Goal: Contribute content: Contribute content

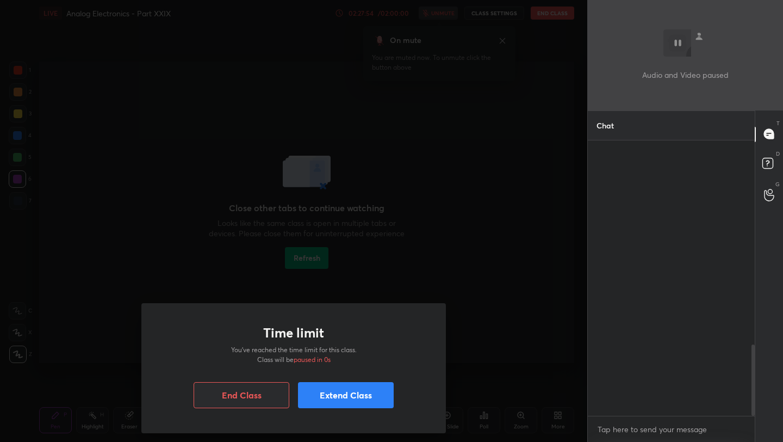
scroll to position [298, 164]
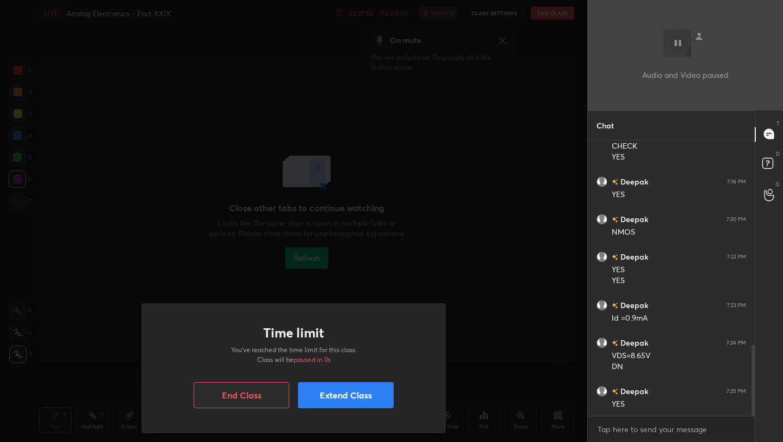
click at [557, 84] on div "Time limit You’ve reached the time limit for this class. Class will be paused i…" at bounding box center [294, 221] width 588 height 442
click at [251, 384] on button "End Class" at bounding box center [242, 395] width 96 height 26
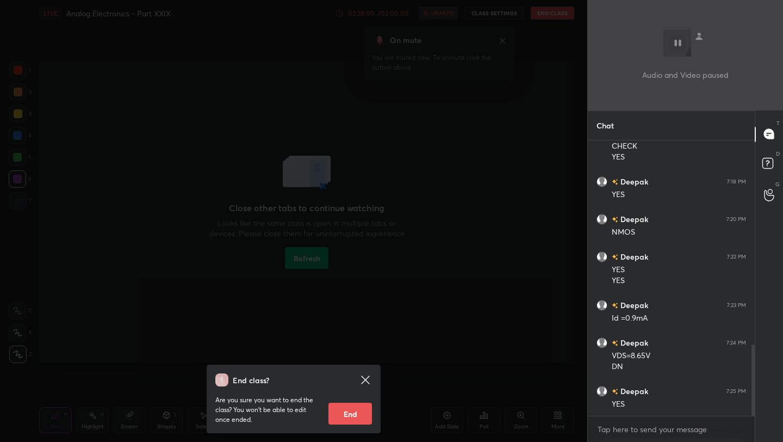
click at [353, 407] on button "End" at bounding box center [351, 414] width 44 height 22
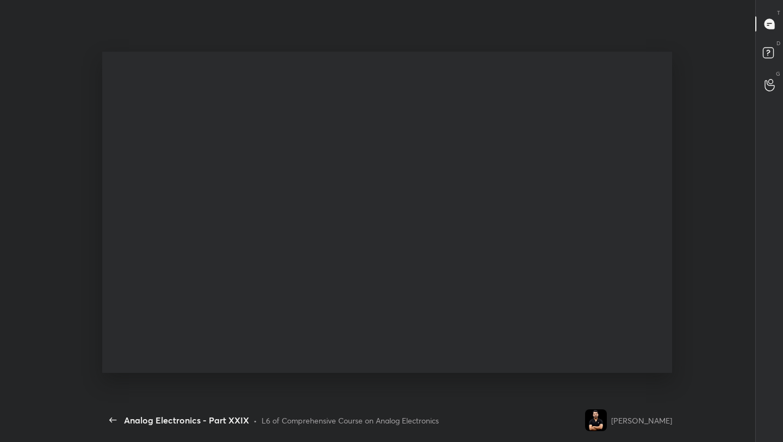
scroll to position [0, 0]
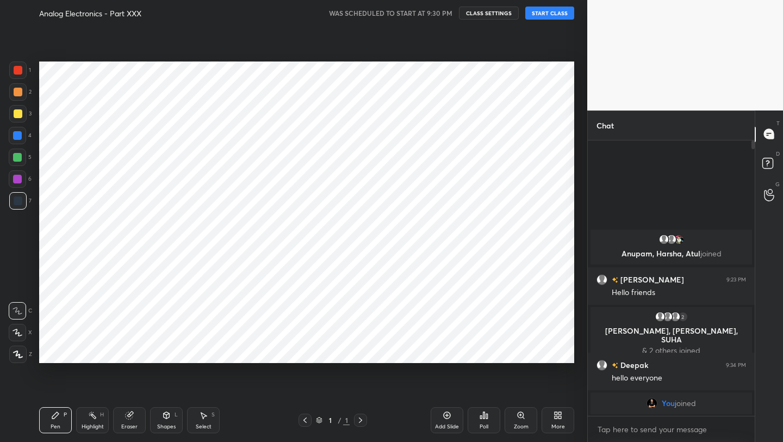
scroll to position [54032, 53861]
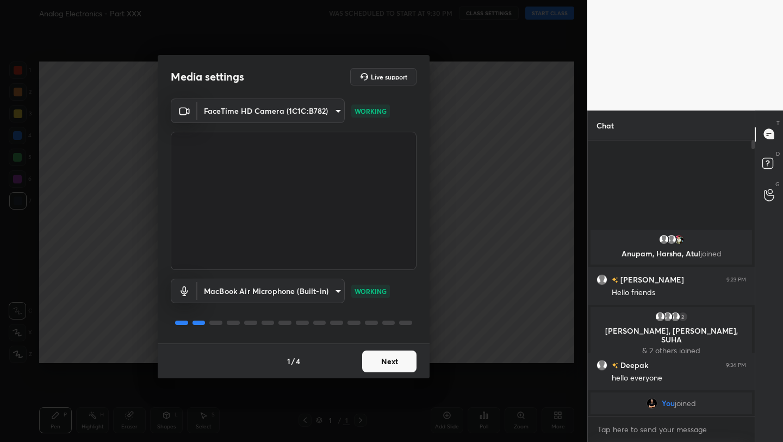
click at [397, 361] on button "Next" at bounding box center [389, 361] width 54 height 22
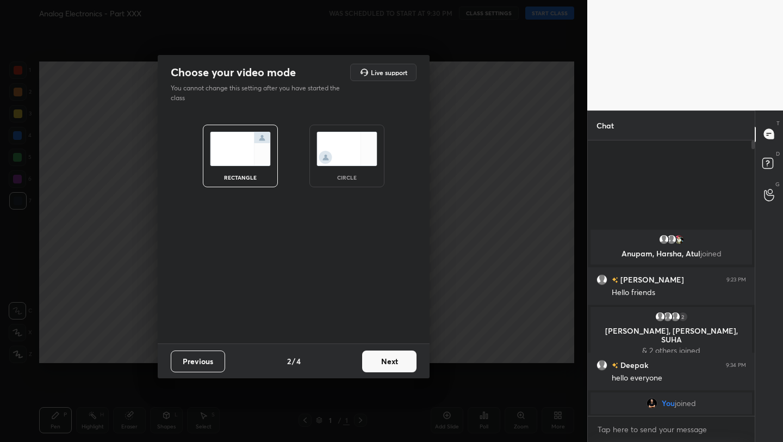
click at [397, 361] on button "Next" at bounding box center [389, 361] width 54 height 22
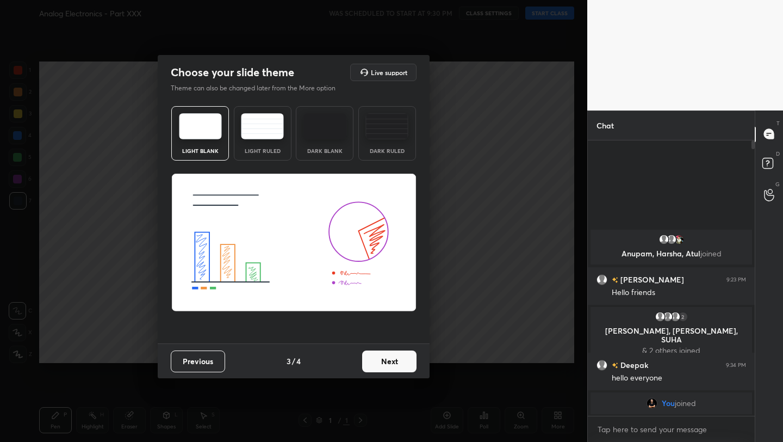
click at [397, 363] on button "Next" at bounding box center [389, 361] width 54 height 22
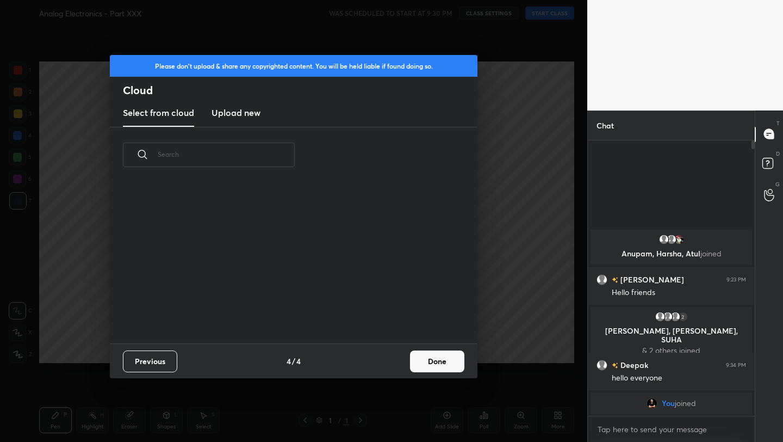
click at [397, 363] on div "Previous 4 / 4 Done" at bounding box center [294, 360] width 368 height 35
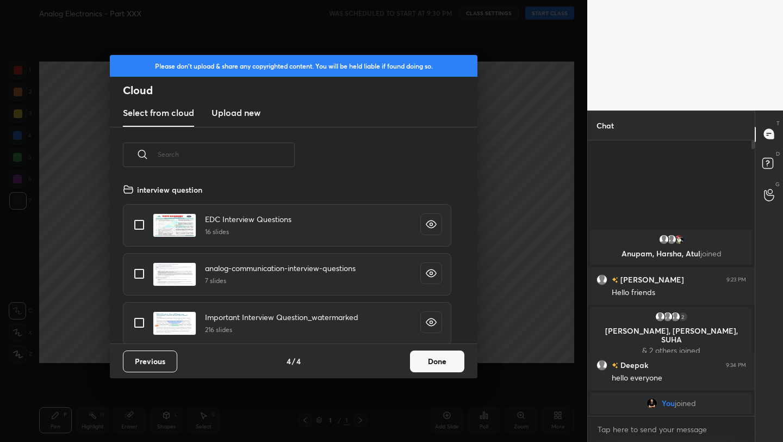
scroll to position [160, 349]
click at [433, 361] on button "Done" at bounding box center [437, 361] width 54 height 22
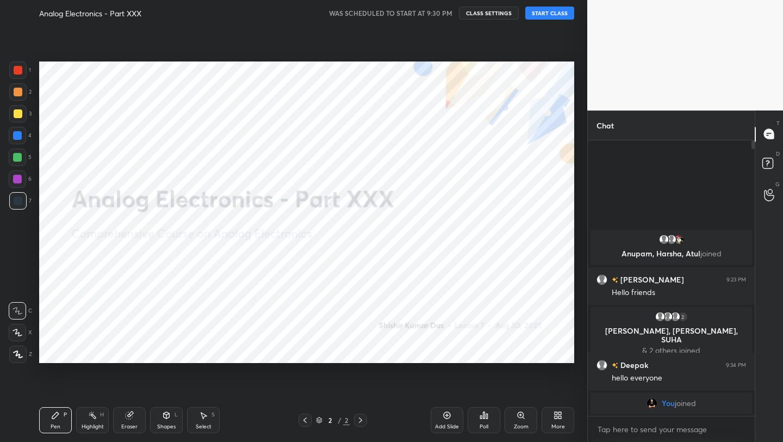
click at [539, 14] on button "START CLASS" at bounding box center [550, 13] width 49 height 13
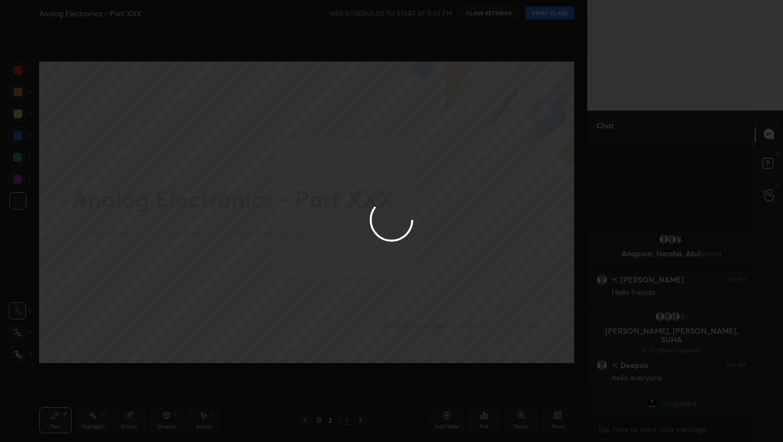
type textarea "x"
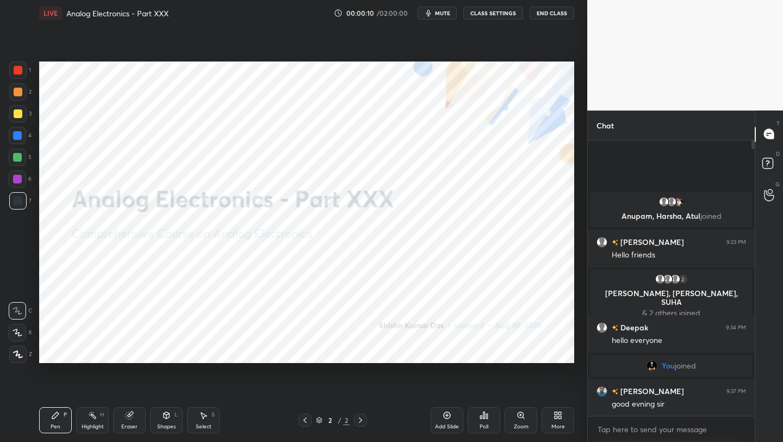
click at [566, 416] on div "More" at bounding box center [558, 420] width 33 height 26
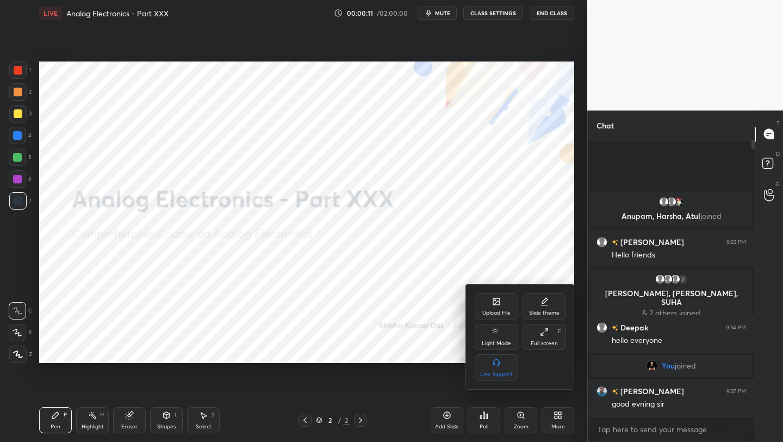
click at [495, 304] on icon at bounding box center [496, 301] width 7 height 7
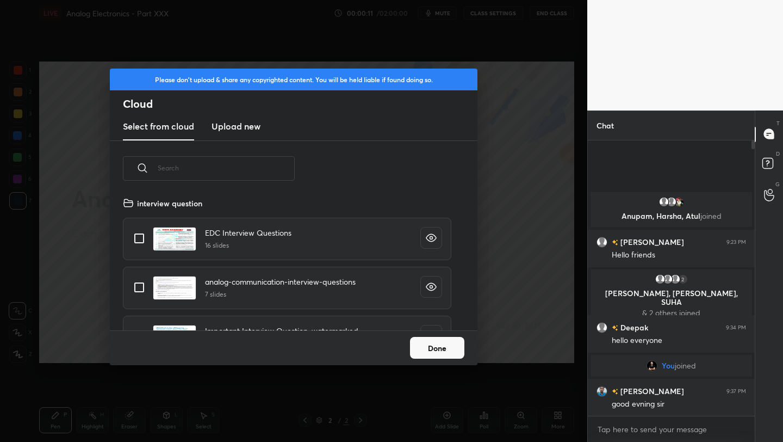
scroll to position [134, 349]
click at [238, 127] on h3 "Upload new" at bounding box center [236, 126] width 49 height 13
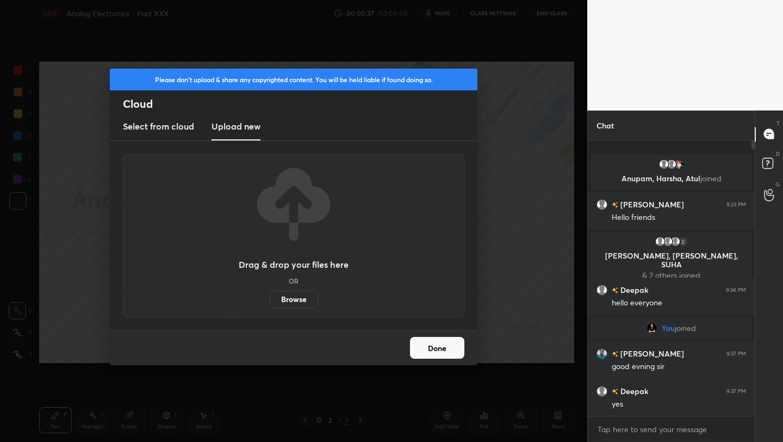
click at [299, 300] on label "Browse" at bounding box center [294, 299] width 48 height 17
click at [270, 300] on input "Browse" at bounding box center [270, 299] width 0 height 17
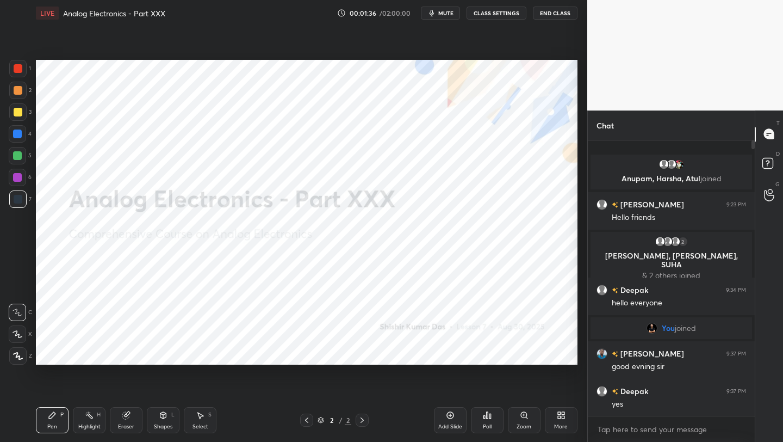
scroll to position [54032, 53861]
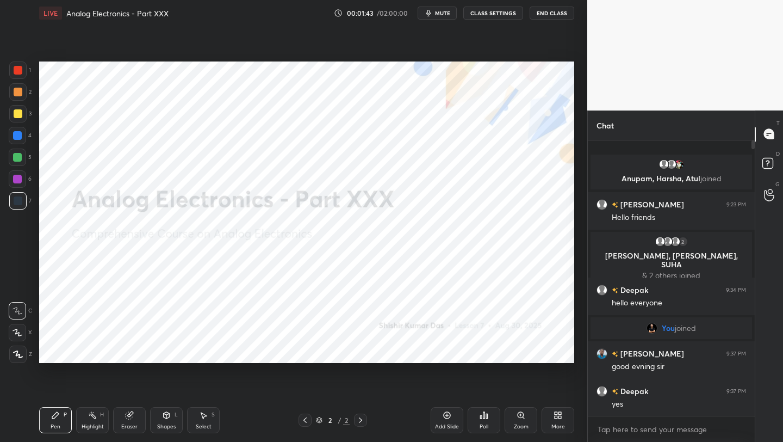
click at [551, 415] on div "More" at bounding box center [558, 420] width 33 height 26
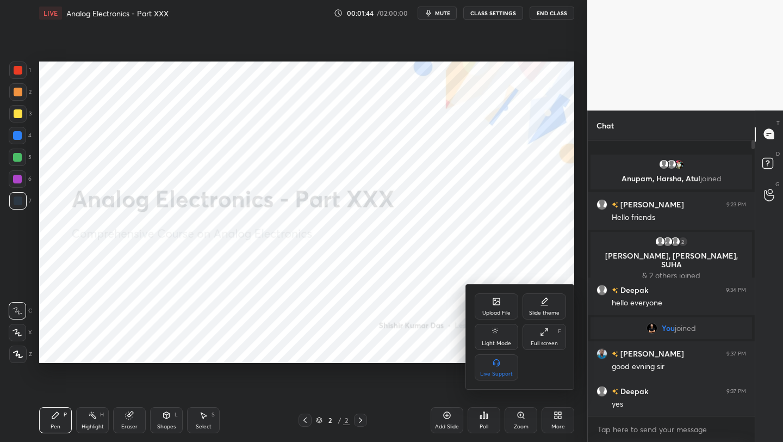
click at [499, 304] on icon at bounding box center [496, 301] width 7 height 7
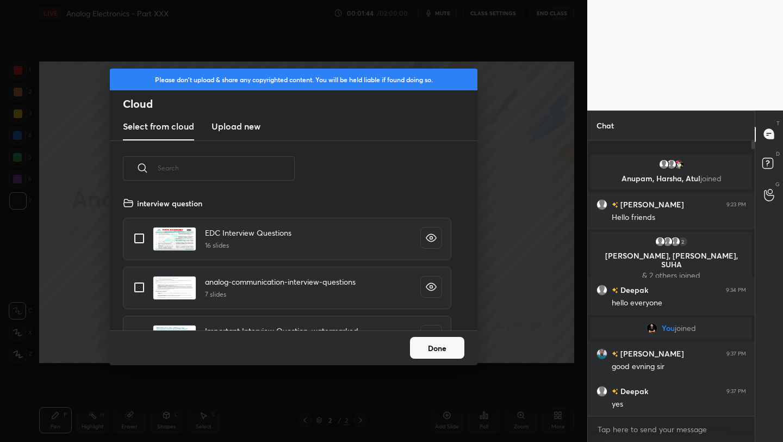
scroll to position [134, 349]
click at [243, 125] on h3 "Upload new" at bounding box center [236, 126] width 49 height 13
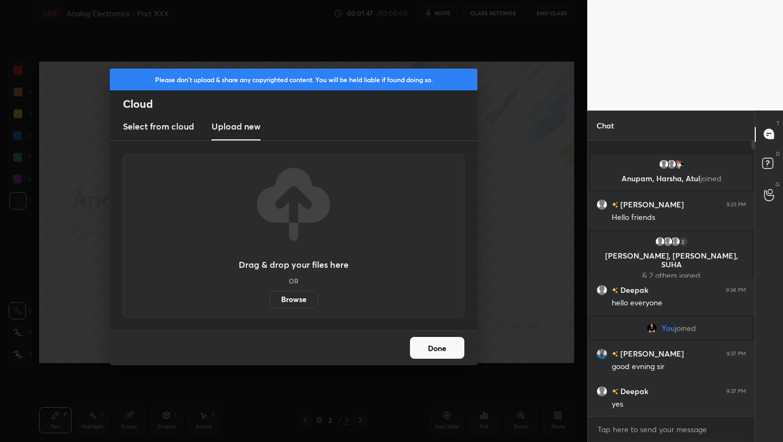
click at [297, 296] on label "Browse" at bounding box center [294, 299] width 48 height 17
click at [270, 296] on input "Browse" at bounding box center [270, 299] width 0 height 17
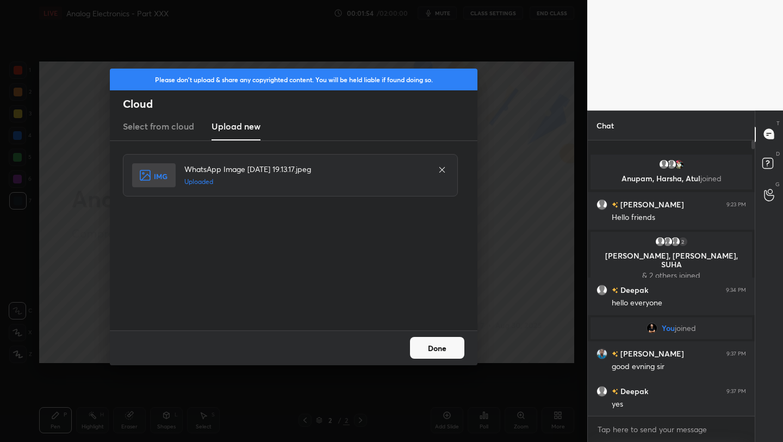
click at [436, 351] on button "Done" at bounding box center [437, 348] width 54 height 22
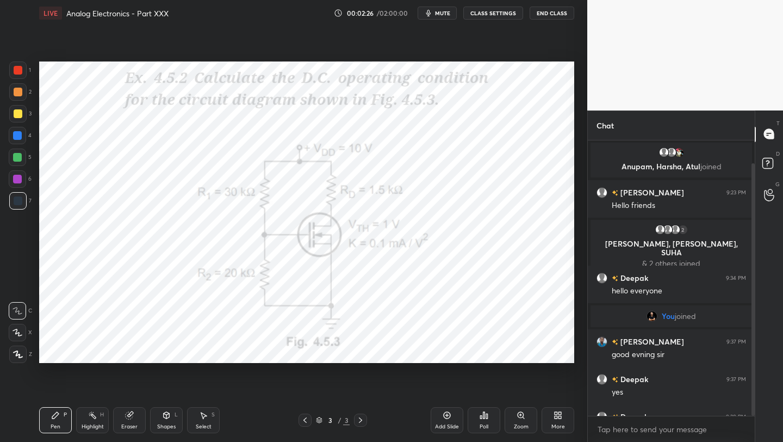
scroll to position [26, 0]
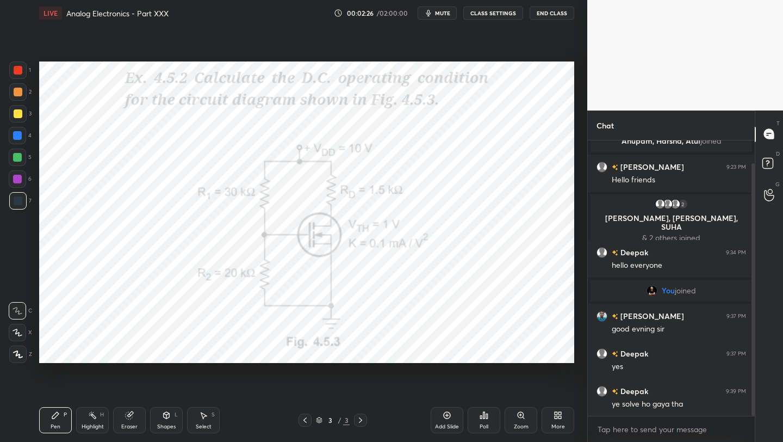
drag, startPoint x: 752, startPoint y: 350, endPoint x: 751, endPoint y: 360, distance: 9.4
click at [751, 361] on div at bounding box center [752, 278] width 7 height 276
click at [447, 416] on icon at bounding box center [447, 414] width 3 height 3
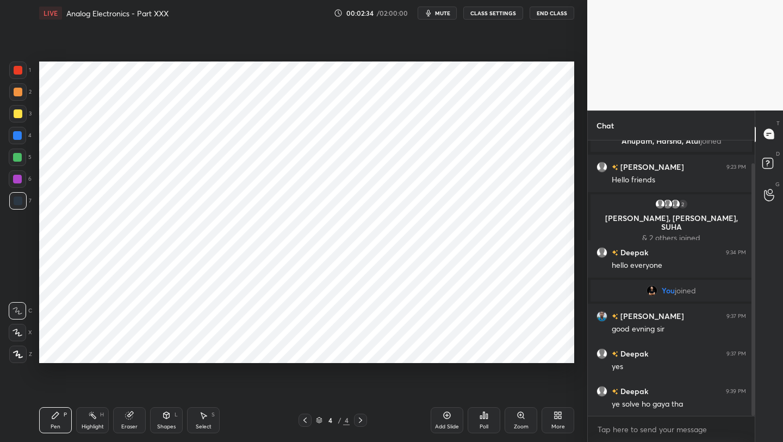
click at [301, 420] on icon at bounding box center [305, 420] width 9 height 9
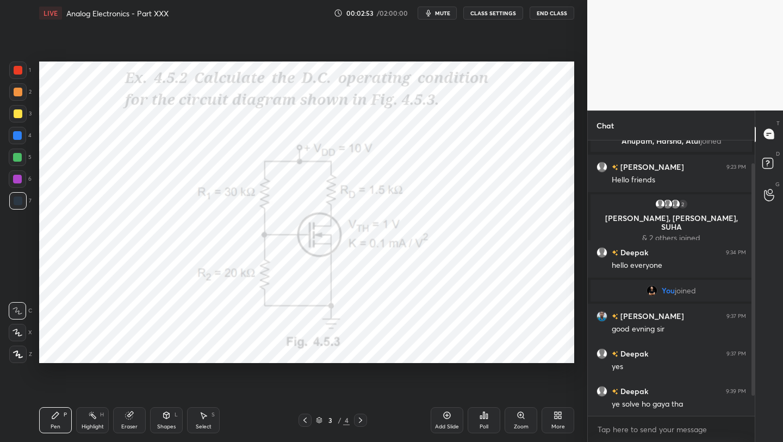
scroll to position [52, 0]
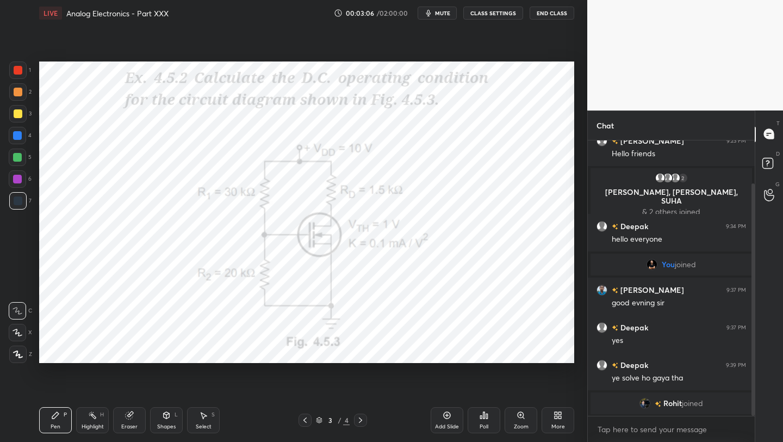
drag, startPoint x: 447, startPoint y: 415, endPoint x: 452, endPoint y: 409, distance: 7.3
click at [448, 414] on icon at bounding box center [447, 415] width 9 height 9
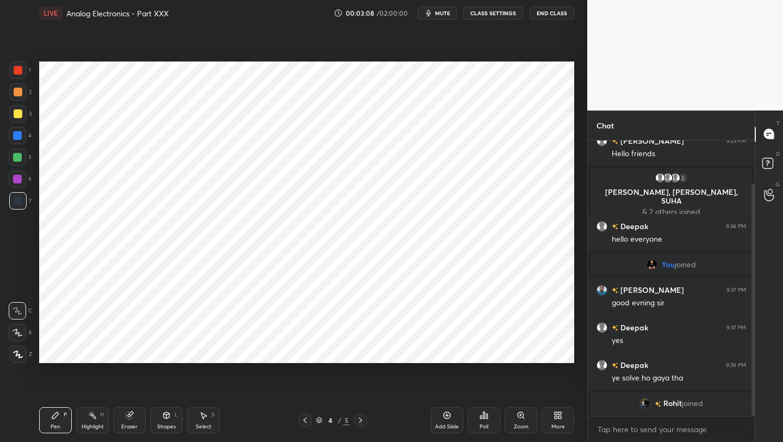
click at [12, 78] on div at bounding box center [17, 69] width 17 height 17
click at [22, 355] on icon at bounding box center [18, 354] width 10 height 8
click at [303, 421] on icon at bounding box center [305, 420] width 9 height 9
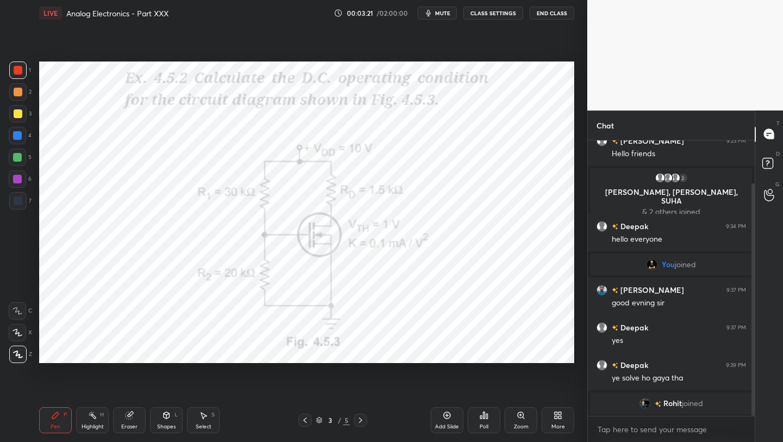
drag, startPoint x: 364, startPoint y: 417, endPoint x: 355, endPoint y: 400, distance: 19.5
click at [361, 417] on icon at bounding box center [360, 420] width 9 height 9
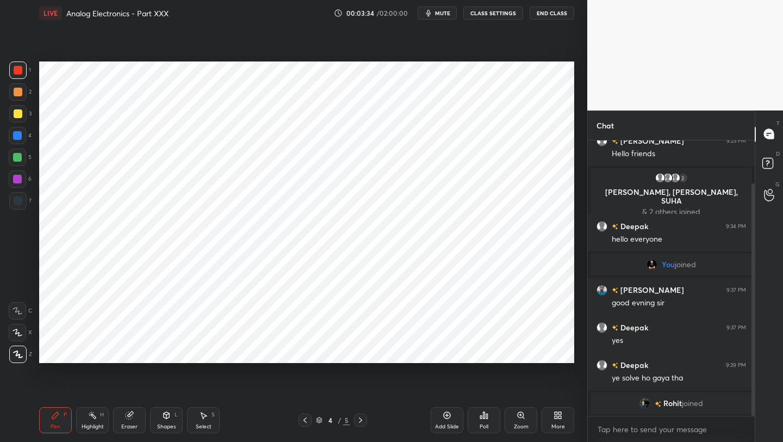
drag, startPoint x: 302, startPoint y: 420, endPoint x: 306, endPoint y: 404, distance: 16.8
click at [301, 419] on icon at bounding box center [305, 420] width 9 height 9
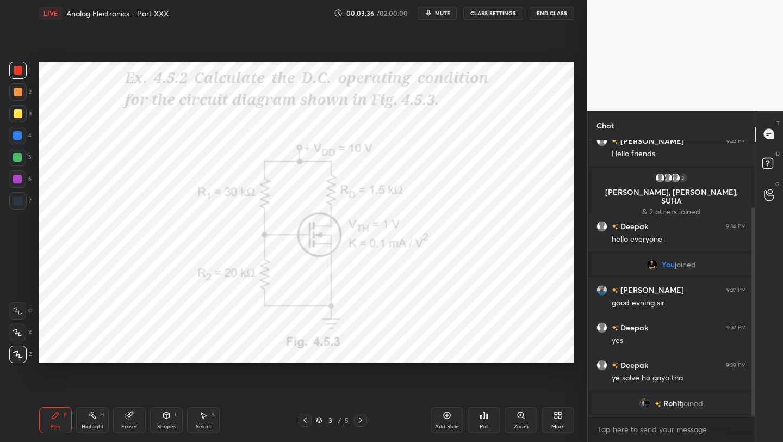
scroll to position [89, 0]
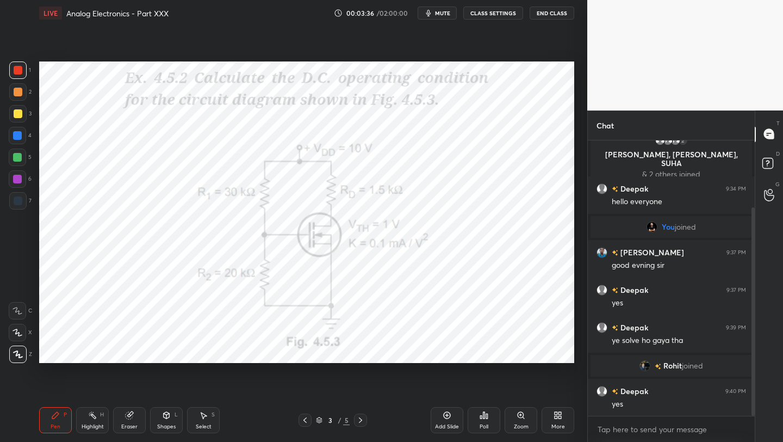
click at [360, 422] on icon at bounding box center [360, 420] width 9 height 9
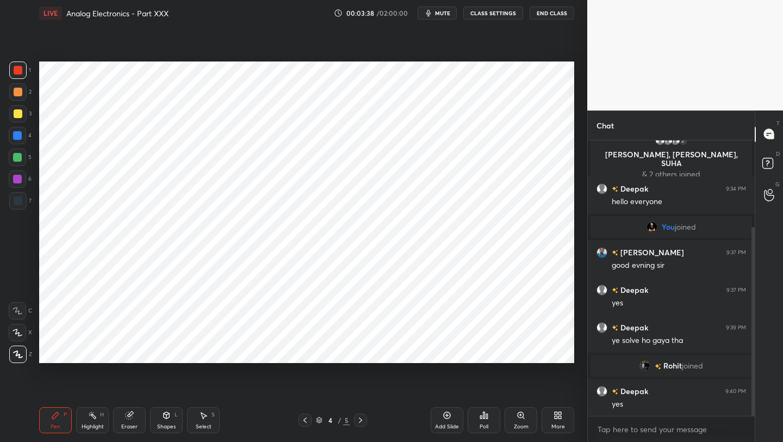
scroll to position [127, 0]
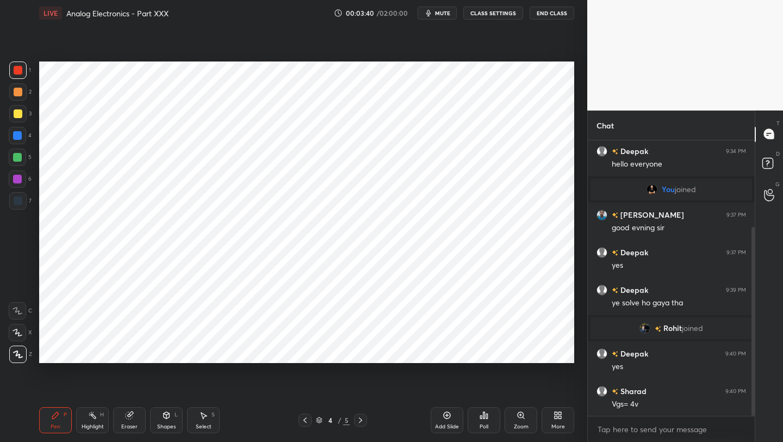
click at [305, 420] on icon at bounding box center [305, 420] width 9 height 9
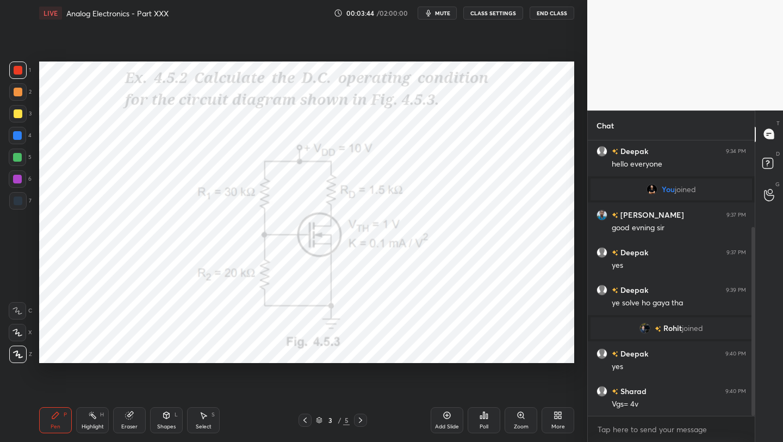
click at [361, 417] on icon at bounding box center [360, 420] width 9 height 9
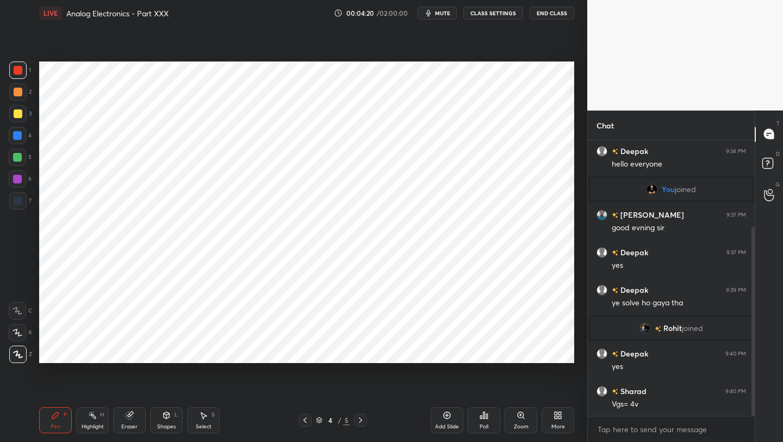
drag, startPoint x: 307, startPoint y: 422, endPoint x: 311, endPoint y: 416, distance: 6.6
click at [307, 422] on icon at bounding box center [305, 420] width 9 height 9
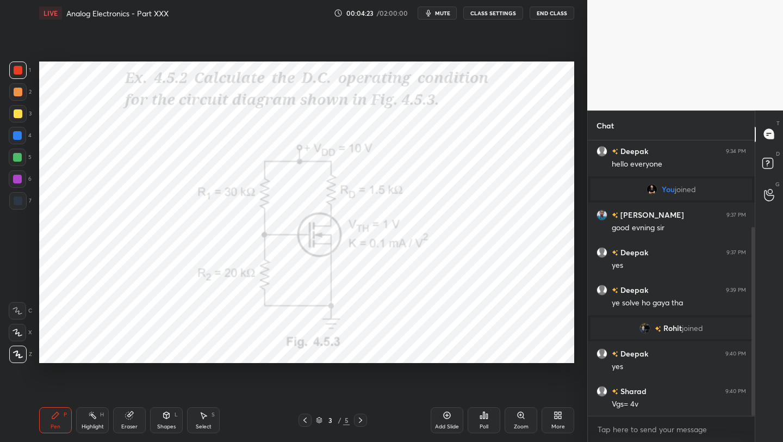
drag, startPoint x: 359, startPoint y: 419, endPoint x: 359, endPoint y: 412, distance: 7.6
click at [359, 418] on icon at bounding box center [360, 420] width 9 height 9
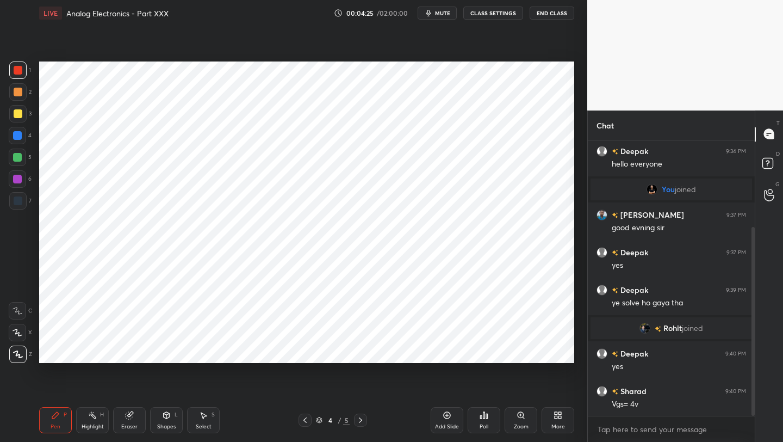
drag, startPoint x: 18, startPoint y: 136, endPoint x: 24, endPoint y: 132, distance: 7.0
click at [19, 135] on div at bounding box center [17, 135] width 9 height 9
click at [15, 69] on div at bounding box center [18, 70] width 9 height 9
click at [301, 422] on icon at bounding box center [305, 420] width 9 height 9
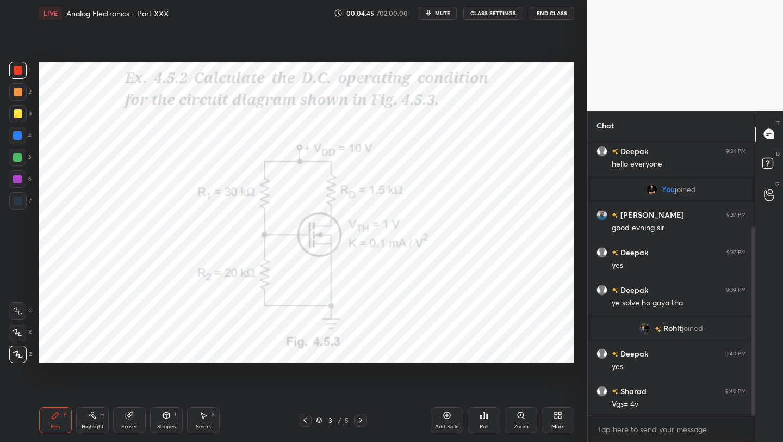
drag, startPoint x: 360, startPoint y: 418, endPoint x: 357, endPoint y: 409, distance: 9.8
click at [359, 417] on icon at bounding box center [360, 419] width 3 height 5
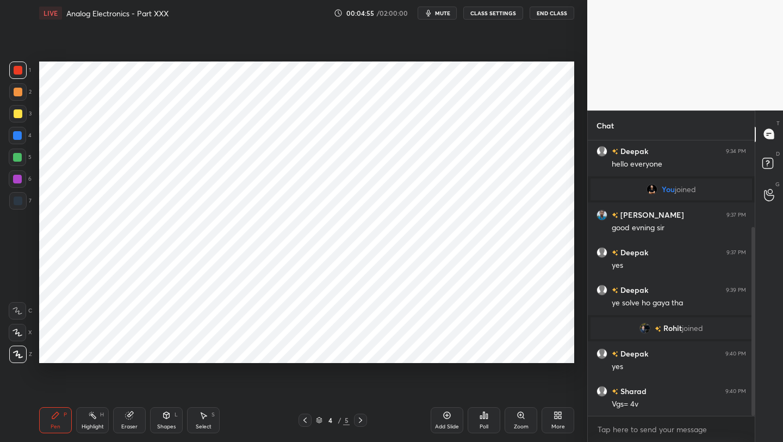
click at [306, 419] on icon at bounding box center [305, 420] width 9 height 9
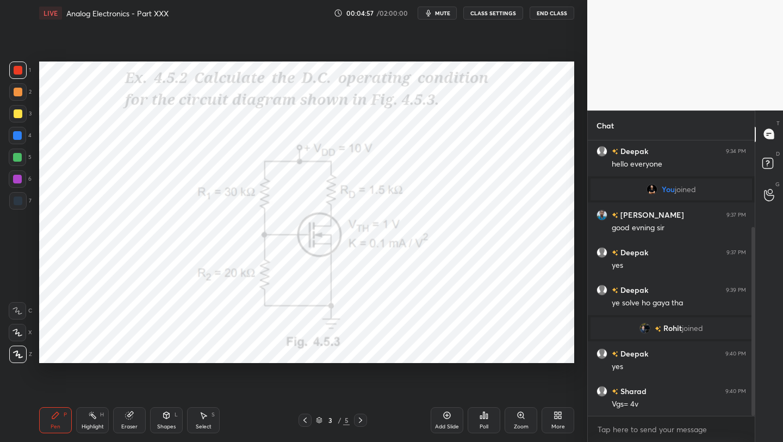
click at [360, 416] on icon at bounding box center [360, 420] width 9 height 9
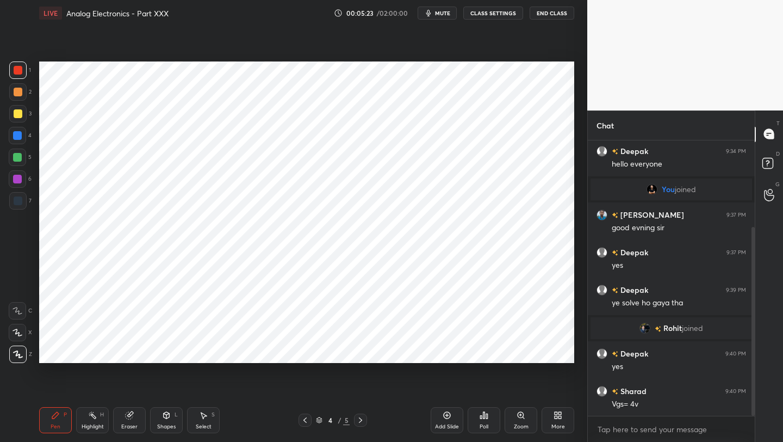
drag, startPoint x: 18, startPoint y: 177, endPoint x: 21, endPoint y: 182, distance: 6.3
click at [18, 177] on div at bounding box center [17, 179] width 9 height 9
drag, startPoint x: 165, startPoint y: 423, endPoint x: 164, endPoint y: 418, distance: 5.5
click at [165, 424] on div "Shapes" at bounding box center [166, 426] width 18 height 5
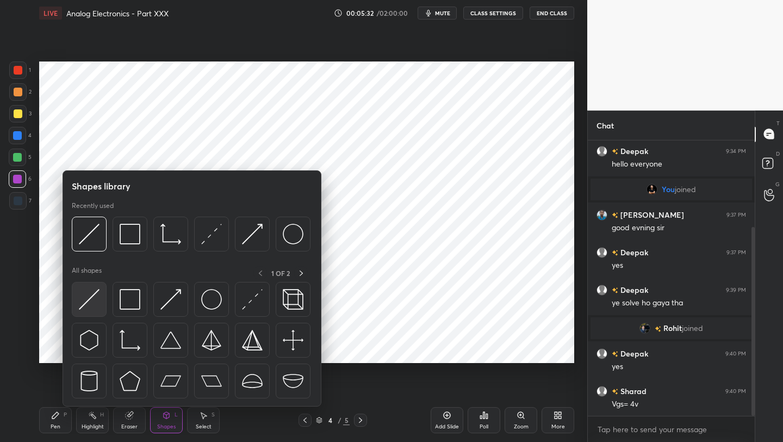
click at [89, 300] on img at bounding box center [89, 299] width 21 height 21
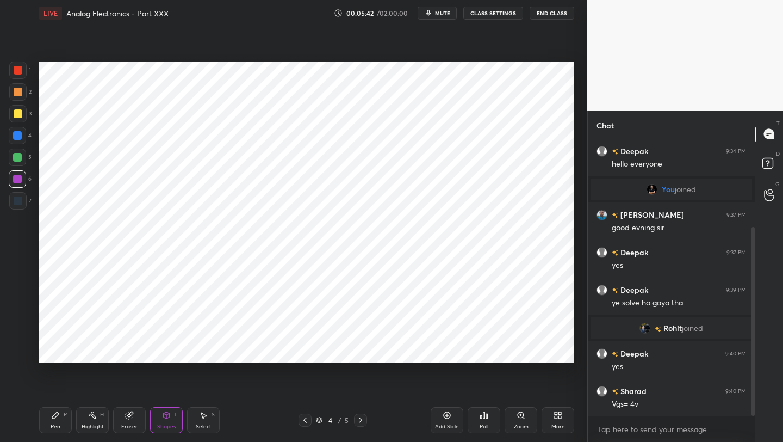
scroll to position [164, 0]
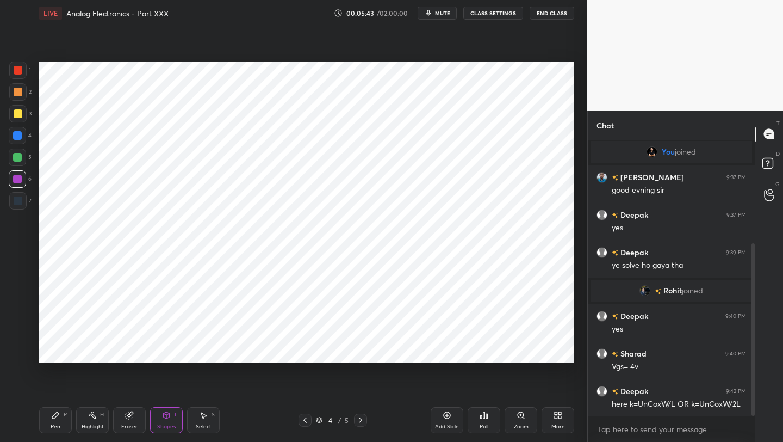
click at [58, 424] on div "Pen" at bounding box center [56, 426] width 10 height 5
drag, startPoint x: 305, startPoint y: 419, endPoint x: 306, endPoint y: 413, distance: 6.1
click at [305, 419] on icon at bounding box center [305, 420] width 9 height 9
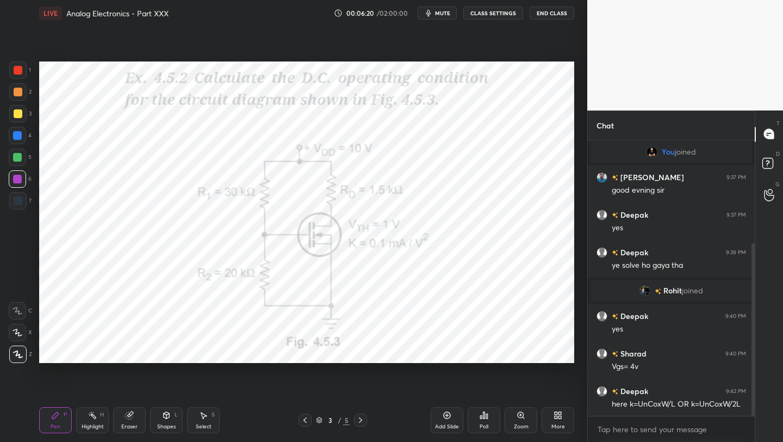
click at [359, 421] on icon at bounding box center [360, 420] width 9 height 9
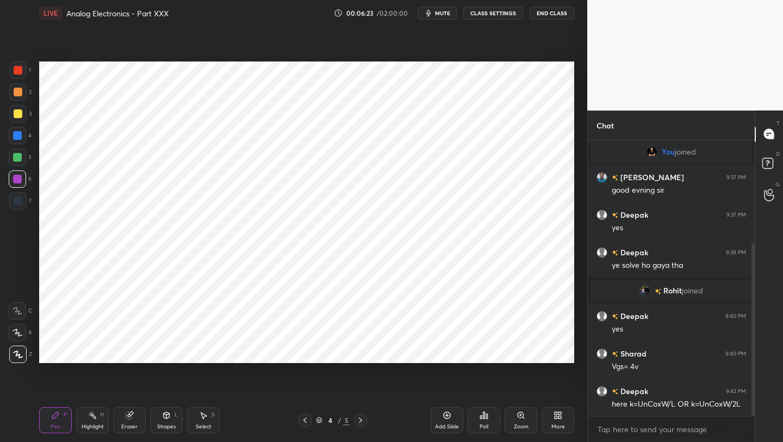
click at [169, 419] on div "Shapes L" at bounding box center [166, 420] width 33 height 26
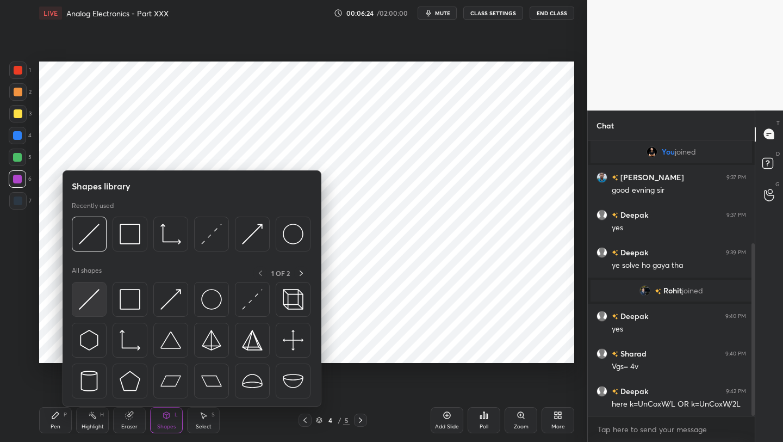
click at [100, 301] on div at bounding box center [89, 299] width 35 height 35
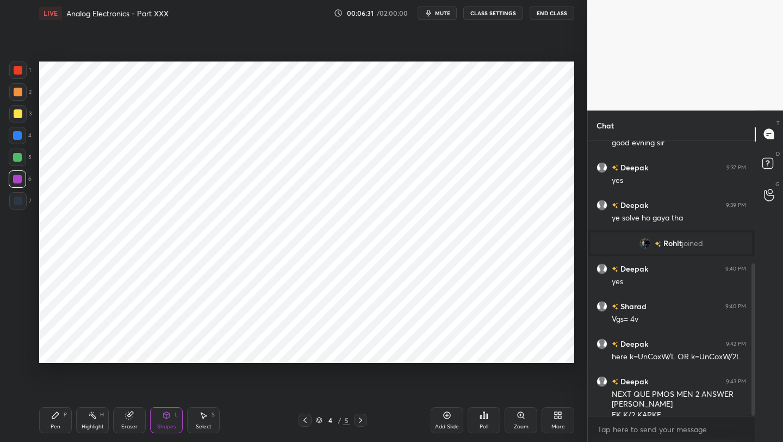
scroll to position [223, 0]
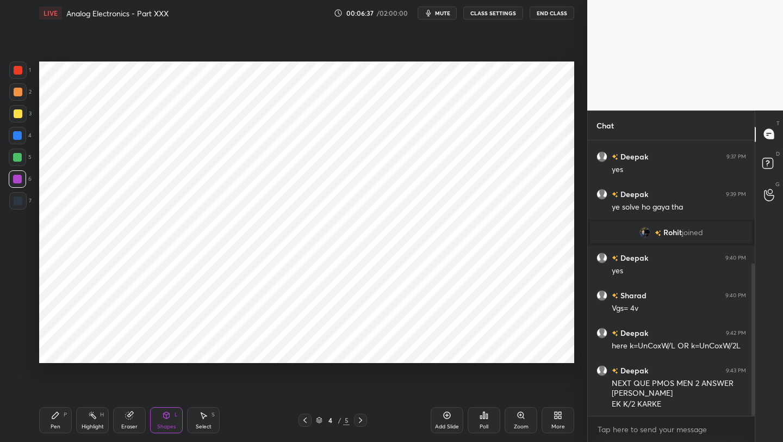
click at [57, 417] on icon at bounding box center [55, 415] width 9 height 9
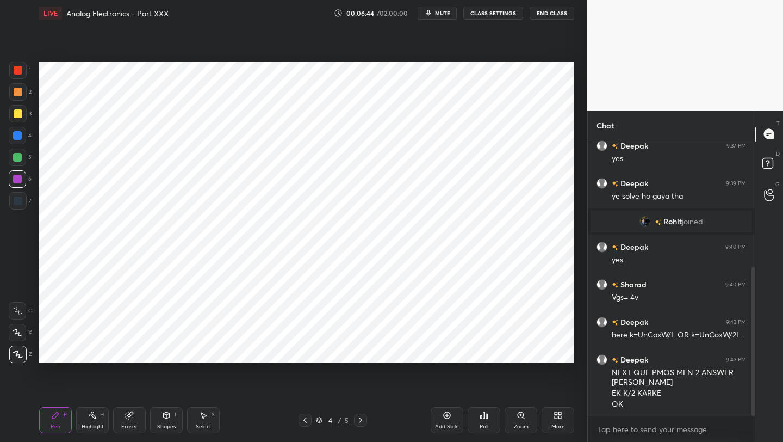
click at [17, 157] on div at bounding box center [17, 157] width 9 height 9
click at [21, 206] on div at bounding box center [17, 200] width 17 height 17
click at [20, 178] on div at bounding box center [17, 179] width 9 height 9
click at [16, 177] on div at bounding box center [17, 179] width 9 height 9
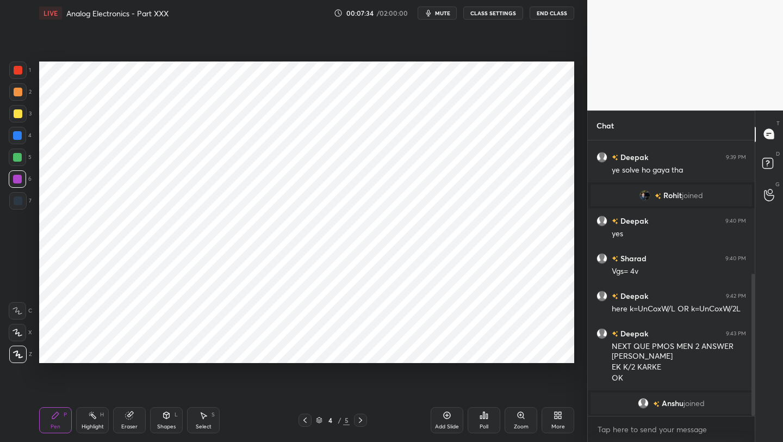
click at [305, 419] on icon at bounding box center [305, 420] width 9 height 9
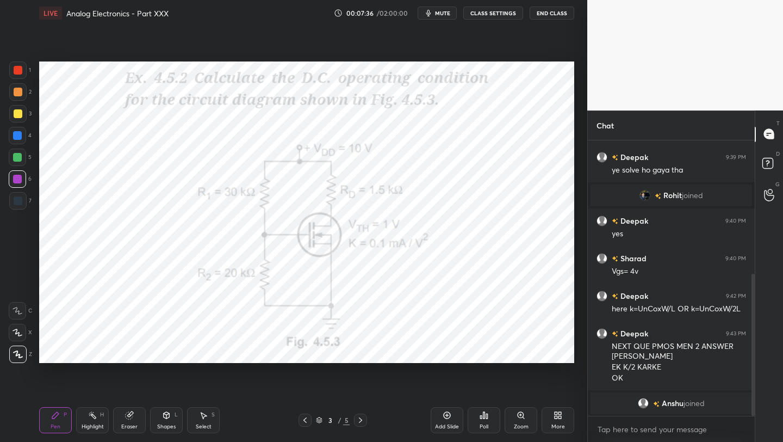
drag, startPoint x: 362, startPoint y: 417, endPoint x: 360, endPoint y: 411, distance: 6.7
click at [362, 417] on icon at bounding box center [360, 420] width 9 height 9
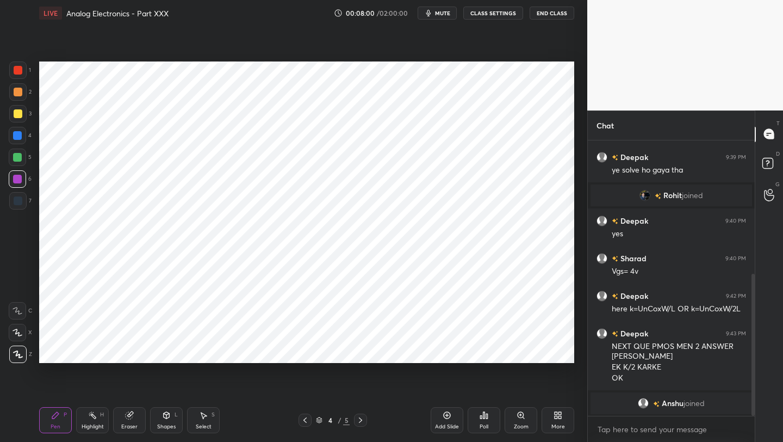
scroll to position [297, 0]
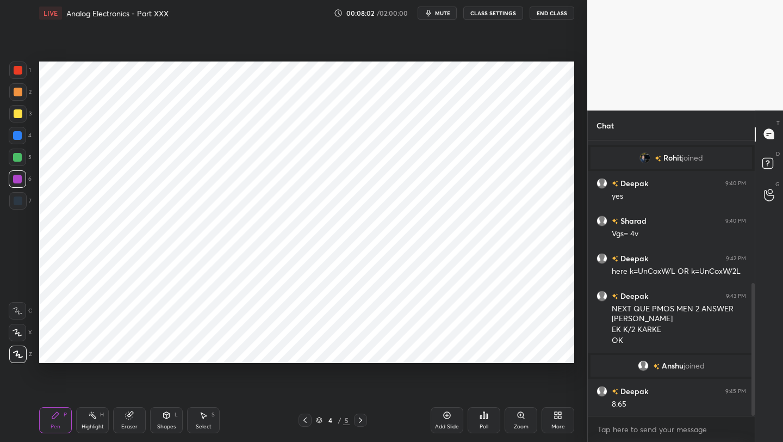
click at [447, 416] on icon at bounding box center [447, 414] width 3 height 3
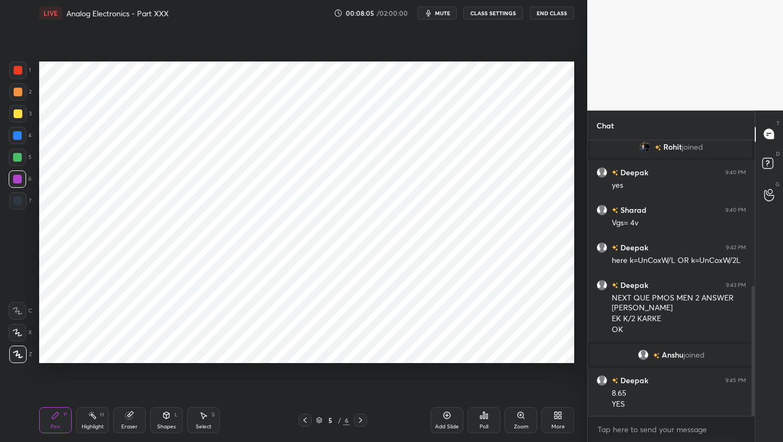
click at [302, 421] on icon at bounding box center [305, 420] width 9 height 9
click at [360, 420] on icon at bounding box center [360, 420] width 9 height 9
click at [20, 133] on div at bounding box center [17, 135] width 9 height 9
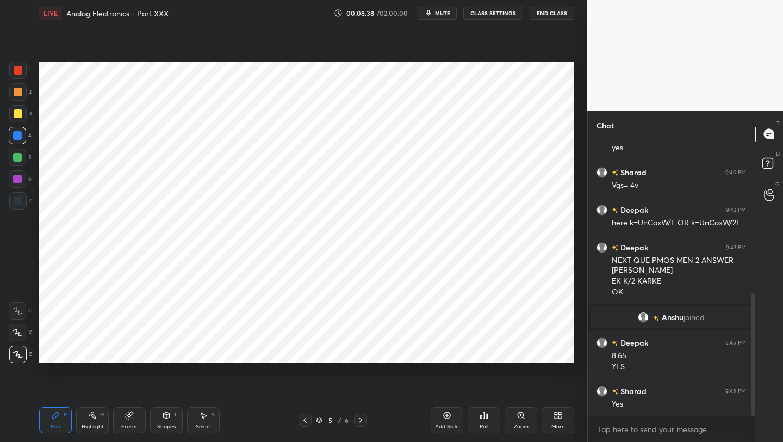
click at [308, 419] on icon at bounding box center [305, 420] width 9 height 9
click at [305, 418] on icon at bounding box center [305, 419] width 3 height 5
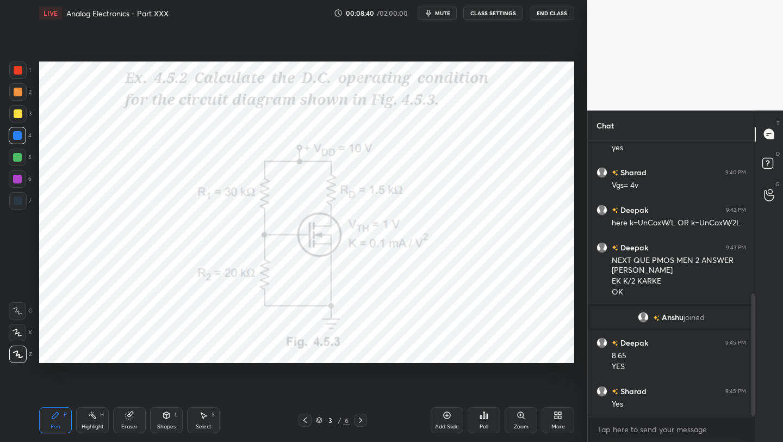
click at [359, 418] on icon at bounding box center [360, 420] width 9 height 9
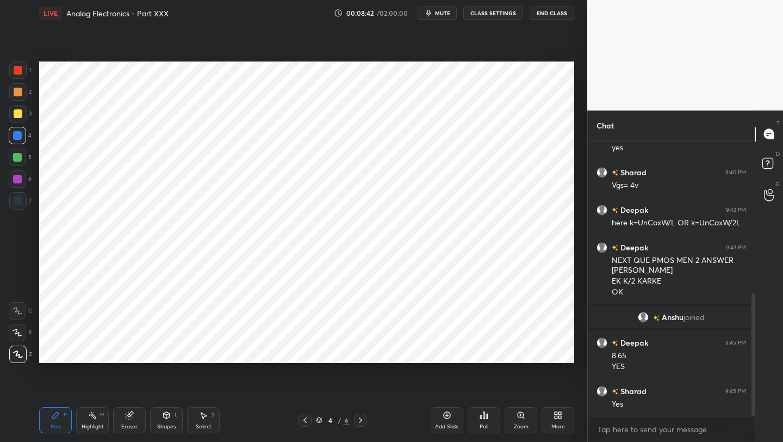
click at [363, 421] on icon at bounding box center [360, 420] width 9 height 9
click at [126, 421] on div "Eraser" at bounding box center [129, 420] width 33 height 26
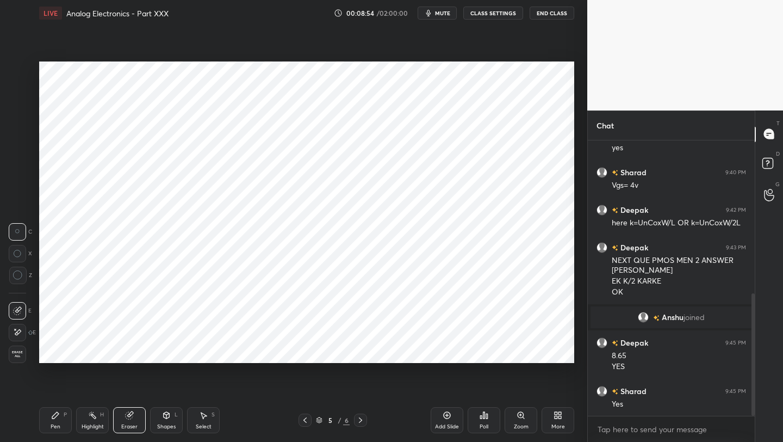
drag, startPoint x: 53, startPoint y: 425, endPoint x: 73, endPoint y: 364, distance: 64.2
click at [52, 424] on div "Pen" at bounding box center [56, 426] width 10 height 5
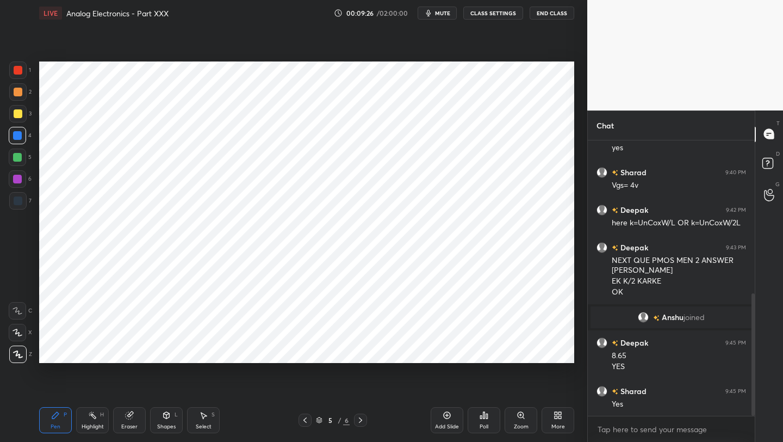
click at [306, 417] on icon at bounding box center [305, 420] width 9 height 9
click at [359, 418] on icon at bounding box center [360, 420] width 9 height 9
click at [131, 425] on div "Eraser" at bounding box center [129, 426] width 16 height 5
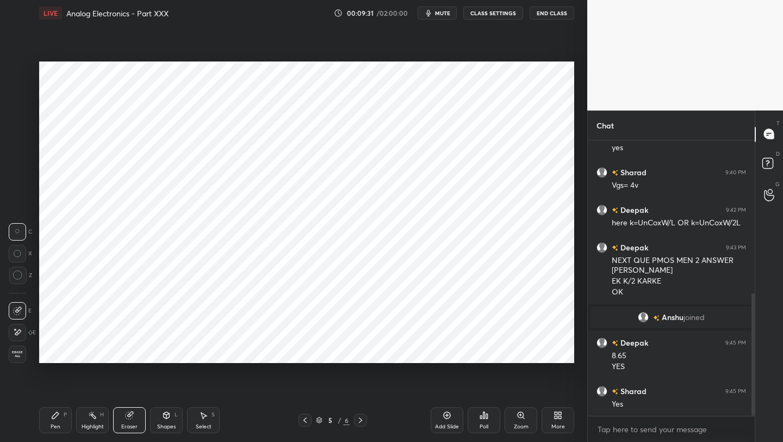
click at [57, 418] on div "Pen P" at bounding box center [55, 420] width 33 height 26
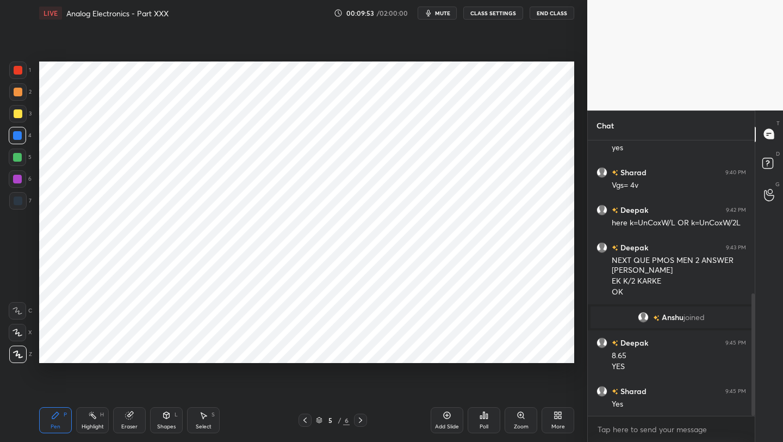
click at [560, 416] on icon at bounding box center [560, 417] width 3 height 3
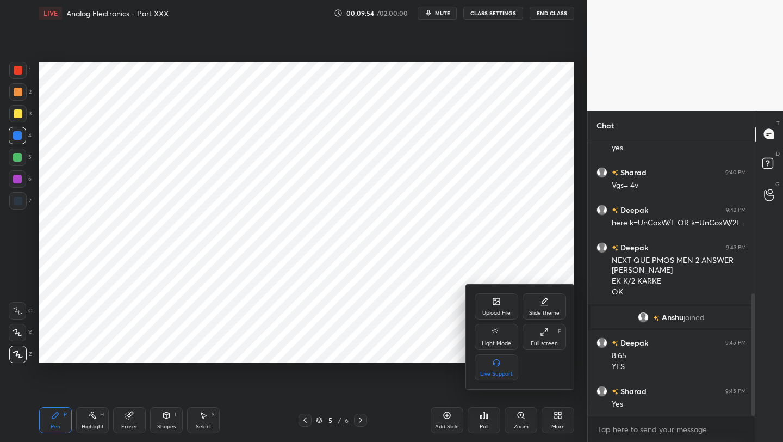
click at [497, 310] on div "Upload File" at bounding box center [497, 312] width 28 height 5
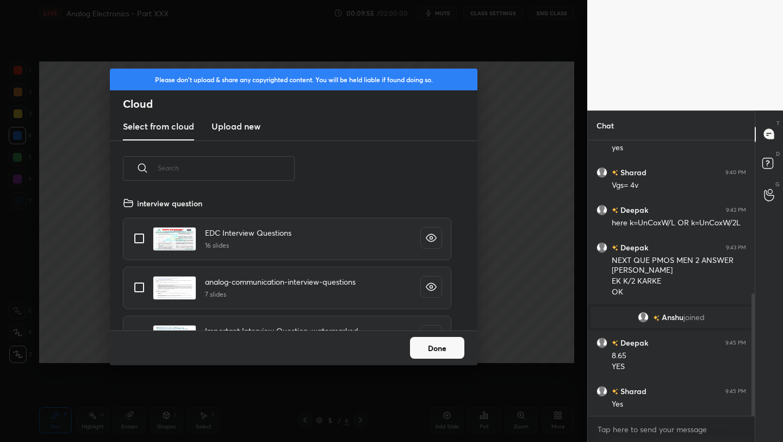
scroll to position [134, 349]
drag, startPoint x: 233, startPoint y: 125, endPoint x: 234, endPoint y: 131, distance: 6.6
click at [233, 124] on h3 "Upload new" at bounding box center [236, 126] width 49 height 13
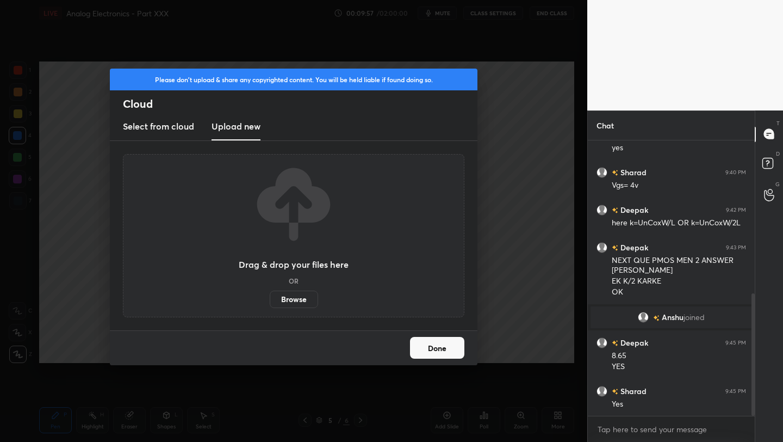
click at [294, 297] on label "Browse" at bounding box center [294, 299] width 48 height 17
click at [270, 297] on input "Browse" at bounding box center [270, 299] width 0 height 17
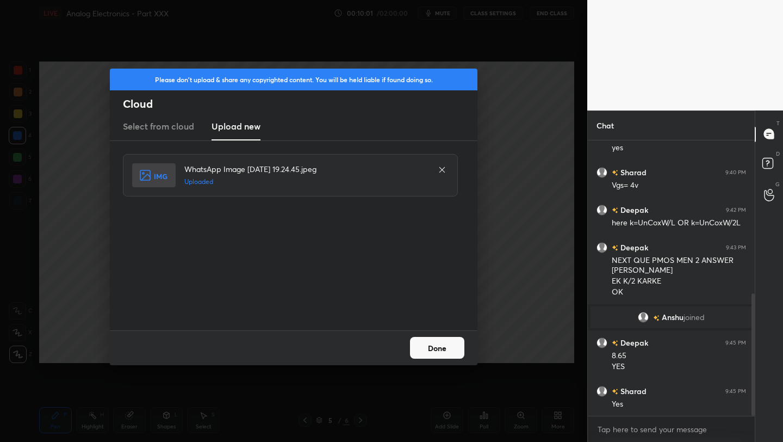
click at [440, 350] on button "Done" at bounding box center [437, 348] width 54 height 22
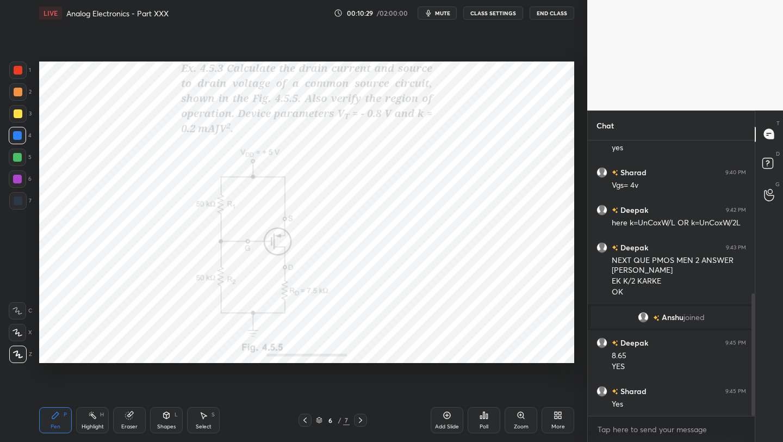
click at [302, 419] on icon at bounding box center [305, 420] width 9 height 9
click at [359, 420] on icon at bounding box center [360, 420] width 9 height 9
drag, startPoint x: 448, startPoint y: 415, endPoint x: 458, endPoint y: 400, distance: 18.1
click at [448, 415] on icon at bounding box center [447, 415] width 9 height 9
click at [17, 71] on div at bounding box center [18, 70] width 9 height 9
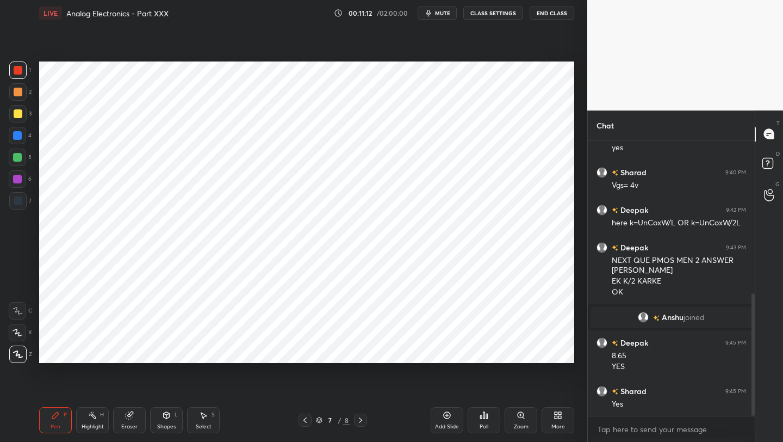
click at [302, 422] on icon at bounding box center [305, 420] width 9 height 9
click at [133, 419] on div "Eraser" at bounding box center [129, 420] width 33 height 26
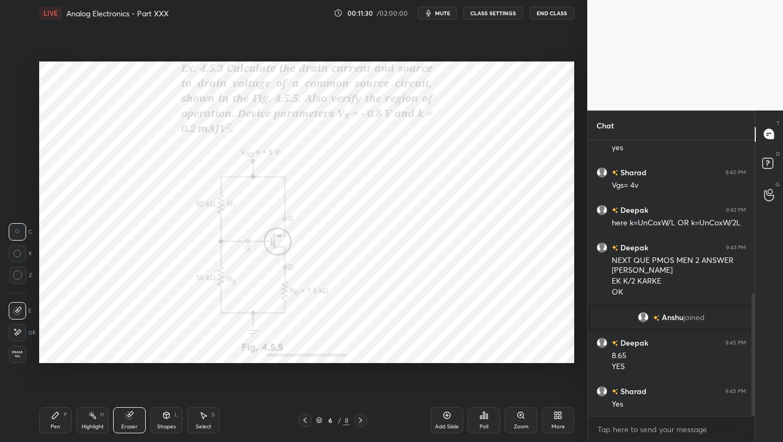
drag, startPoint x: 62, startPoint y: 425, endPoint x: 68, endPoint y: 416, distance: 11.5
click at [65, 422] on div "Pen P" at bounding box center [55, 420] width 33 height 26
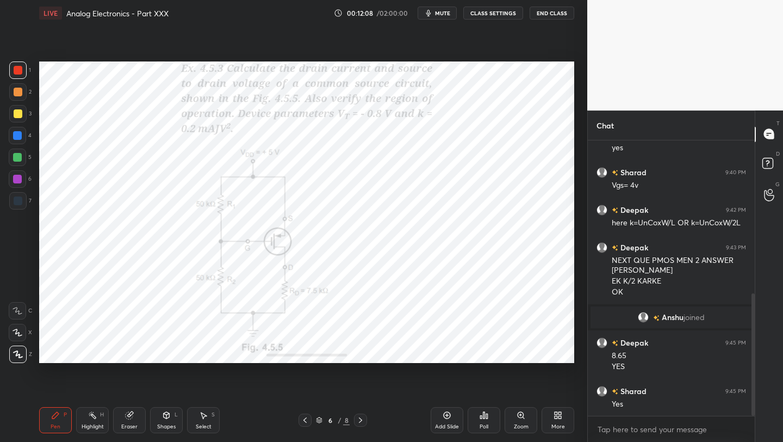
click at [447, 416] on icon at bounding box center [447, 415] width 9 height 9
drag, startPoint x: 17, startPoint y: 135, endPoint x: 24, endPoint y: 127, distance: 10.5
click at [17, 134] on div at bounding box center [17, 135] width 9 height 9
click at [304, 421] on icon at bounding box center [305, 420] width 9 height 9
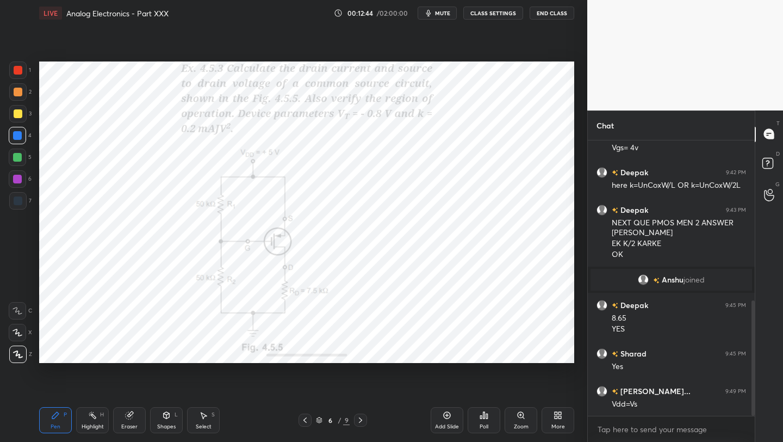
drag, startPoint x: 359, startPoint y: 421, endPoint x: 366, endPoint y: 403, distance: 19.6
click at [360, 421] on icon at bounding box center [360, 420] width 9 height 9
drag, startPoint x: 15, startPoint y: 183, endPoint x: 34, endPoint y: 182, distance: 19.1
click at [15, 183] on div at bounding box center [17, 179] width 9 height 9
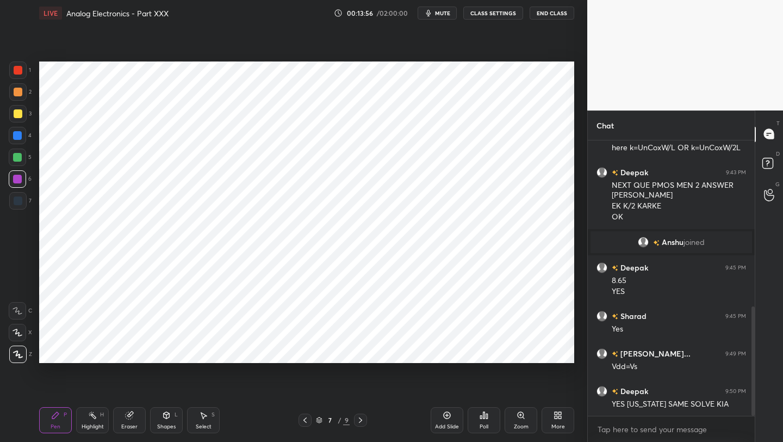
drag, startPoint x: 15, startPoint y: 134, endPoint x: 23, endPoint y: 133, distance: 7.8
click at [15, 134] on div at bounding box center [17, 135] width 9 height 9
drag, startPoint x: 132, startPoint y: 426, endPoint x: 134, endPoint y: 418, distance: 8.1
click at [133, 424] on div "Eraser" at bounding box center [129, 426] width 16 height 5
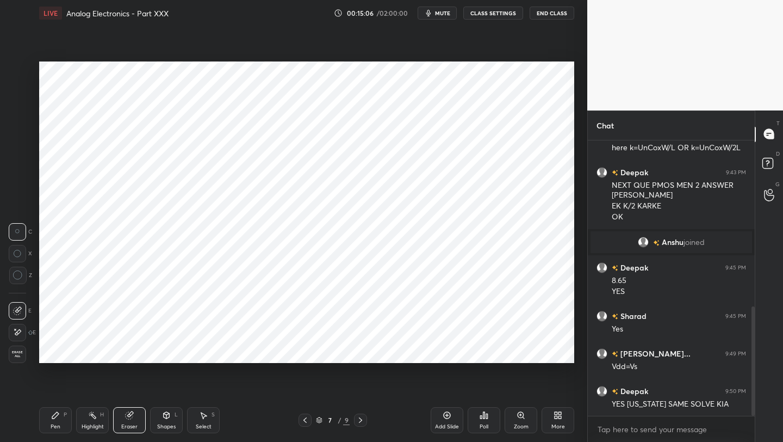
drag, startPoint x: 56, startPoint y: 424, endPoint x: 59, endPoint y: 416, distance: 8.3
click at [57, 424] on div "Pen" at bounding box center [56, 426] width 10 height 5
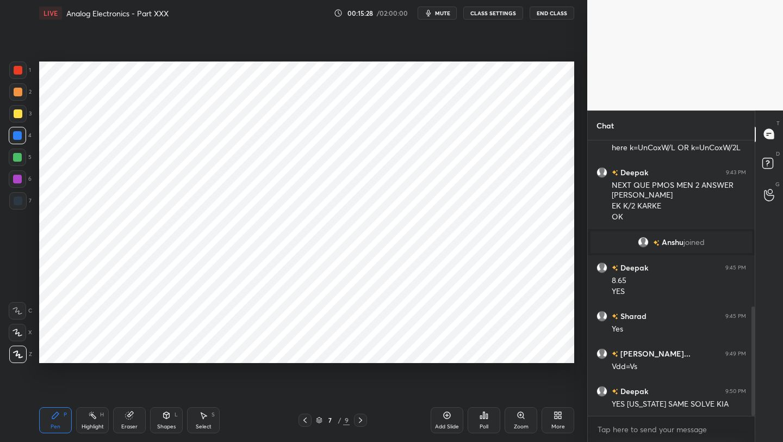
click at [302, 421] on icon at bounding box center [305, 420] width 9 height 9
click at [359, 419] on icon at bounding box center [360, 420] width 9 height 9
click at [448, 418] on icon at bounding box center [447, 415] width 7 height 7
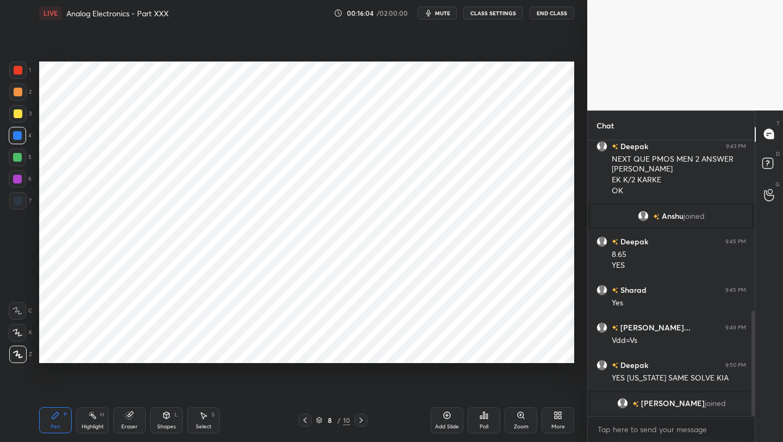
click at [306, 418] on icon at bounding box center [305, 420] width 9 height 9
click at [307, 419] on icon at bounding box center [305, 420] width 9 height 9
click at [363, 419] on icon at bounding box center [361, 420] width 9 height 9
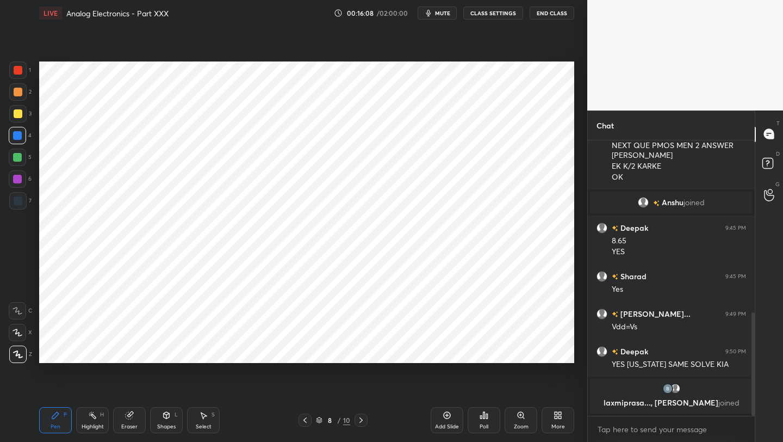
drag, startPoint x: 304, startPoint y: 418, endPoint x: 302, endPoint y: 407, distance: 11.1
click at [302, 417] on icon at bounding box center [305, 420] width 9 height 9
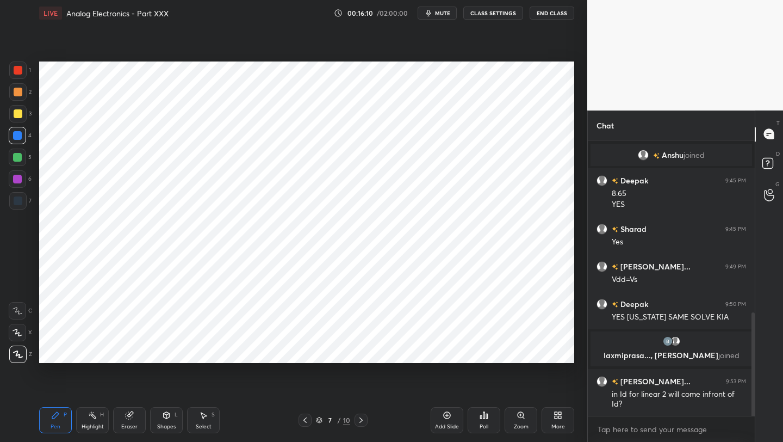
scroll to position [495, 0]
click at [374, 415] on div "7 / 10" at bounding box center [333, 419] width 196 height 13
click at [449, 417] on icon at bounding box center [447, 415] width 7 height 7
click at [302, 419] on icon at bounding box center [305, 420] width 9 height 9
drag, startPoint x: 357, startPoint y: 419, endPoint x: 357, endPoint y: 410, distance: 8.7
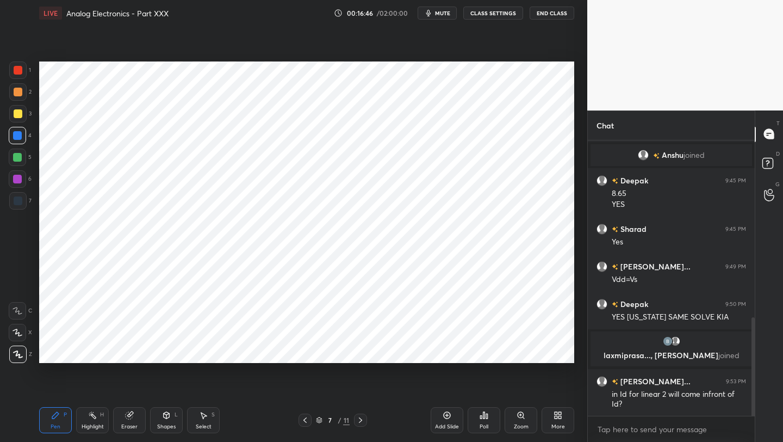
click at [357, 418] on icon at bounding box center [360, 420] width 9 height 9
click at [160, 422] on div "Shapes L" at bounding box center [166, 420] width 33 height 26
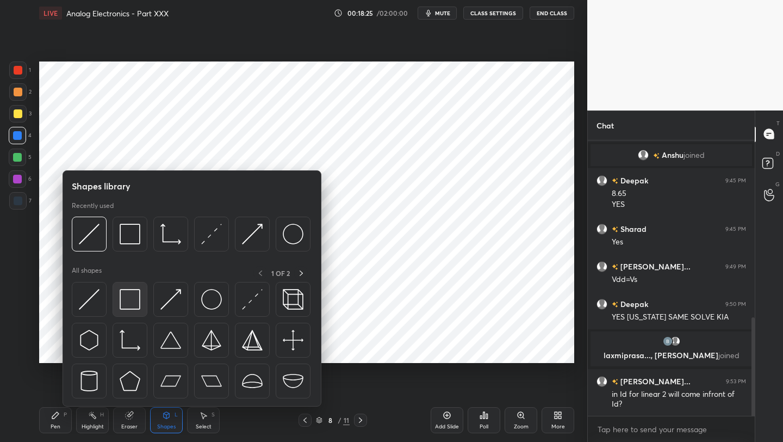
click at [127, 300] on img at bounding box center [130, 299] width 21 height 21
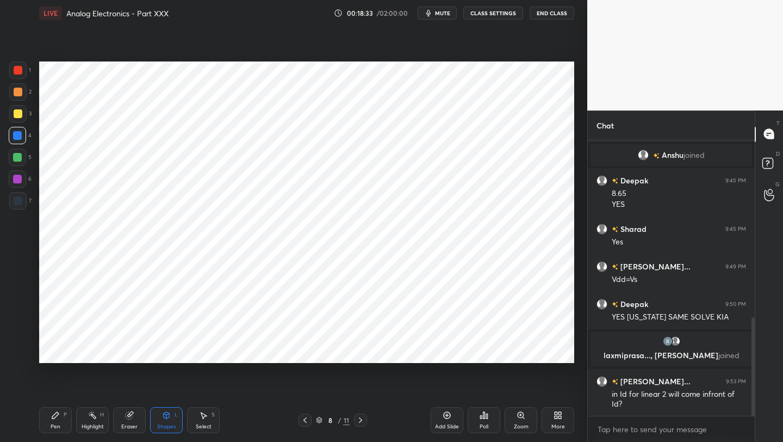
click at [53, 414] on icon at bounding box center [55, 415] width 9 height 9
drag, startPoint x: 126, startPoint y: 422, endPoint x: 131, endPoint y: 391, distance: 30.8
click at [126, 421] on div "Eraser" at bounding box center [129, 420] width 33 height 26
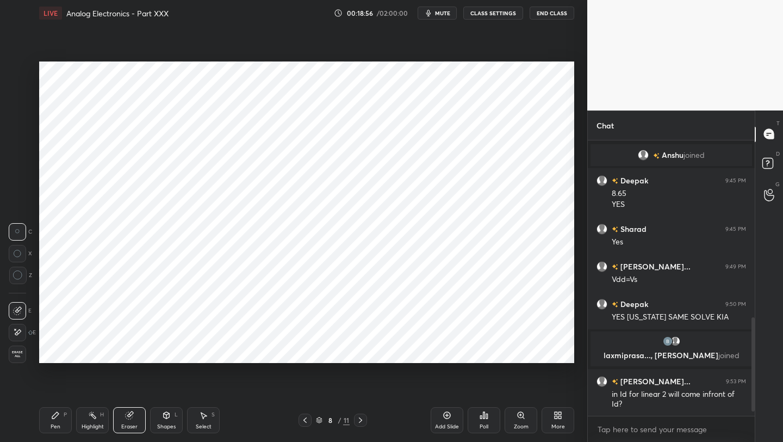
scroll to position [533, 0]
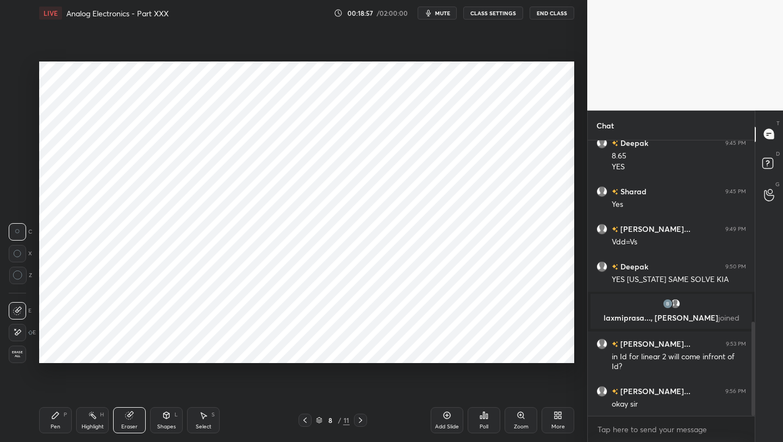
click at [307, 420] on icon at bounding box center [305, 420] width 9 height 9
click at [64, 415] on div "P" at bounding box center [65, 414] width 3 height 5
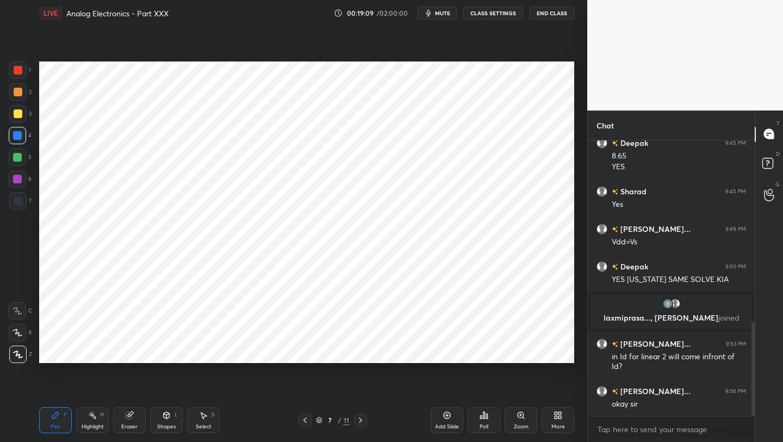
click at [306, 421] on icon at bounding box center [305, 420] width 9 height 9
click at [359, 418] on icon at bounding box center [360, 420] width 9 height 9
click at [358, 417] on icon at bounding box center [360, 420] width 9 height 9
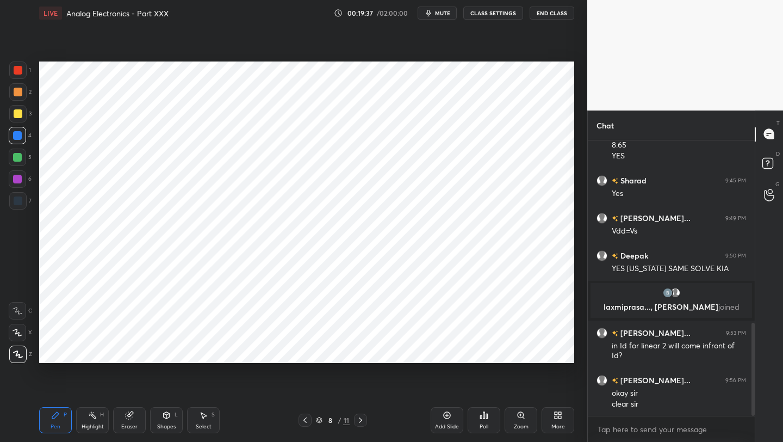
drag, startPoint x: 306, startPoint y: 419, endPoint x: 310, endPoint y: 412, distance: 8.0
click at [306, 421] on icon at bounding box center [305, 420] width 9 height 9
click at [303, 419] on icon at bounding box center [305, 420] width 9 height 9
click at [16, 71] on div at bounding box center [18, 70] width 9 height 9
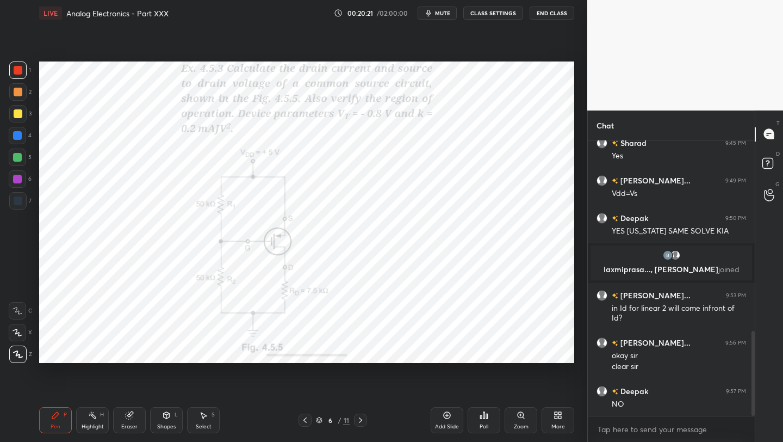
scroll to position [619, 0]
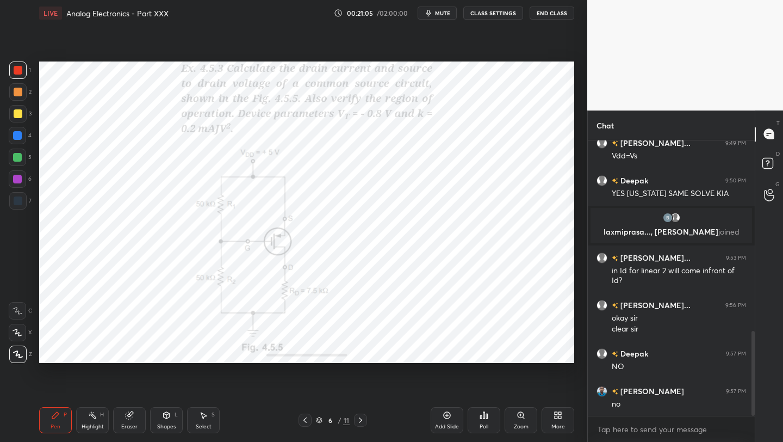
click at [53, 419] on div "Pen P" at bounding box center [55, 420] width 33 height 26
click at [15, 204] on div at bounding box center [18, 200] width 9 height 9
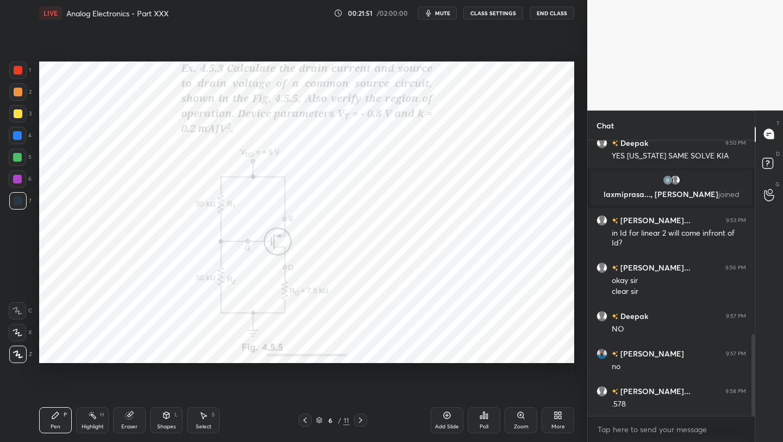
click at [128, 417] on icon at bounding box center [129, 415] width 7 height 7
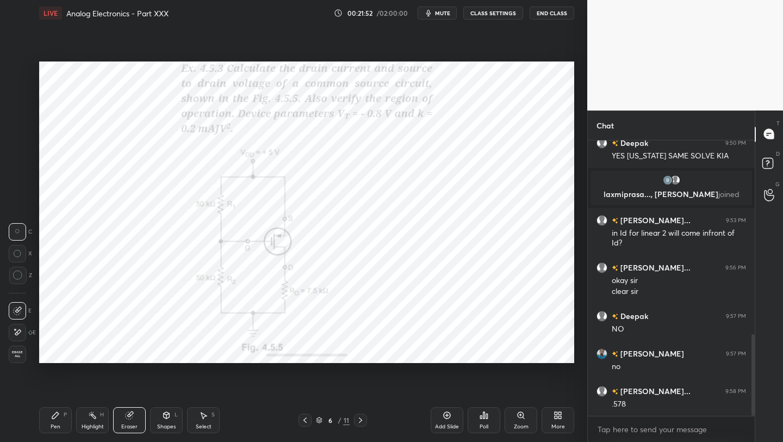
scroll to position [694, 0]
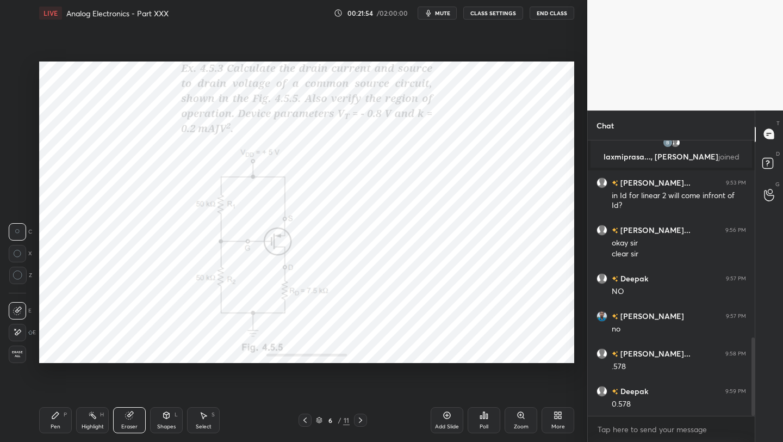
click at [66, 423] on div "Pen P" at bounding box center [55, 420] width 33 height 26
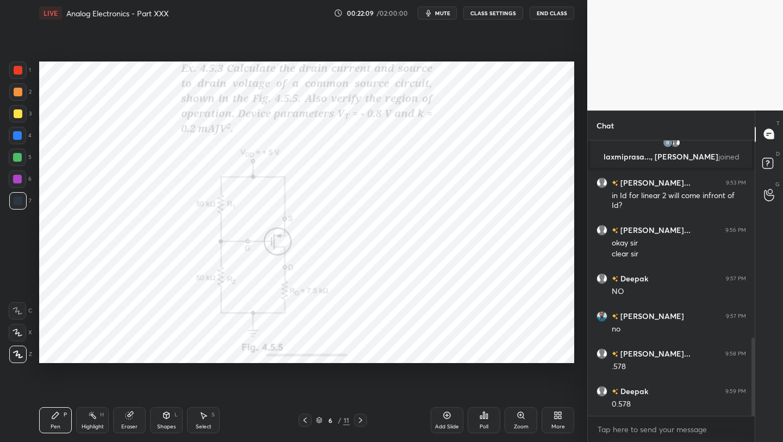
click at [447, 415] on icon at bounding box center [447, 414] width 3 height 3
click at [304, 420] on icon at bounding box center [305, 420] width 9 height 9
click at [362, 419] on icon at bounding box center [360, 420] width 9 height 9
click at [304, 421] on icon at bounding box center [305, 420] width 9 height 9
click at [360, 420] on icon at bounding box center [360, 420] width 9 height 9
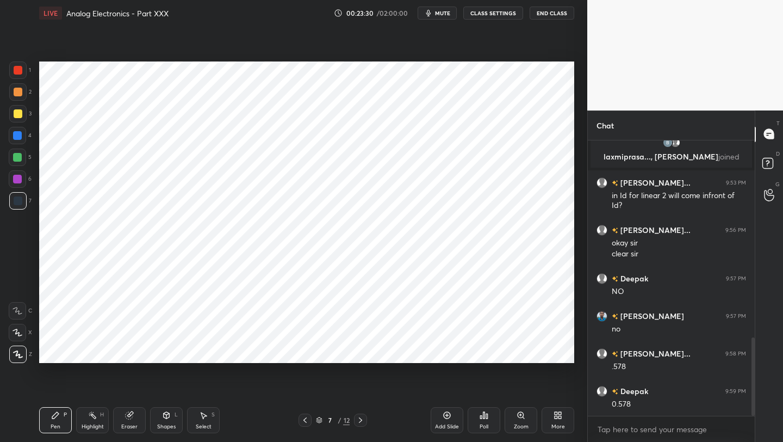
drag, startPoint x: 306, startPoint y: 418, endPoint x: 316, endPoint y: 409, distance: 13.5
click at [306, 418] on icon at bounding box center [305, 420] width 9 height 9
drag, startPoint x: 360, startPoint y: 419, endPoint x: 365, endPoint y: 396, distance: 24.5
click at [360, 419] on icon at bounding box center [360, 420] width 9 height 9
click at [301, 421] on icon at bounding box center [305, 420] width 9 height 9
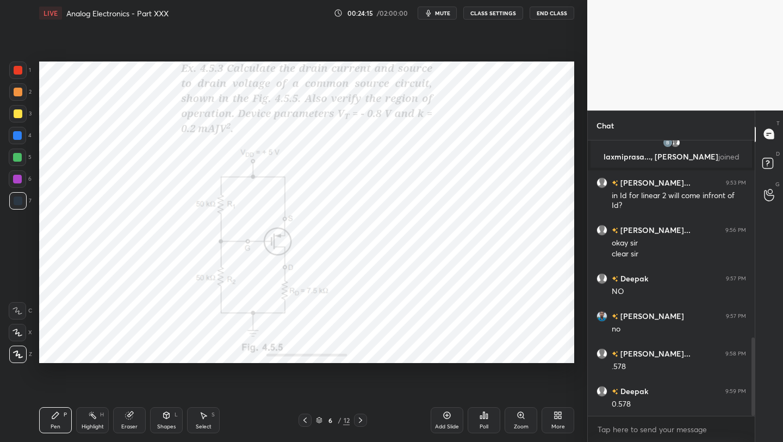
drag, startPoint x: 362, startPoint y: 420, endPoint x: 365, endPoint y: 409, distance: 11.2
click at [362, 419] on icon at bounding box center [360, 420] width 9 height 9
click at [24, 75] on div at bounding box center [17, 69] width 17 height 17
click at [18, 199] on div at bounding box center [18, 200] width 9 height 9
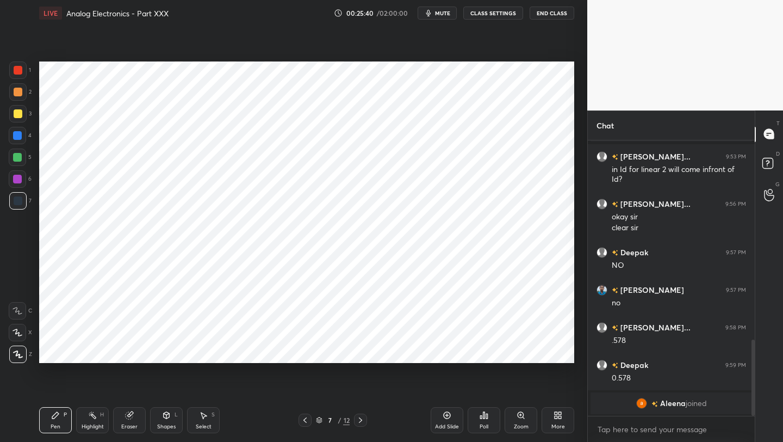
click at [307, 421] on icon at bounding box center [305, 420] width 9 height 9
click at [360, 421] on icon at bounding box center [360, 420] width 9 height 9
click at [445, 419] on div "Add Slide" at bounding box center [447, 420] width 33 height 26
click at [166, 418] on icon at bounding box center [166, 417] width 0 height 4
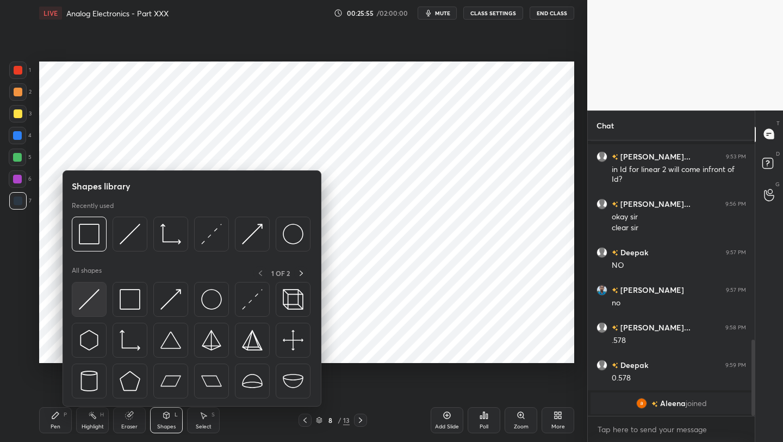
click at [88, 293] on img at bounding box center [89, 299] width 21 height 21
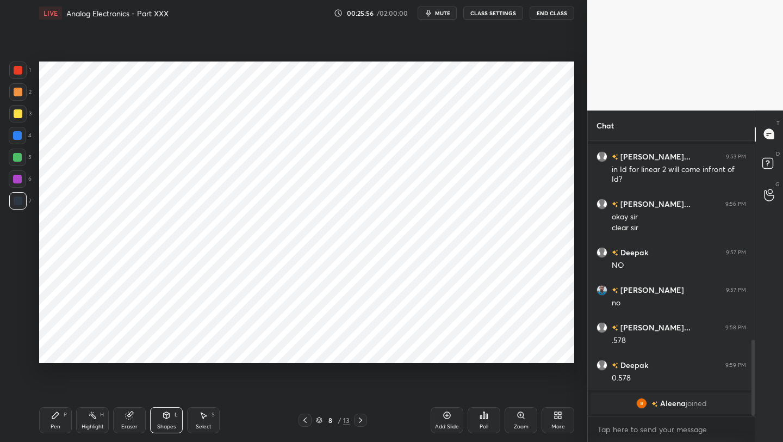
click at [15, 179] on div at bounding box center [17, 179] width 9 height 9
click at [305, 420] on icon at bounding box center [305, 420] width 9 height 9
click at [306, 419] on icon at bounding box center [305, 420] width 9 height 9
click at [360, 417] on icon at bounding box center [360, 420] width 9 height 9
click at [361, 419] on icon at bounding box center [360, 420] width 9 height 9
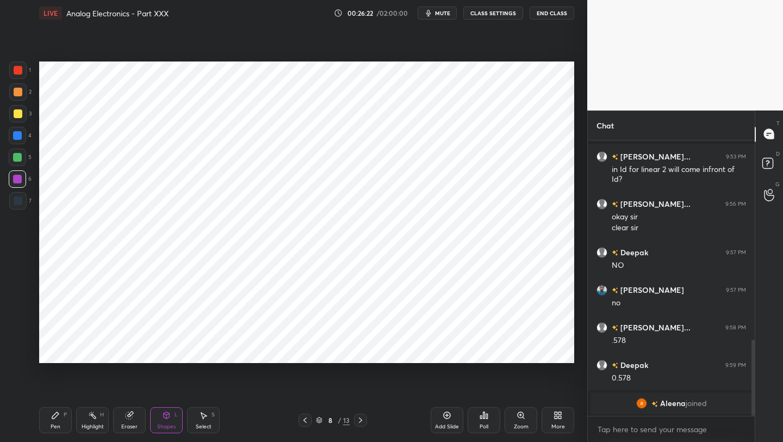
click at [47, 417] on div "Pen P" at bounding box center [55, 420] width 33 height 26
click at [306, 420] on icon at bounding box center [305, 420] width 9 height 9
click at [305, 419] on icon at bounding box center [305, 420] width 9 height 9
click at [361, 419] on icon at bounding box center [360, 420] width 9 height 9
click at [363, 421] on icon at bounding box center [360, 420] width 9 height 9
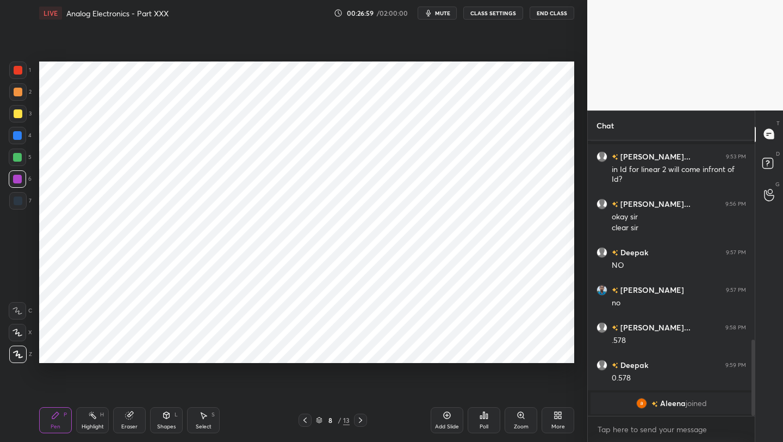
click at [57, 418] on icon at bounding box center [55, 415] width 9 height 9
drag, startPoint x: 305, startPoint y: 422, endPoint x: 307, endPoint y: 412, distance: 9.4
click at [305, 419] on icon at bounding box center [305, 420] width 9 height 9
click at [361, 421] on icon at bounding box center [360, 420] width 9 height 9
click at [363, 418] on icon at bounding box center [360, 420] width 9 height 9
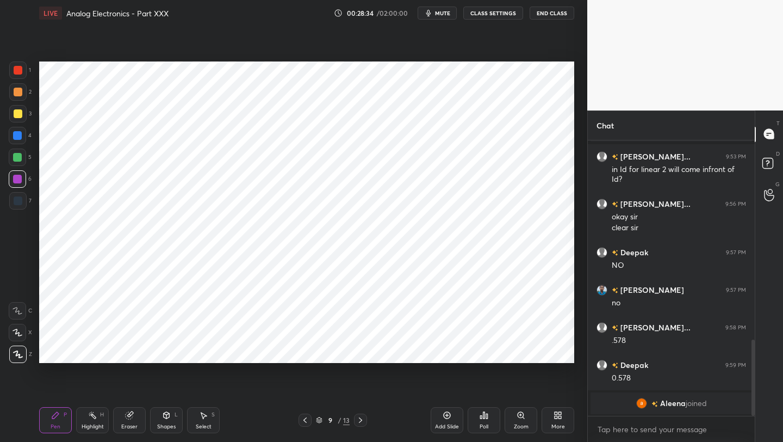
click at [362, 418] on icon at bounding box center [360, 420] width 9 height 9
click at [305, 418] on icon at bounding box center [305, 420] width 9 height 9
drag, startPoint x: 306, startPoint y: 420, endPoint x: 318, endPoint y: 419, distance: 11.4
click at [306, 421] on icon at bounding box center [305, 420] width 9 height 9
click at [447, 413] on icon at bounding box center [447, 415] width 9 height 9
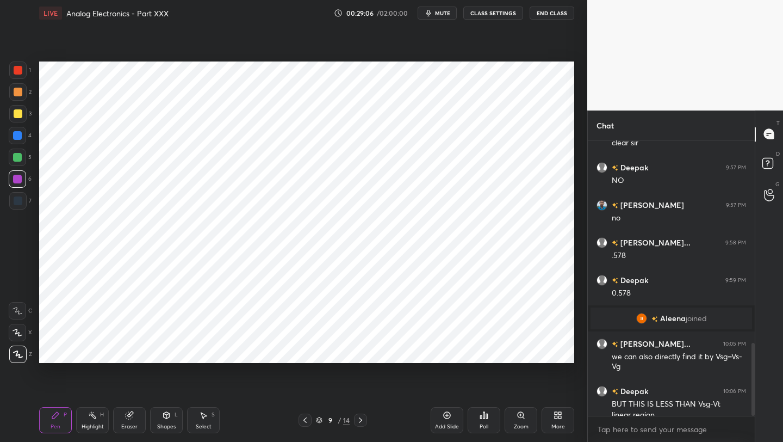
scroll to position [765, 0]
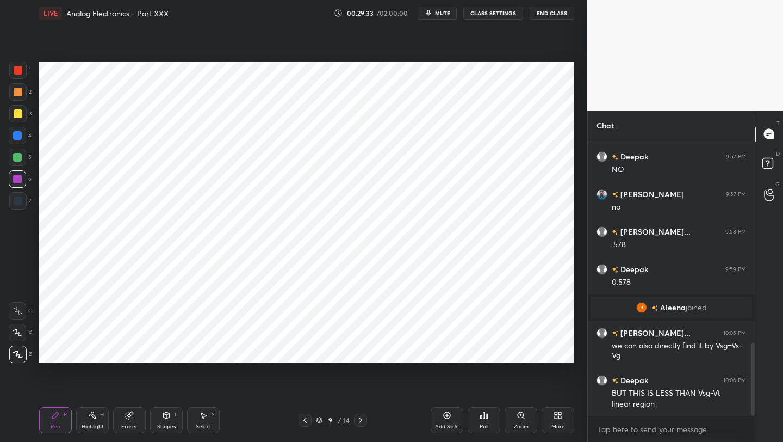
click at [304, 417] on icon at bounding box center [305, 420] width 9 height 9
click at [305, 416] on icon at bounding box center [305, 420] width 9 height 9
click at [360, 418] on icon at bounding box center [360, 420] width 9 height 9
click at [359, 419] on icon at bounding box center [360, 420] width 9 height 9
click at [305, 417] on icon at bounding box center [305, 420] width 9 height 9
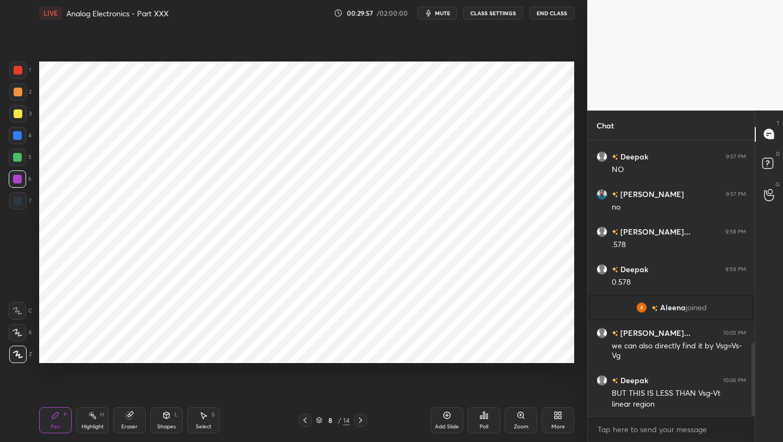
click at [305, 418] on icon at bounding box center [305, 420] width 9 height 9
click at [306, 416] on icon at bounding box center [305, 420] width 9 height 9
click at [361, 419] on icon at bounding box center [360, 420] width 9 height 9
click at [360, 418] on icon at bounding box center [360, 420] width 9 height 9
click at [362, 417] on icon at bounding box center [360, 420] width 9 height 9
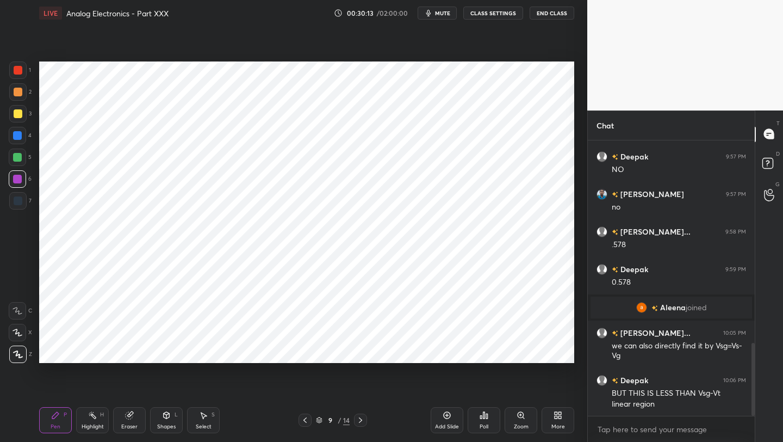
click at [301, 421] on icon at bounding box center [305, 420] width 9 height 9
click at [303, 418] on icon at bounding box center [305, 420] width 9 height 9
click at [302, 420] on icon at bounding box center [305, 420] width 9 height 9
click at [358, 421] on icon at bounding box center [360, 420] width 9 height 9
click at [359, 420] on icon at bounding box center [360, 420] width 9 height 9
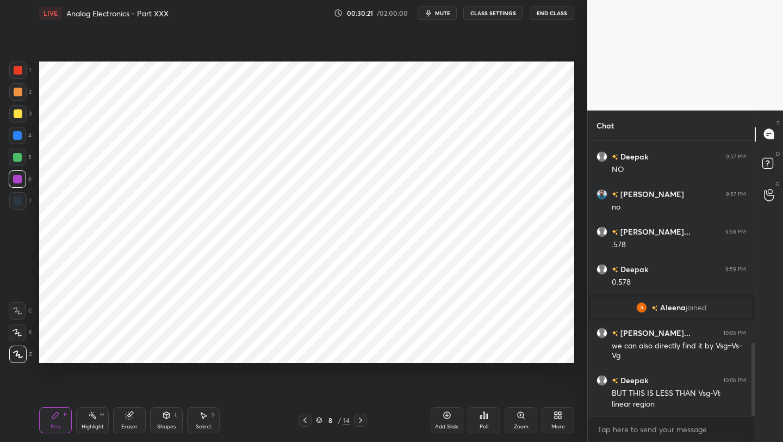
click at [363, 421] on icon at bounding box center [360, 420] width 9 height 9
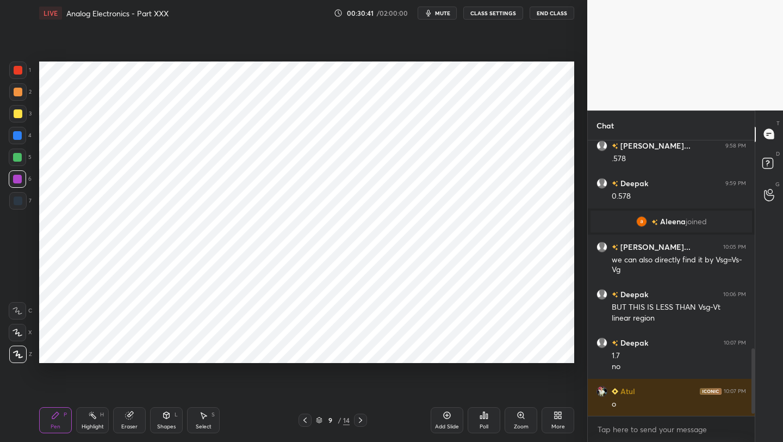
scroll to position [888, 0]
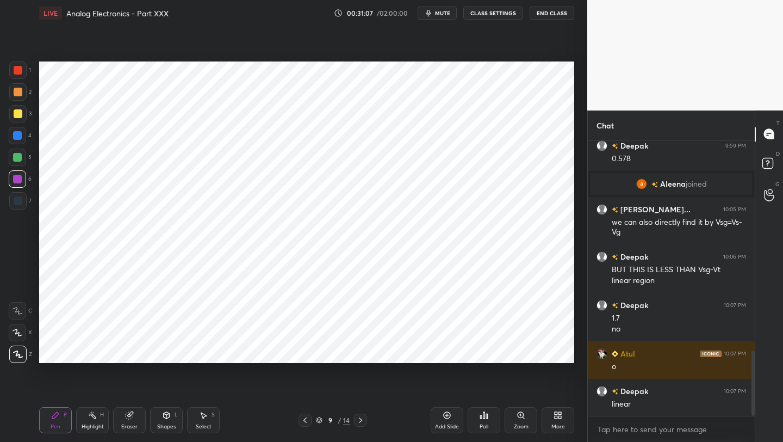
click at [304, 422] on icon at bounding box center [305, 420] width 9 height 9
click at [306, 419] on icon at bounding box center [305, 420] width 9 height 9
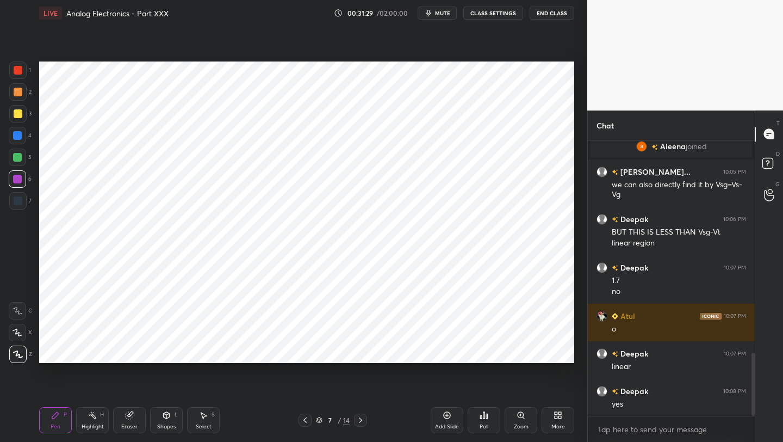
click at [362, 416] on icon at bounding box center [360, 420] width 9 height 9
click at [363, 418] on icon at bounding box center [360, 420] width 9 height 9
click at [310, 418] on div at bounding box center [305, 419] width 13 height 13
click at [307, 418] on icon at bounding box center [305, 420] width 9 height 9
click at [309, 418] on icon at bounding box center [305, 420] width 9 height 9
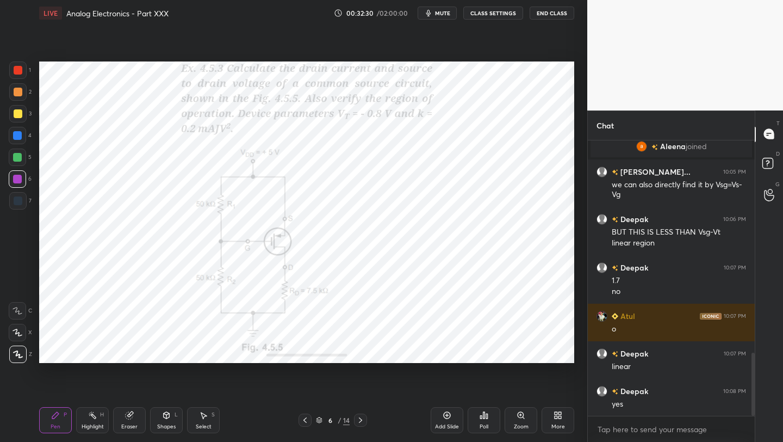
click at [360, 418] on icon at bounding box center [360, 420] width 9 height 9
click at [359, 417] on icon at bounding box center [360, 420] width 9 height 9
click at [362, 419] on icon at bounding box center [360, 420] width 9 height 9
click at [129, 423] on div "Eraser" at bounding box center [129, 420] width 33 height 26
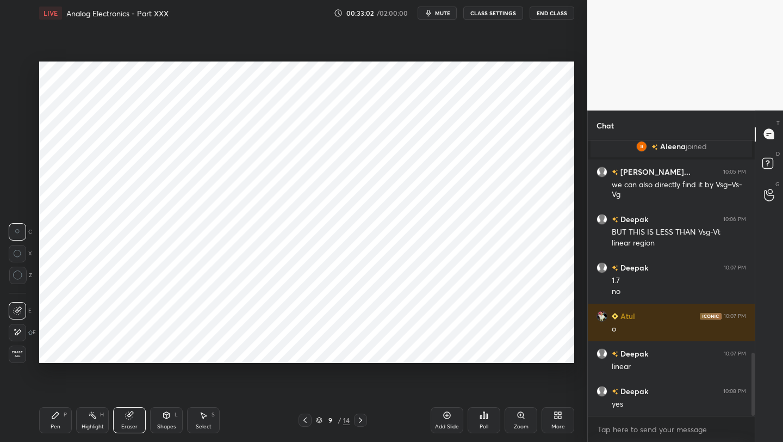
click at [60, 418] on div "Pen P" at bounding box center [55, 420] width 33 height 26
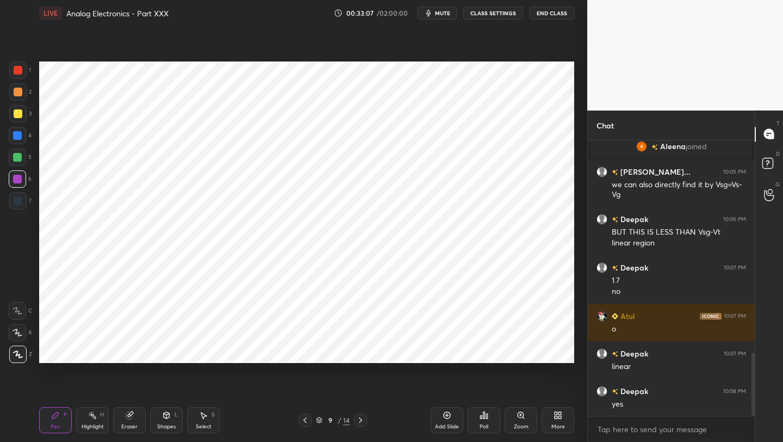
click at [304, 422] on icon at bounding box center [305, 420] width 9 height 9
click at [303, 417] on icon at bounding box center [305, 420] width 9 height 9
click at [361, 419] on icon at bounding box center [360, 420] width 9 height 9
click at [361, 418] on icon at bounding box center [360, 420] width 9 height 9
click at [131, 420] on div "Eraser" at bounding box center [129, 420] width 33 height 26
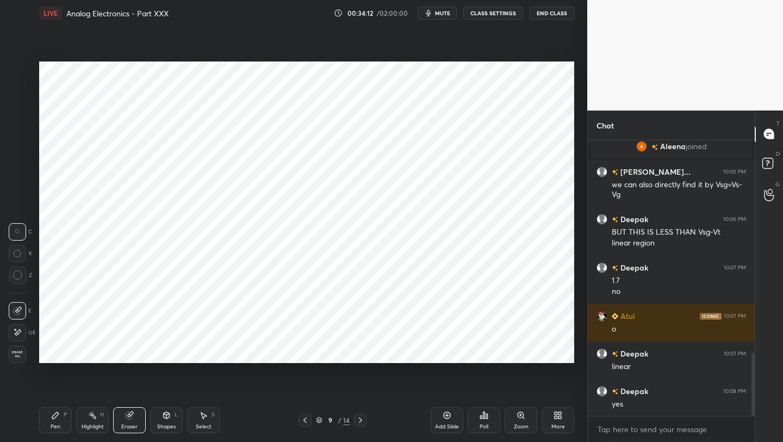
click at [58, 420] on div "Pen P" at bounding box center [55, 420] width 33 height 26
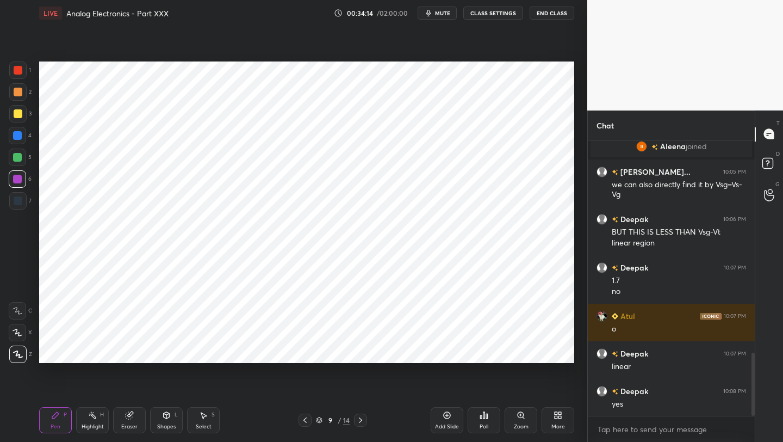
click at [20, 71] on div at bounding box center [18, 70] width 9 height 9
click at [126, 421] on div "Eraser" at bounding box center [129, 420] width 33 height 26
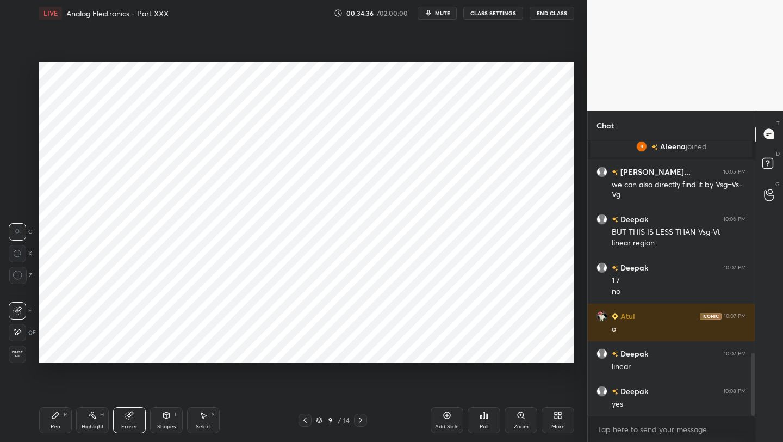
scroll to position [964, 0]
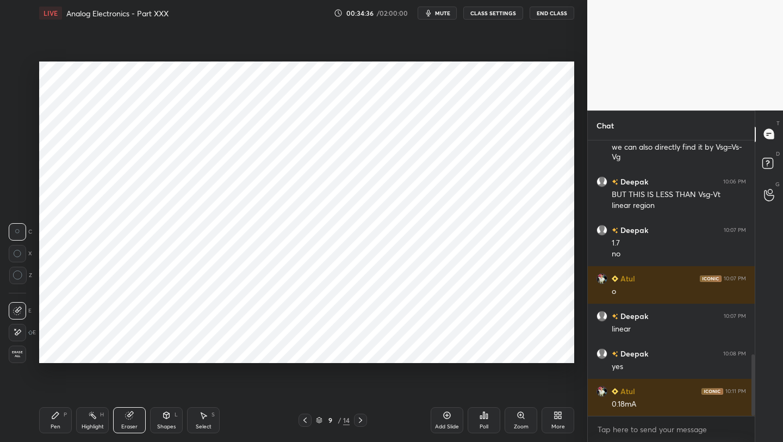
click at [61, 421] on div "Pen P" at bounding box center [55, 420] width 33 height 26
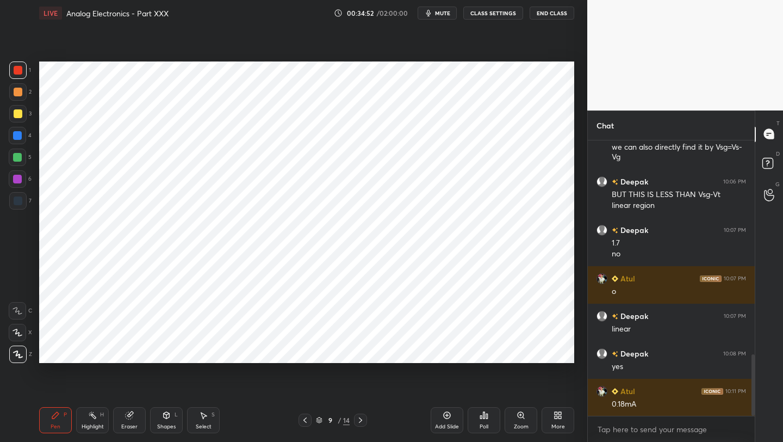
click at [448, 416] on icon at bounding box center [447, 415] width 9 height 9
click at [20, 134] on div at bounding box center [17, 135] width 9 height 9
click at [302, 419] on icon at bounding box center [305, 420] width 9 height 9
click at [304, 419] on icon at bounding box center [305, 419] width 3 height 5
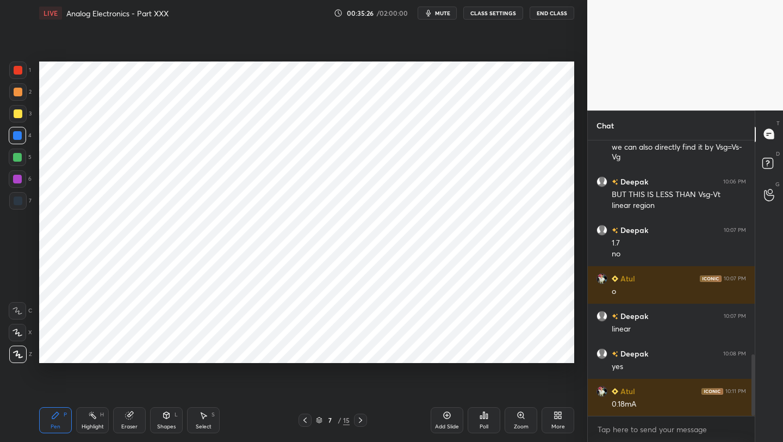
click at [360, 418] on icon at bounding box center [360, 420] width 9 height 9
click at [359, 419] on icon at bounding box center [360, 420] width 9 height 9
click at [363, 424] on div at bounding box center [360, 419] width 13 height 13
click at [305, 417] on icon at bounding box center [305, 420] width 9 height 9
click at [359, 418] on icon at bounding box center [360, 419] width 3 height 5
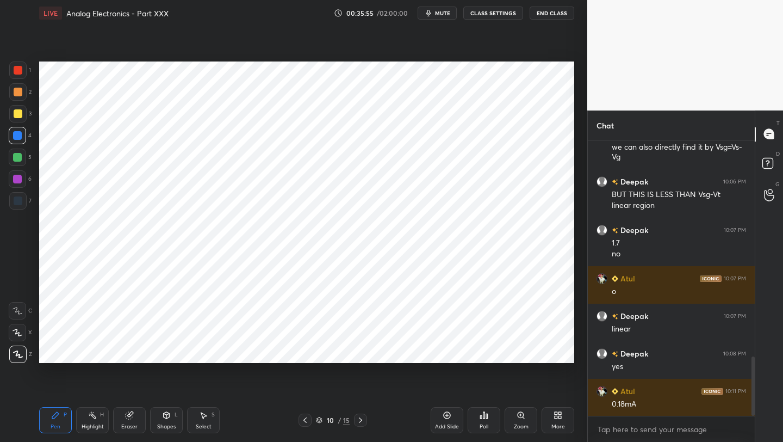
scroll to position [1001, 0]
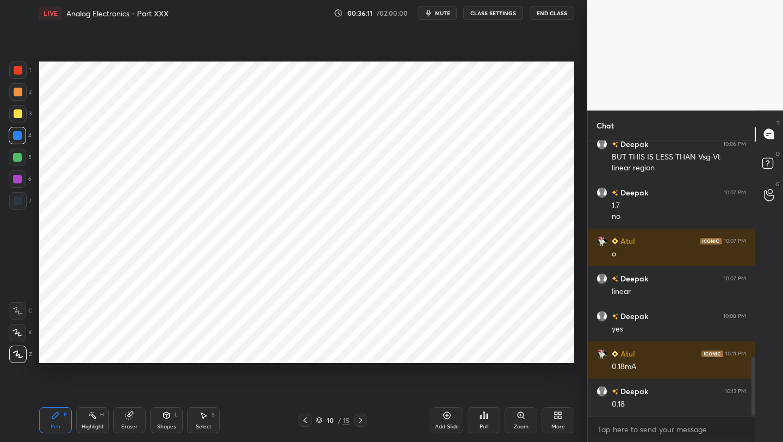
click at [19, 187] on div at bounding box center [17, 178] width 17 height 17
drag, startPoint x: 130, startPoint y: 423, endPoint x: 150, endPoint y: 374, distance: 53.2
click at [128, 421] on div "Eraser" at bounding box center [129, 420] width 33 height 26
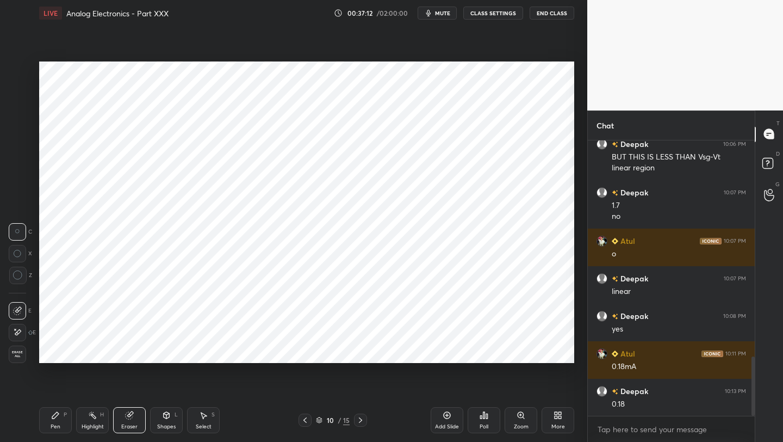
drag, startPoint x: 47, startPoint y: 428, endPoint x: 78, endPoint y: 368, distance: 67.9
click at [47, 428] on div "Pen P" at bounding box center [55, 420] width 33 height 26
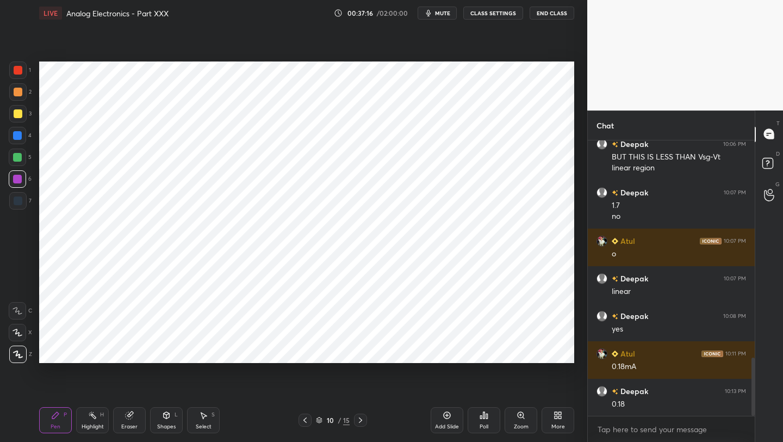
scroll to position [1027, 0]
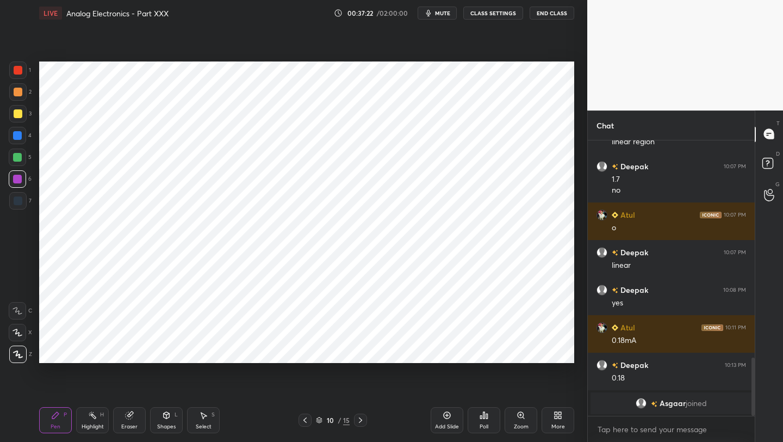
drag, startPoint x: 127, startPoint y: 424, endPoint x: 134, endPoint y: 405, distance: 20.5
click at [128, 422] on div "Eraser" at bounding box center [129, 420] width 33 height 26
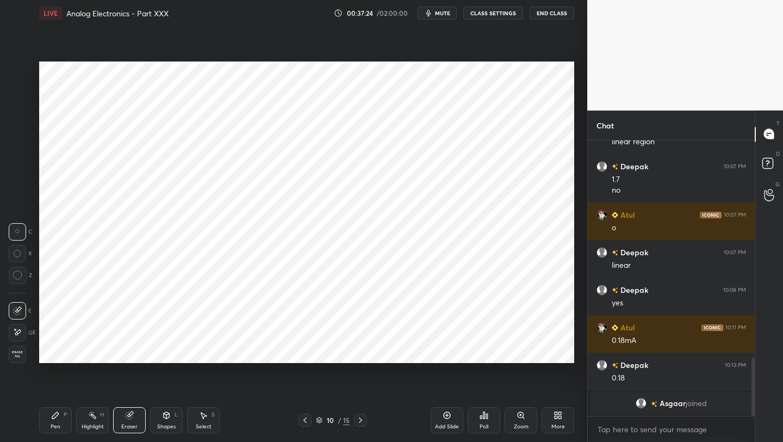
drag, startPoint x: 58, startPoint y: 418, endPoint x: 88, endPoint y: 363, distance: 63.3
click at [58, 417] on icon at bounding box center [55, 415] width 9 height 9
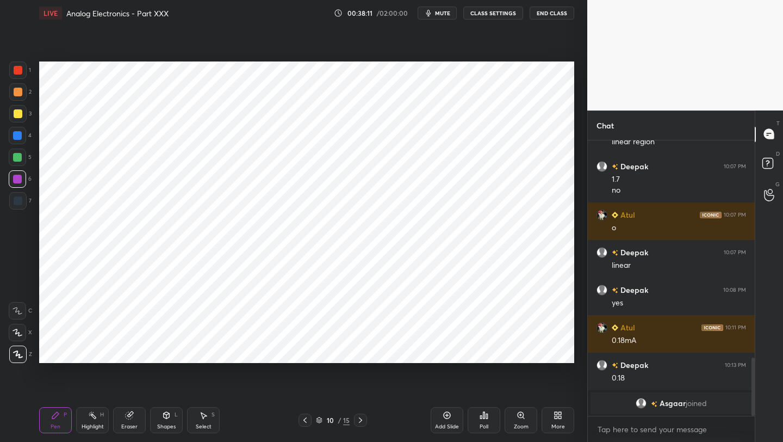
click at [305, 419] on icon at bounding box center [305, 420] width 9 height 9
click at [306, 419] on icon at bounding box center [305, 420] width 9 height 9
click at [358, 419] on icon at bounding box center [360, 420] width 9 height 9
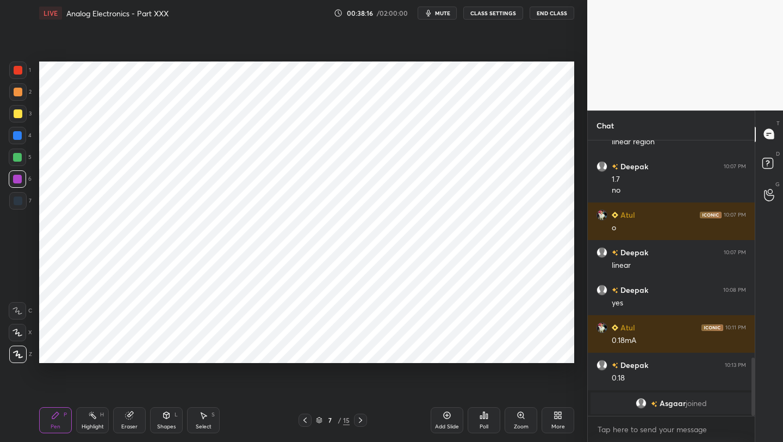
click at [357, 419] on icon at bounding box center [360, 420] width 9 height 9
click at [360, 420] on icon at bounding box center [360, 420] width 9 height 9
click at [360, 421] on icon at bounding box center [360, 419] width 3 height 5
click at [360, 422] on icon at bounding box center [360, 420] width 9 height 9
click at [361, 418] on icon at bounding box center [360, 420] width 9 height 9
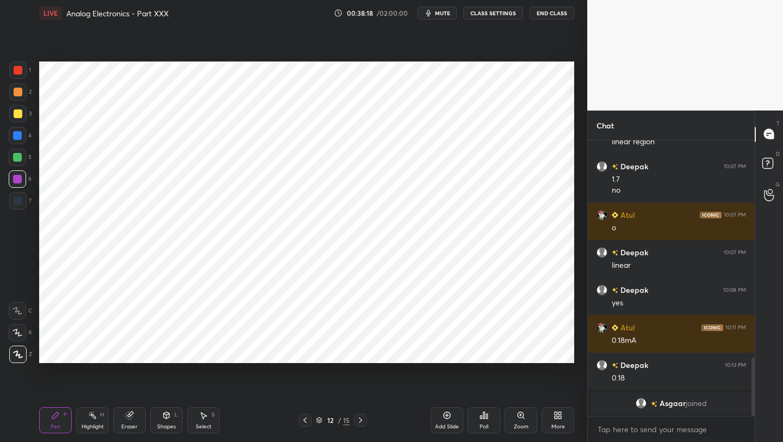
click at [361, 421] on icon at bounding box center [360, 420] width 9 height 9
click at [305, 417] on icon at bounding box center [305, 420] width 9 height 9
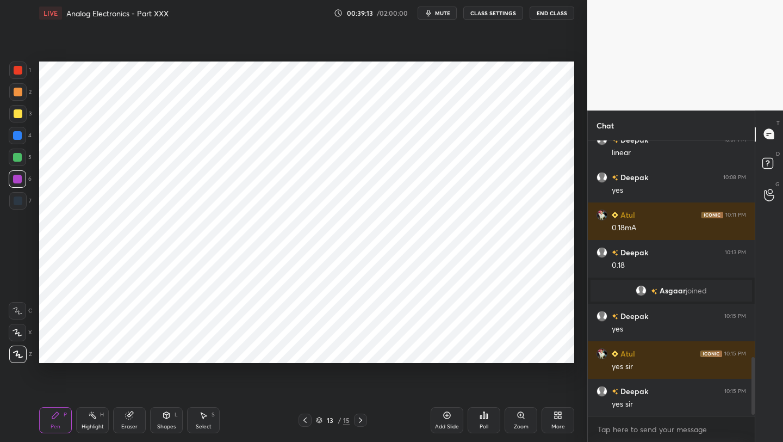
scroll to position [1064, 0]
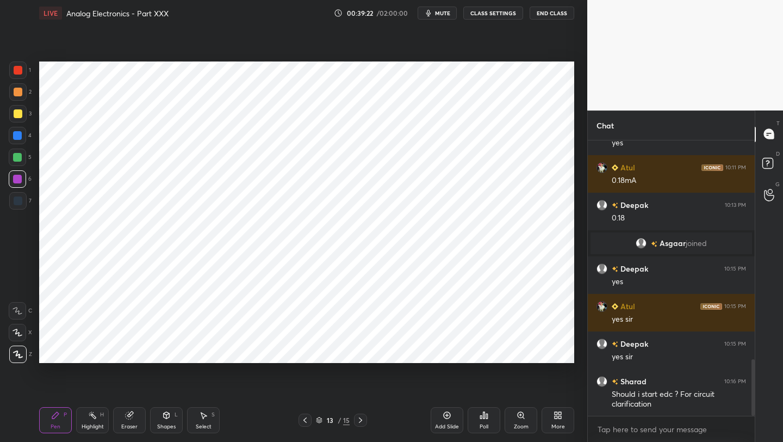
click at [304, 421] on icon at bounding box center [305, 420] width 9 height 9
click at [562, 416] on icon at bounding box center [558, 415] width 9 height 9
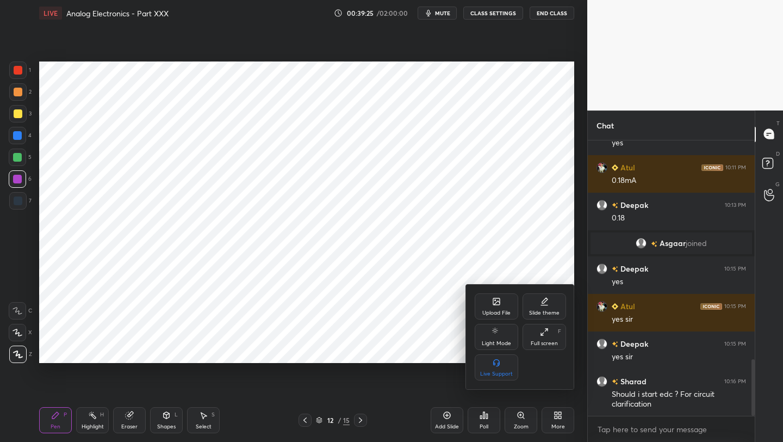
click at [497, 308] on div "Upload File" at bounding box center [497, 306] width 44 height 26
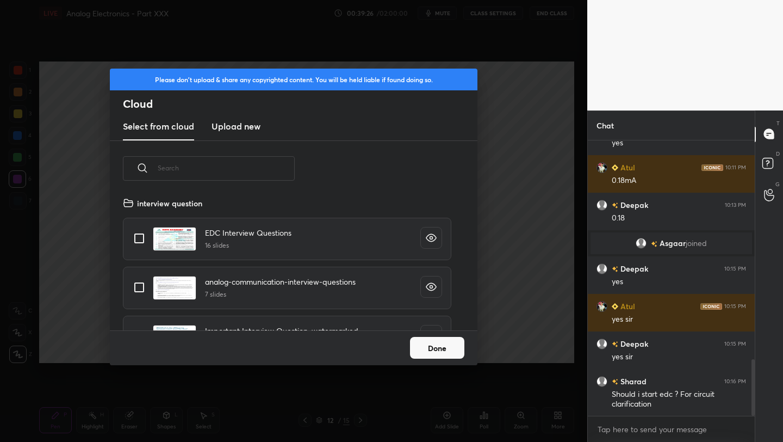
scroll to position [134, 349]
click at [235, 128] on h3 "Upload new" at bounding box center [236, 126] width 49 height 13
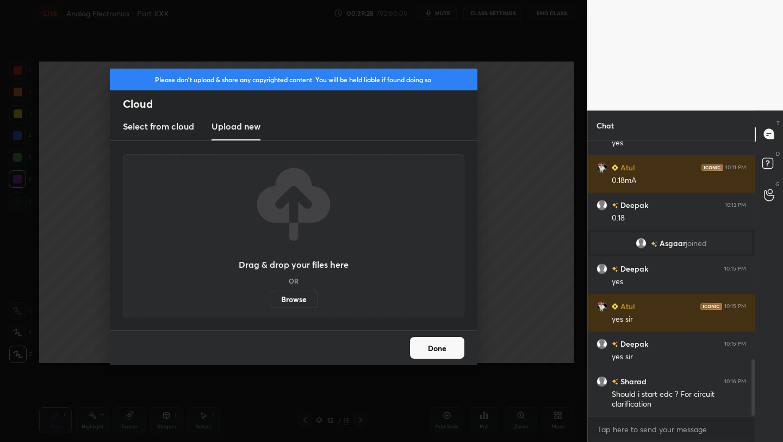
click at [297, 302] on label "Browse" at bounding box center [294, 299] width 48 height 17
click at [270, 302] on input "Browse" at bounding box center [270, 299] width 0 height 17
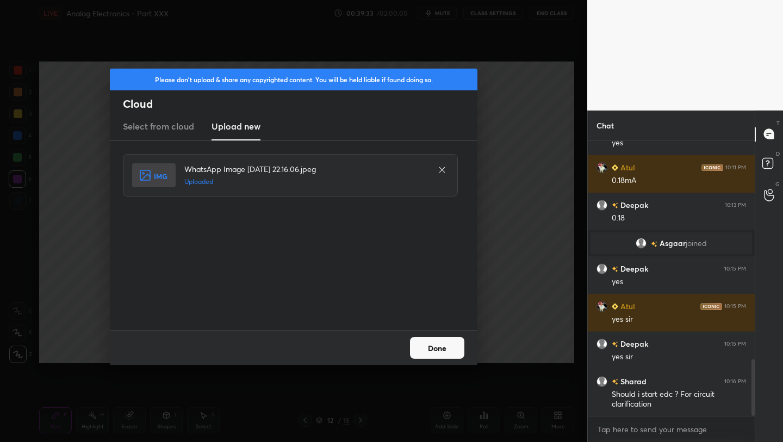
click at [429, 348] on button "Done" at bounding box center [437, 348] width 54 height 22
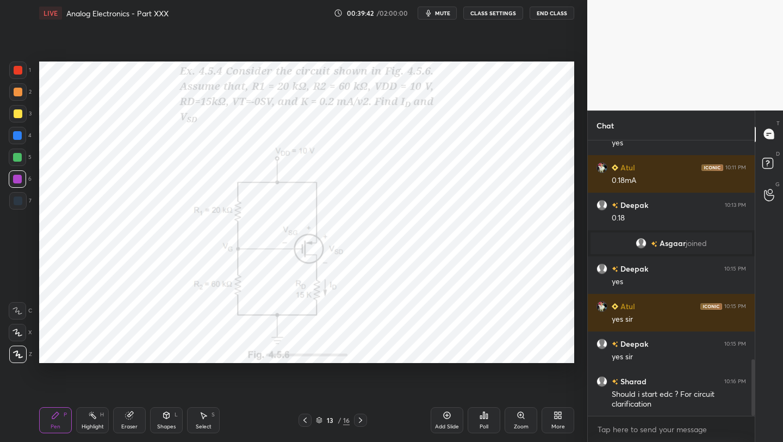
drag, startPoint x: 446, startPoint y: 418, endPoint x: 453, endPoint y: 404, distance: 16.3
click at [445, 417] on icon at bounding box center [447, 415] width 9 height 9
click at [20, 70] on div at bounding box center [18, 70] width 9 height 9
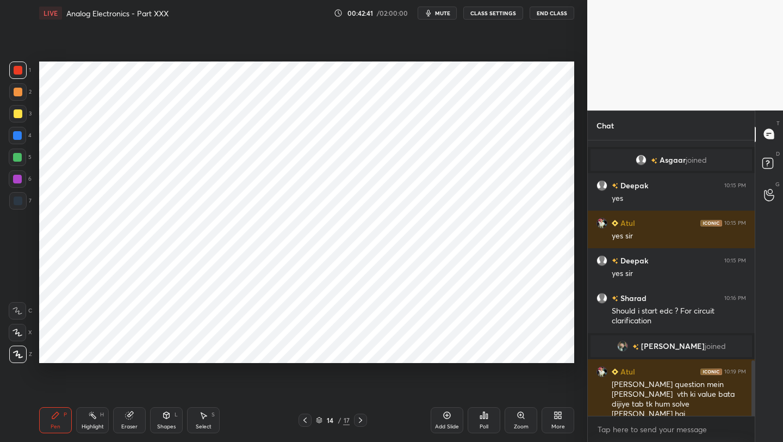
scroll to position [1132, 0]
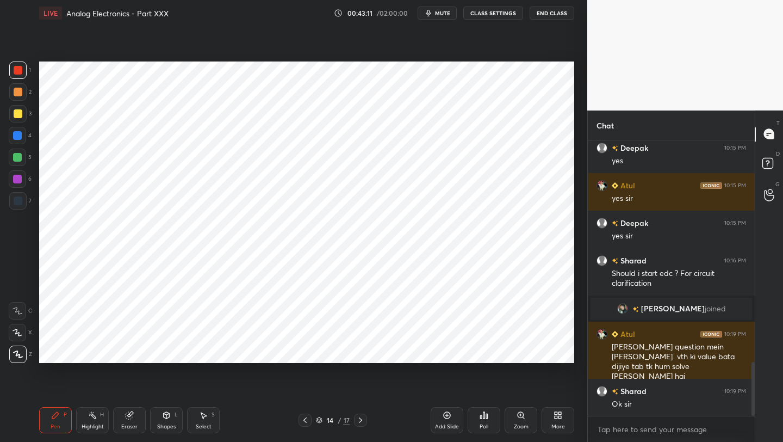
click at [22, 157] on div at bounding box center [17, 157] width 17 height 17
click at [133, 425] on div "Eraser" at bounding box center [129, 426] width 16 height 5
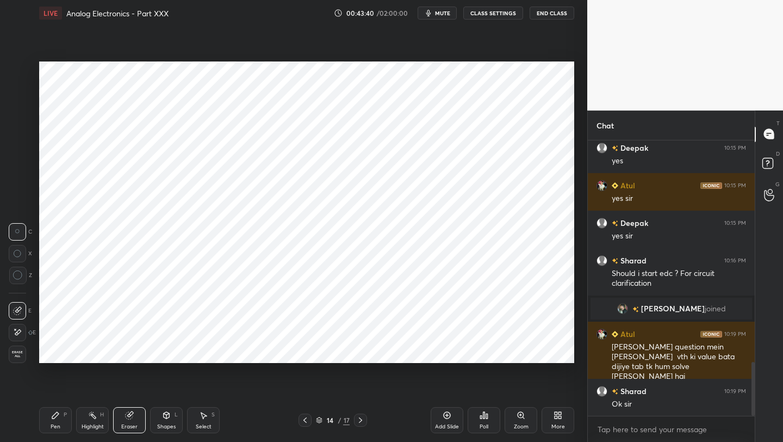
click at [62, 420] on div "Pen P" at bounding box center [55, 420] width 33 height 26
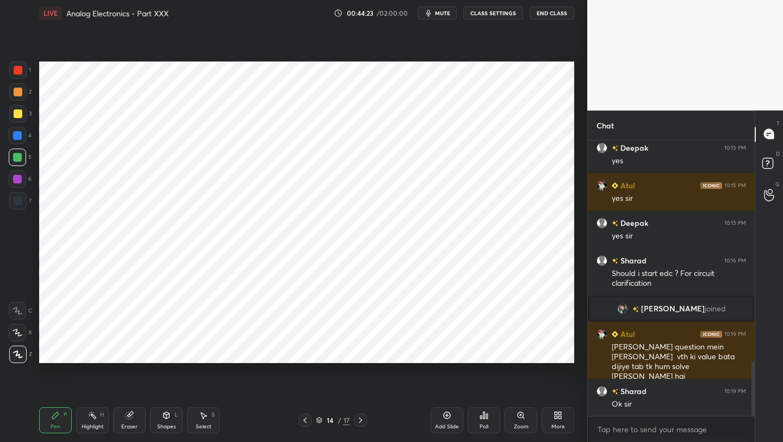
drag, startPoint x: 162, startPoint y: 419, endPoint x: 156, endPoint y: 409, distance: 11.8
click at [160, 419] on div "Shapes L" at bounding box center [166, 420] width 33 height 26
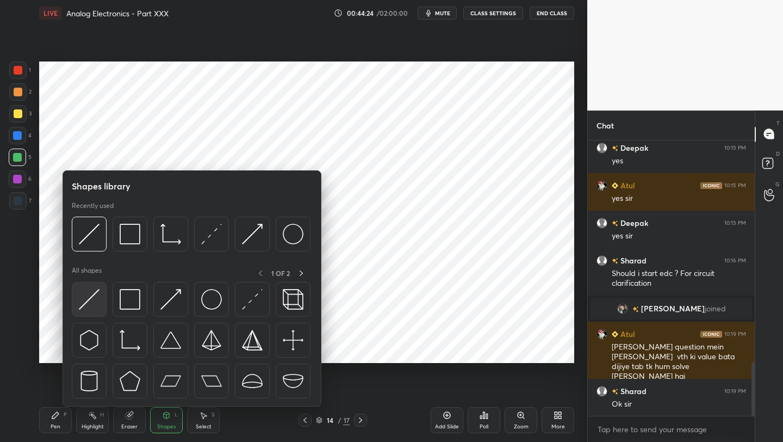
click at [90, 302] on img at bounding box center [89, 299] width 21 height 21
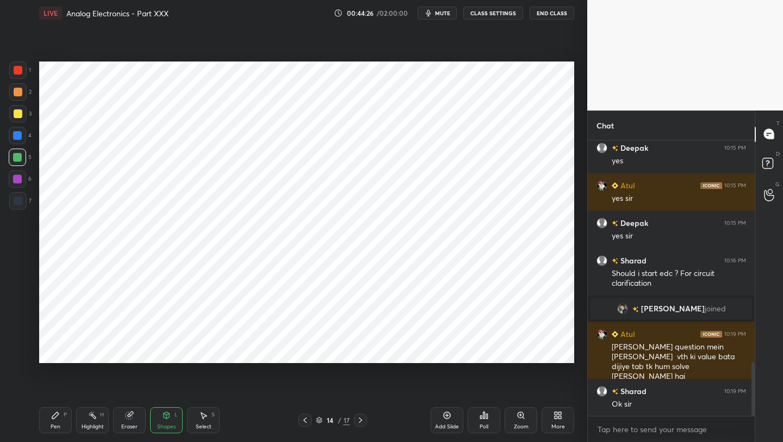
click at [236, 211] on div "1 2 3 4 5 6 7 C X Z C X Z E E Erase all H H LIVE Analog Electronics - Part XXX …" at bounding box center [289, 221] width 579 height 442
click at [304, 422] on icon at bounding box center [305, 420] width 9 height 9
click at [24, 72] on div at bounding box center [17, 69] width 17 height 17
click at [54, 419] on div "Pen P" at bounding box center [55, 420] width 33 height 26
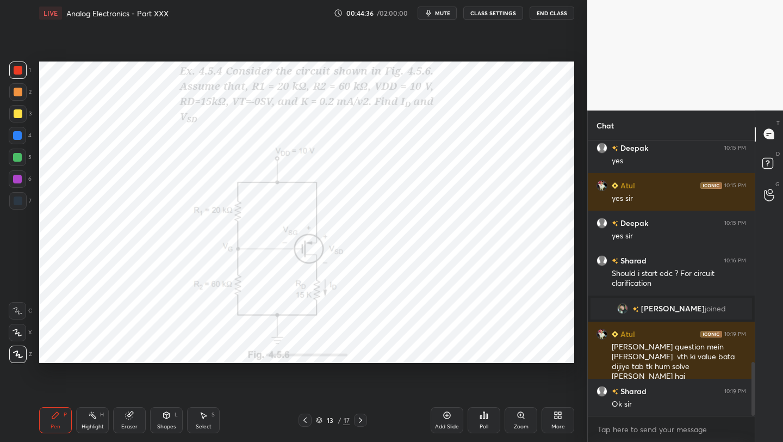
scroll to position [1169, 0]
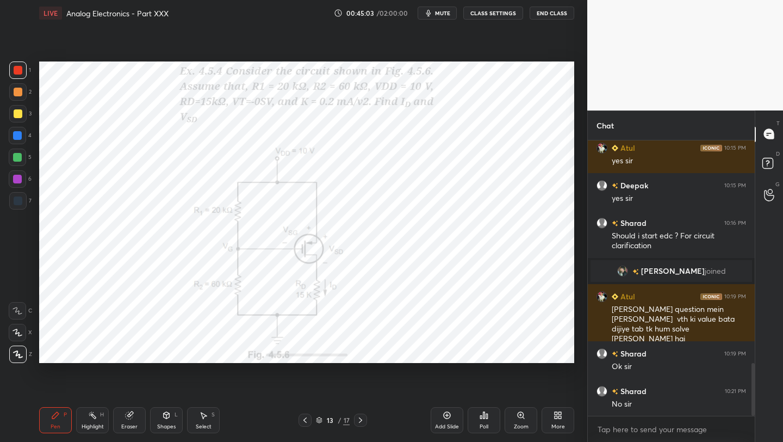
click at [29, 141] on div "4" at bounding box center [20, 135] width 23 height 17
click at [306, 423] on icon at bounding box center [305, 420] width 9 height 9
click at [307, 420] on icon at bounding box center [305, 420] width 9 height 9
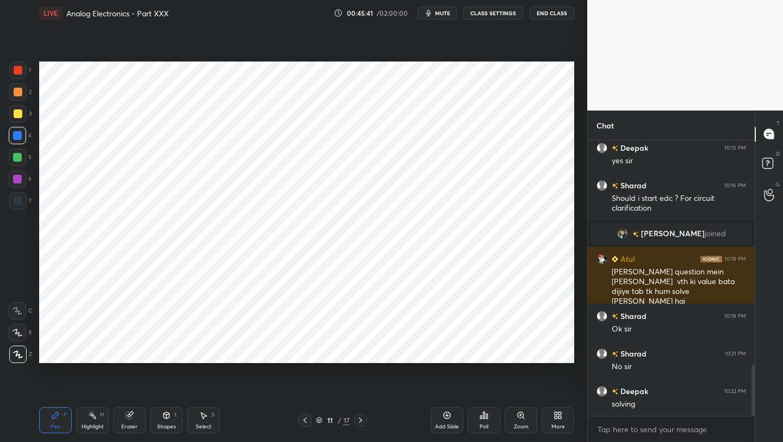
click at [307, 422] on icon at bounding box center [305, 420] width 9 height 9
click at [307, 423] on icon at bounding box center [305, 420] width 9 height 9
click at [308, 423] on icon at bounding box center [305, 420] width 9 height 9
click at [360, 419] on icon at bounding box center [360, 420] width 9 height 9
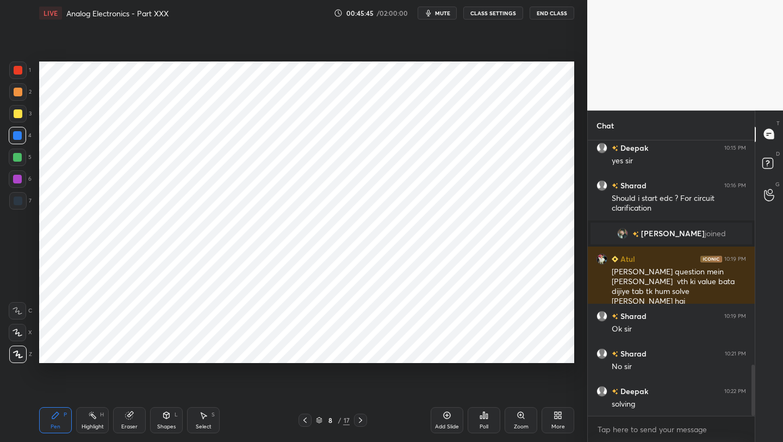
click at [359, 419] on icon at bounding box center [360, 420] width 9 height 9
click at [361, 420] on icon at bounding box center [360, 420] width 9 height 9
click at [362, 420] on icon at bounding box center [360, 420] width 9 height 9
click at [361, 421] on icon at bounding box center [360, 420] width 9 height 9
click at [362, 420] on icon at bounding box center [360, 419] width 3 height 5
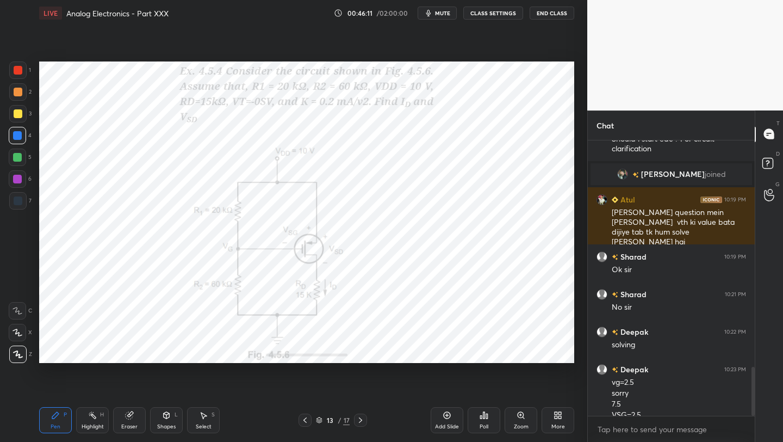
scroll to position [1277, 0]
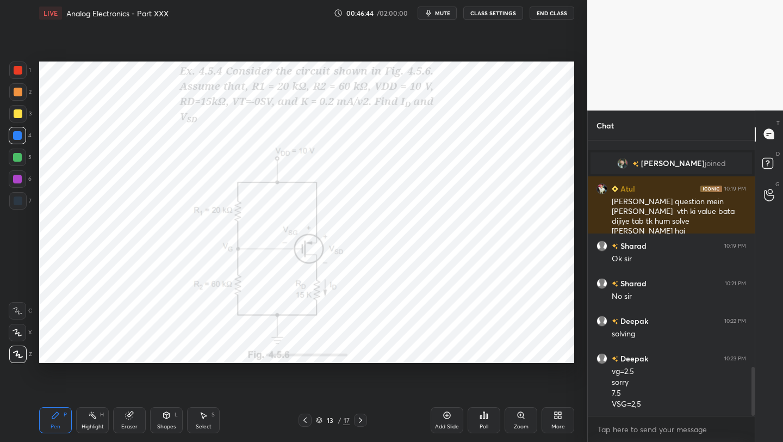
click at [443, 418] on icon at bounding box center [447, 415] width 9 height 9
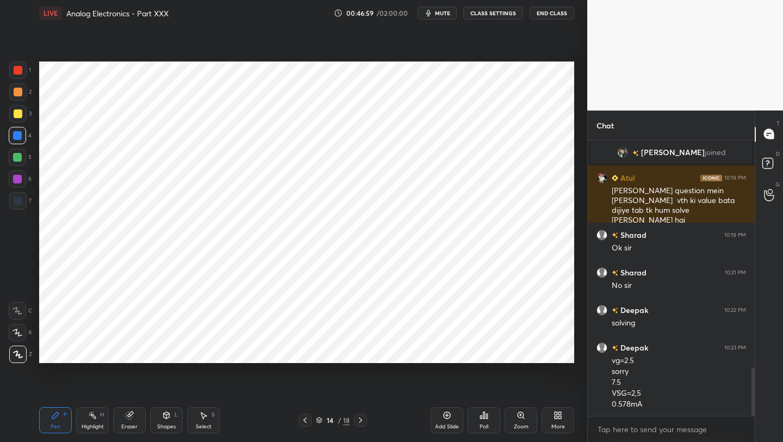
drag, startPoint x: 305, startPoint y: 417, endPoint x: 306, endPoint y: 410, distance: 7.2
click at [305, 417] on icon at bounding box center [305, 420] width 9 height 9
drag, startPoint x: 359, startPoint y: 419, endPoint x: 362, endPoint y: 404, distance: 15.6
click at [359, 419] on icon at bounding box center [360, 420] width 9 height 9
drag, startPoint x: 180, startPoint y: 422, endPoint x: 175, endPoint y: 417, distance: 7.3
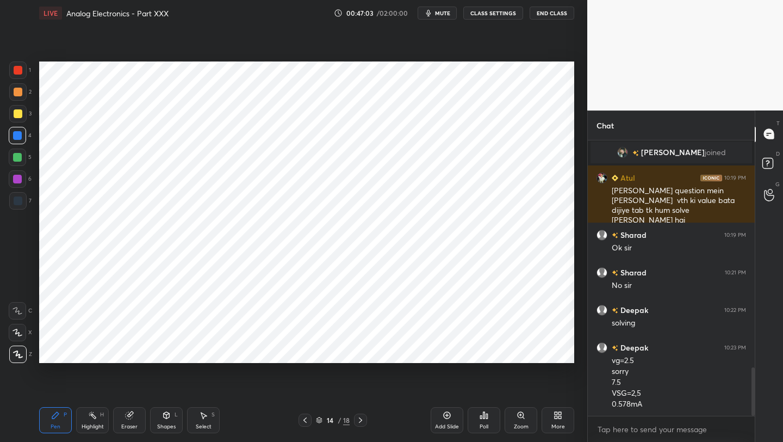
click at [178, 423] on div "Shapes L" at bounding box center [166, 420] width 33 height 26
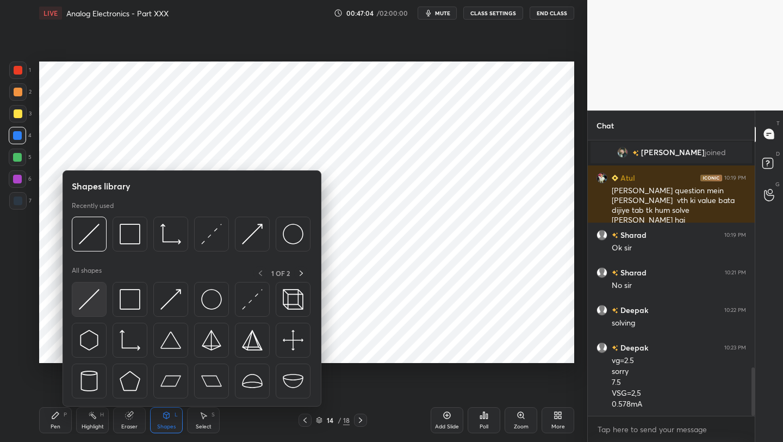
click at [94, 294] on img at bounding box center [89, 299] width 21 height 21
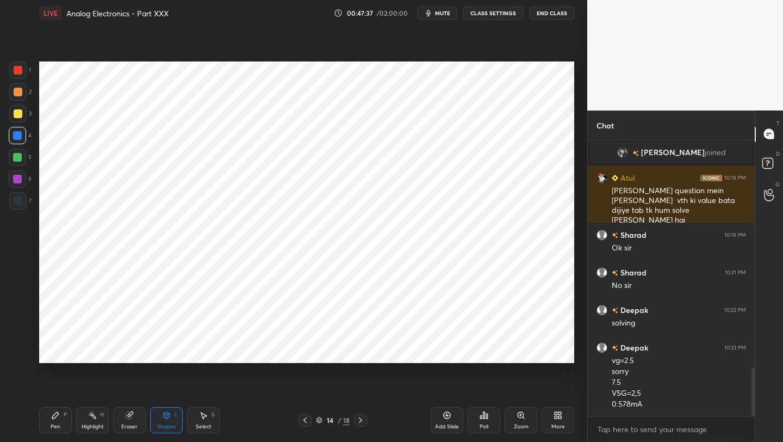
click at [65, 418] on div "Pen P" at bounding box center [55, 420] width 33 height 26
click at [20, 183] on div at bounding box center [17, 179] width 9 height 9
click at [304, 421] on icon at bounding box center [305, 420] width 9 height 9
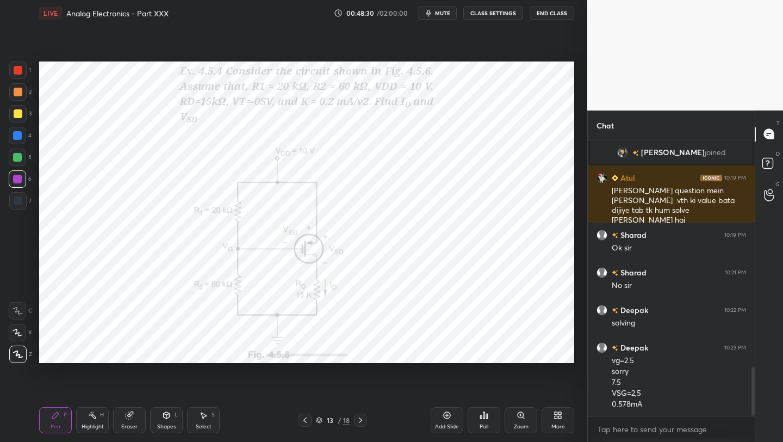
click at [360, 416] on icon at bounding box center [360, 420] width 9 height 9
click at [307, 420] on icon at bounding box center [305, 420] width 9 height 9
click at [362, 418] on icon at bounding box center [360, 420] width 9 height 9
click at [306, 419] on icon at bounding box center [305, 420] width 9 height 9
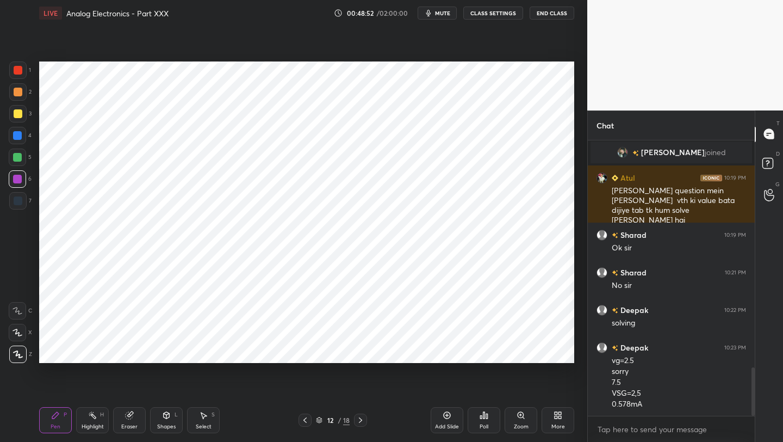
click at [308, 417] on icon at bounding box center [305, 420] width 9 height 9
click at [306, 418] on icon at bounding box center [305, 420] width 9 height 9
click at [365, 418] on div at bounding box center [360, 419] width 13 height 13
click at [365, 419] on div at bounding box center [360, 419] width 13 height 13
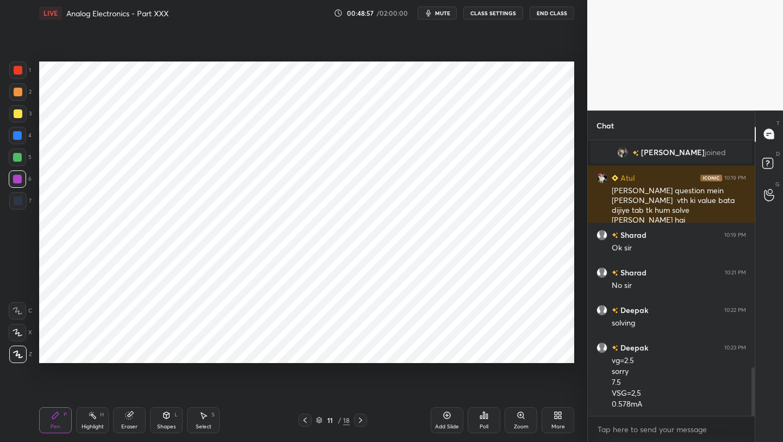
click at [365, 419] on icon at bounding box center [360, 420] width 9 height 9
click at [366, 419] on div at bounding box center [360, 419] width 13 height 13
click at [365, 419] on div at bounding box center [360, 419] width 13 height 13
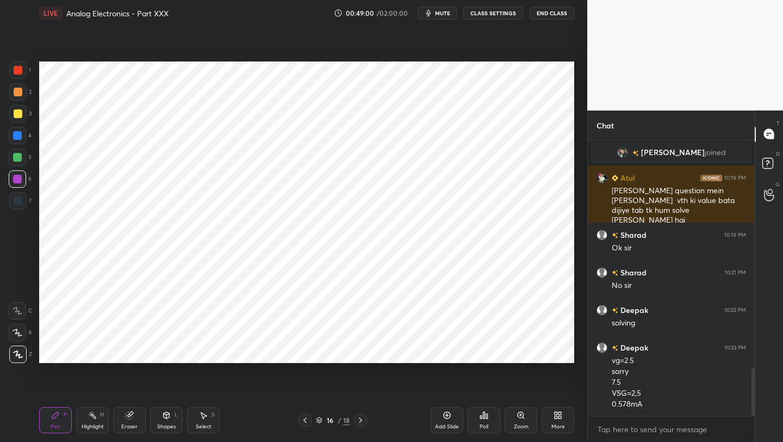
click at [304, 421] on icon at bounding box center [305, 420] width 9 height 9
click at [305, 419] on icon at bounding box center [305, 420] width 9 height 9
drag, startPoint x: 359, startPoint y: 417, endPoint x: 361, endPoint y: 410, distance: 7.8
click at [359, 417] on icon at bounding box center [360, 420] width 9 height 9
drag, startPoint x: 306, startPoint y: 418, endPoint x: 311, endPoint y: 402, distance: 17.0
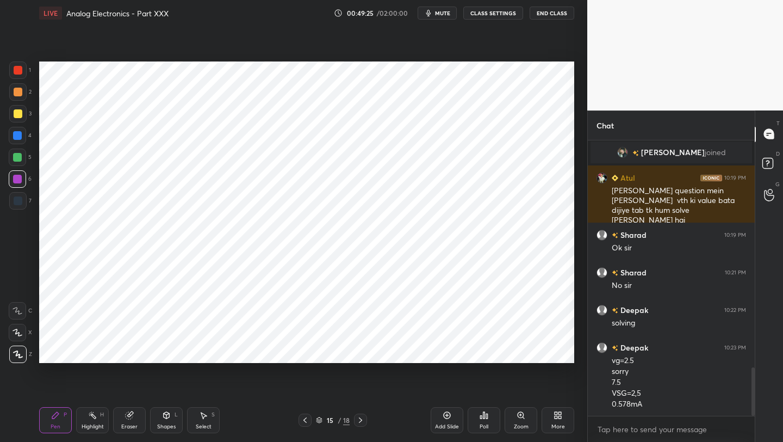
click at [306, 418] on icon at bounding box center [305, 420] width 9 height 9
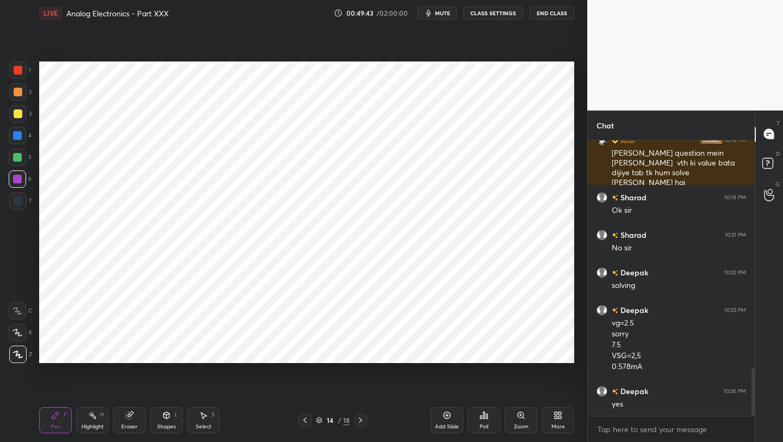
click at [306, 417] on icon at bounding box center [305, 420] width 9 height 9
click at [304, 418] on icon at bounding box center [305, 420] width 9 height 9
click at [362, 421] on icon at bounding box center [360, 420] width 9 height 9
click at [363, 419] on icon at bounding box center [360, 420] width 9 height 9
click at [305, 419] on icon at bounding box center [305, 419] width 3 height 5
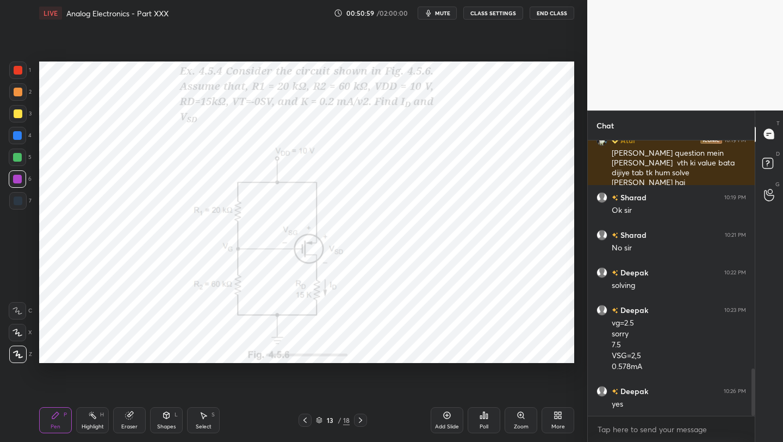
click at [359, 421] on icon at bounding box center [360, 420] width 9 height 9
click at [15, 157] on div at bounding box center [17, 157] width 9 height 9
click at [14, 134] on div at bounding box center [17, 135] width 9 height 9
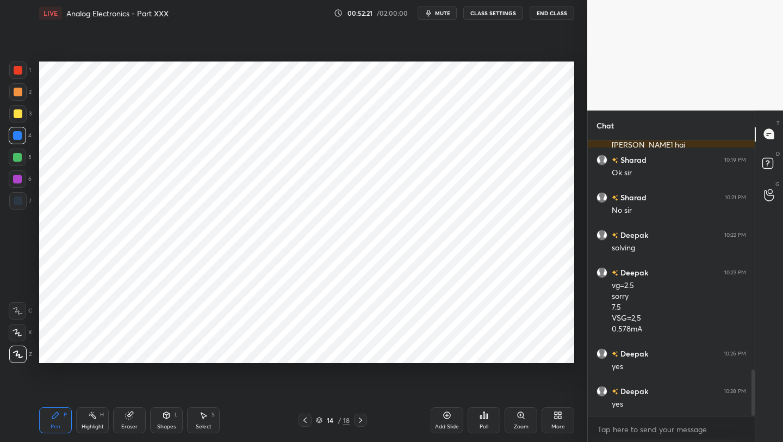
click at [307, 423] on icon at bounding box center [305, 420] width 9 height 9
click at [363, 418] on icon at bounding box center [360, 420] width 9 height 9
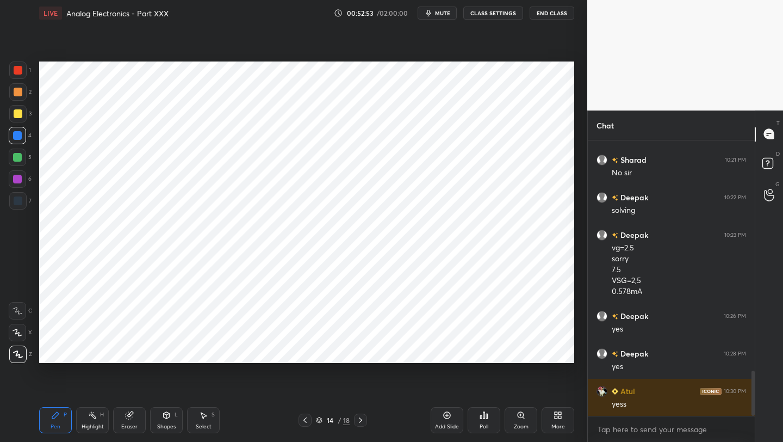
click at [447, 416] on icon at bounding box center [447, 415] width 9 height 9
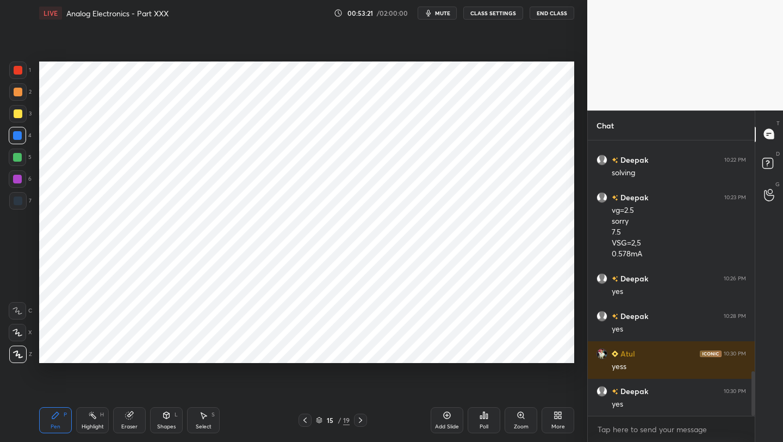
click at [305, 421] on icon at bounding box center [305, 419] width 3 height 5
click at [358, 416] on icon at bounding box center [360, 420] width 9 height 9
click at [303, 420] on icon at bounding box center [305, 420] width 9 height 9
drag, startPoint x: 361, startPoint y: 417, endPoint x: 359, endPoint y: 399, distance: 18.1
click at [360, 416] on icon at bounding box center [360, 420] width 9 height 9
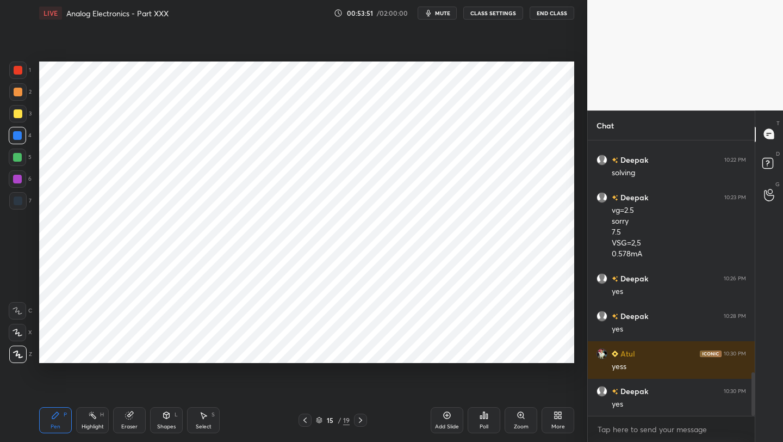
scroll to position [1475, 0]
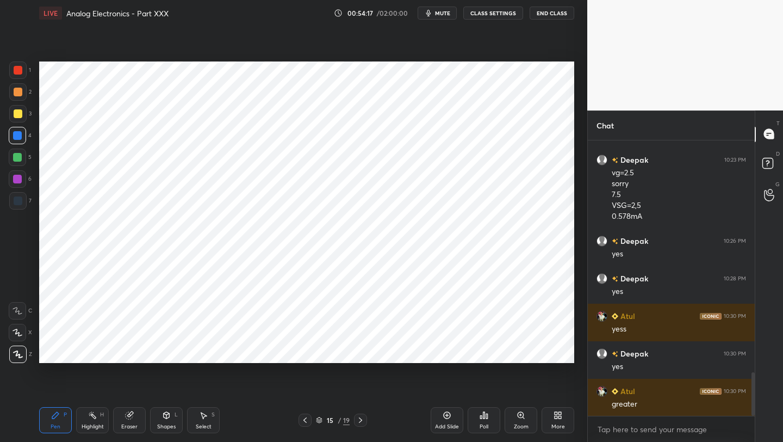
drag, startPoint x: 20, startPoint y: 178, endPoint x: 37, endPoint y: 183, distance: 17.9
click at [20, 178] on div at bounding box center [17, 179] width 9 height 9
click at [304, 424] on div at bounding box center [305, 419] width 13 height 13
click at [306, 419] on icon at bounding box center [305, 420] width 9 height 9
click at [361, 419] on icon at bounding box center [360, 420] width 9 height 9
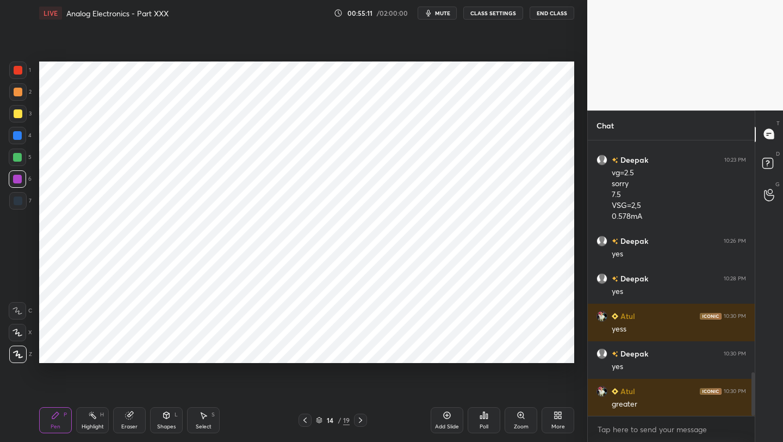
click at [361, 416] on icon at bounding box center [360, 420] width 9 height 9
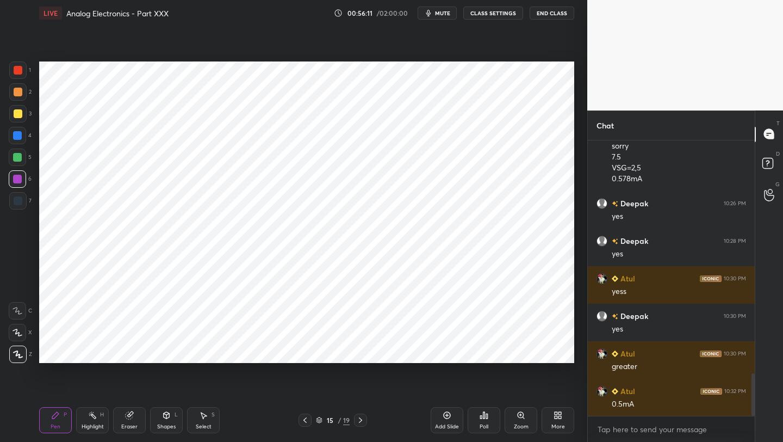
click at [304, 420] on icon at bounding box center [305, 420] width 9 height 9
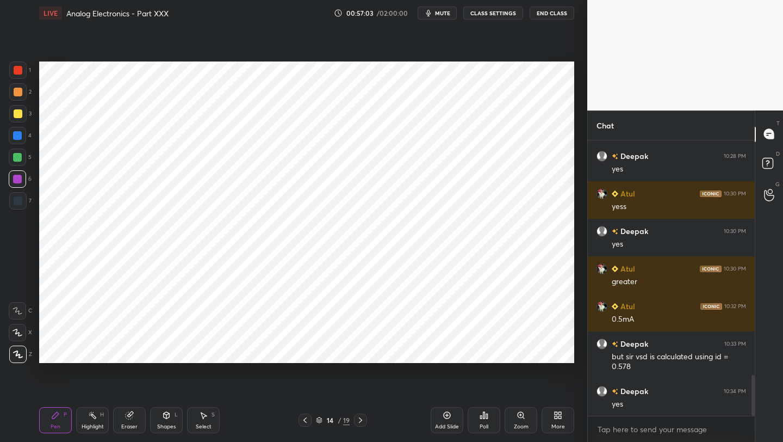
scroll to position [1609, 0]
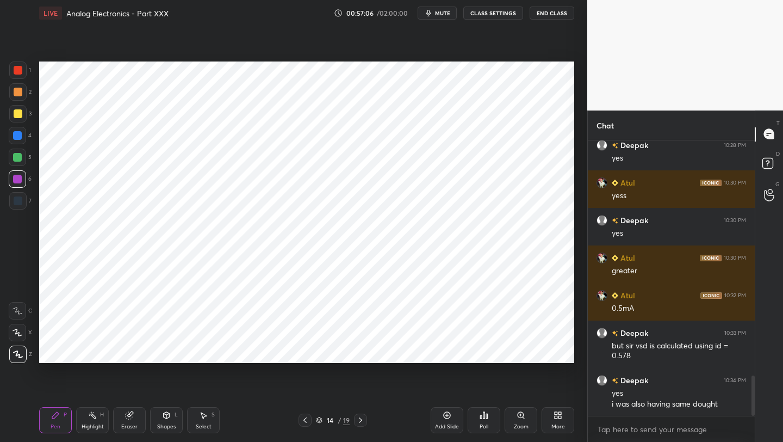
click at [359, 420] on icon at bounding box center [360, 420] width 9 height 9
click at [301, 419] on icon at bounding box center [305, 420] width 9 height 9
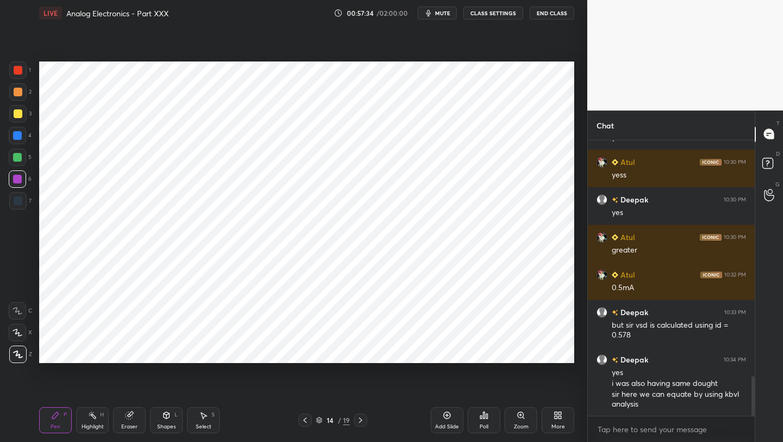
click at [357, 421] on icon at bounding box center [360, 420] width 9 height 9
click at [127, 424] on div "Eraser" at bounding box center [129, 426] width 16 height 5
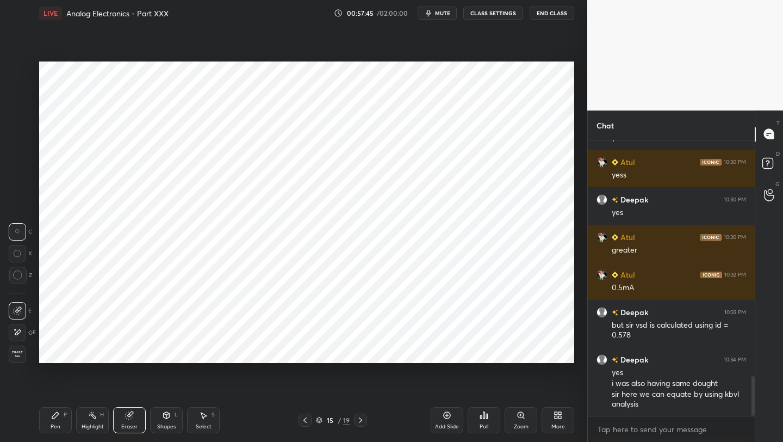
click at [360, 418] on icon at bounding box center [360, 420] width 9 height 9
click at [304, 418] on icon at bounding box center [305, 420] width 9 height 9
click at [306, 418] on icon at bounding box center [305, 420] width 9 height 9
click at [59, 419] on icon at bounding box center [55, 415] width 9 height 9
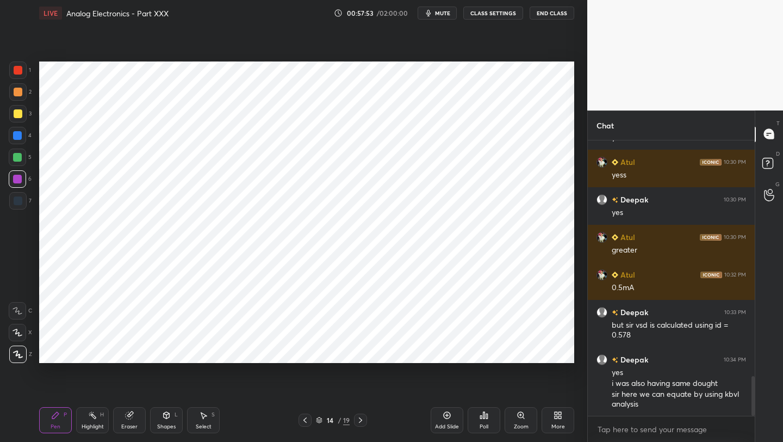
click at [359, 419] on icon at bounding box center [360, 420] width 9 height 9
click at [305, 419] on icon at bounding box center [305, 420] width 9 height 9
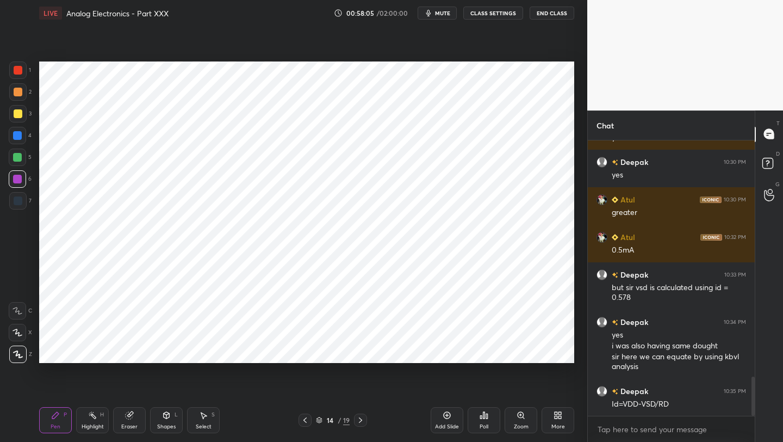
click at [357, 418] on icon at bounding box center [360, 420] width 9 height 9
click at [306, 421] on div "1 2 3 4 5 6 7 C X Z C X Z E E Erase all H H LIVE Analog Electronics - Part XXX …" at bounding box center [391, 221] width 783 height 442
click at [306, 422] on icon at bounding box center [305, 420] width 9 height 9
click at [361, 421] on icon at bounding box center [361, 420] width 9 height 9
click at [362, 418] on icon at bounding box center [361, 420] width 9 height 9
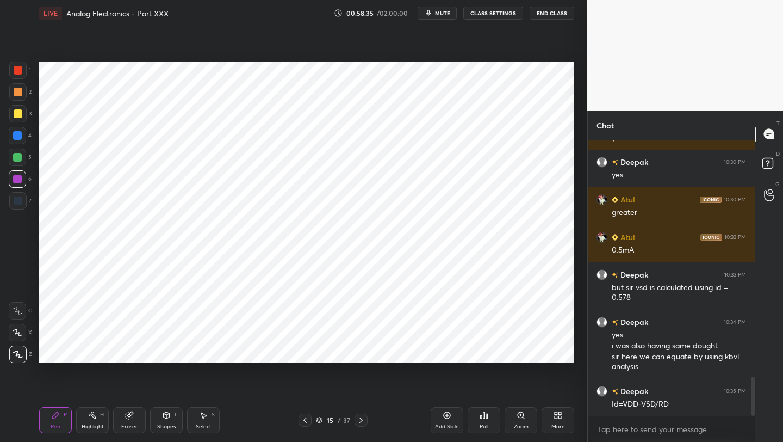
click at [301, 418] on icon at bounding box center [305, 420] width 9 height 9
click at [308, 419] on icon at bounding box center [305, 420] width 9 height 9
click at [360, 421] on icon at bounding box center [361, 420] width 9 height 9
click at [357, 421] on icon at bounding box center [361, 420] width 9 height 9
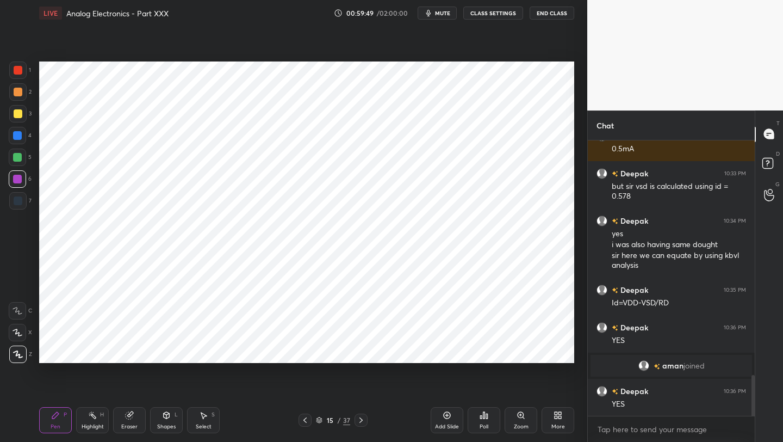
scroll to position [1594, 0]
click at [447, 416] on icon at bounding box center [447, 414] width 3 height 3
click at [309, 421] on div at bounding box center [304, 419] width 13 height 13
click at [366, 417] on div at bounding box center [361, 419] width 13 height 13
click at [304, 419] on icon at bounding box center [304, 420] width 9 height 9
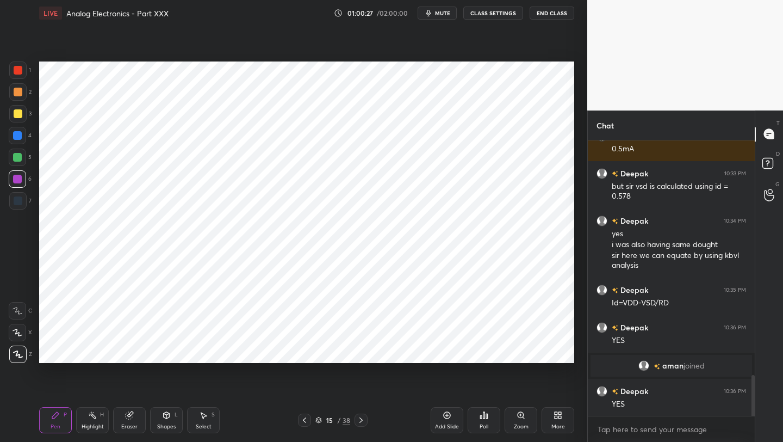
click at [360, 416] on icon at bounding box center [361, 420] width 9 height 9
drag, startPoint x: 303, startPoint y: 421, endPoint x: 307, endPoint y: 415, distance: 7.1
click at [304, 421] on icon at bounding box center [304, 420] width 9 height 9
click at [362, 418] on icon at bounding box center [361, 420] width 9 height 9
drag, startPoint x: 302, startPoint y: 421, endPoint x: 311, endPoint y: 415, distance: 10.5
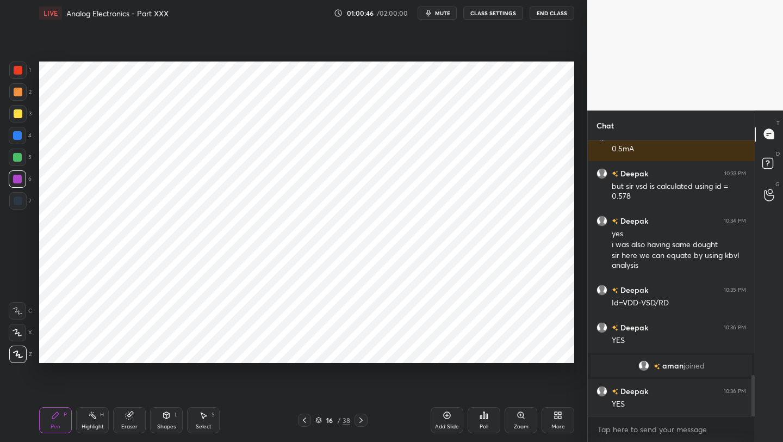
click at [303, 421] on icon at bounding box center [304, 420] width 9 height 9
click at [368, 418] on div "15 / 38" at bounding box center [333, 419] width 196 height 13
click at [362, 419] on icon at bounding box center [361, 420] width 9 height 9
click at [301, 424] on div at bounding box center [304, 419] width 13 height 13
click at [361, 421] on icon at bounding box center [361, 419] width 3 height 5
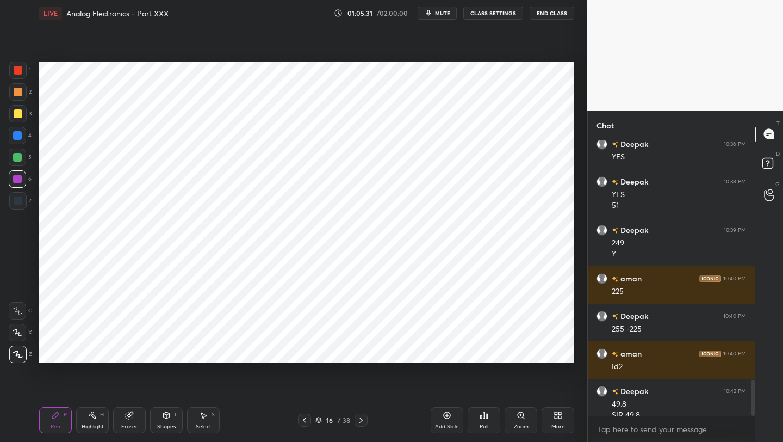
scroll to position [1851, 0]
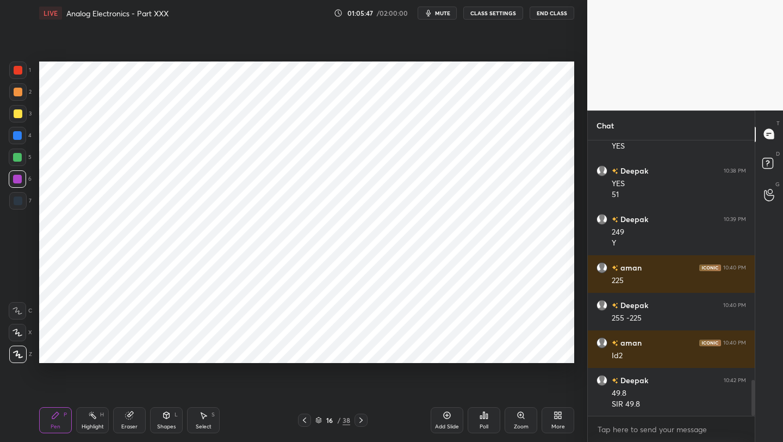
drag, startPoint x: 129, startPoint y: 418, endPoint x: 206, endPoint y: 376, distance: 87.7
click at [129, 418] on icon at bounding box center [129, 415] width 7 height 7
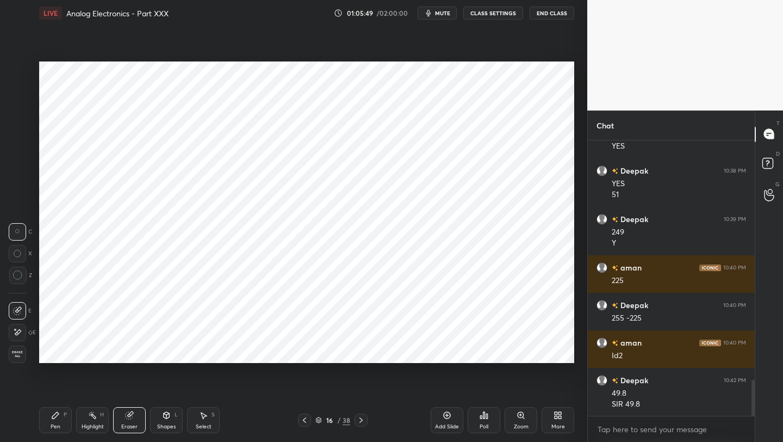
drag, startPoint x: 58, startPoint y: 425, endPoint x: 105, endPoint y: 401, distance: 53.0
click at [58, 427] on div "Pen" at bounding box center [56, 426] width 10 height 5
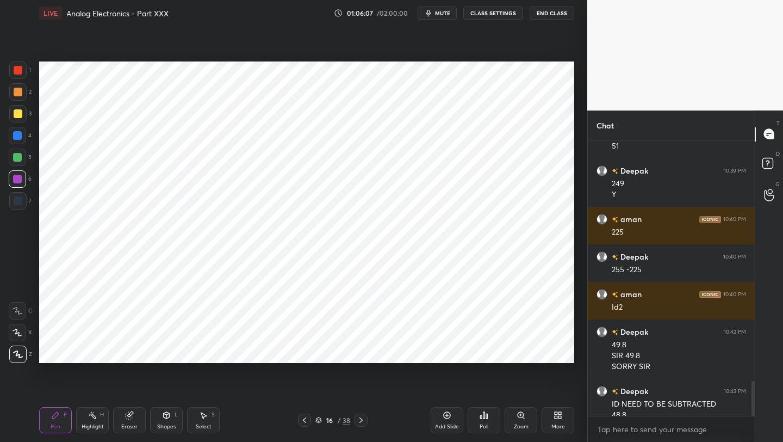
scroll to position [1911, 0]
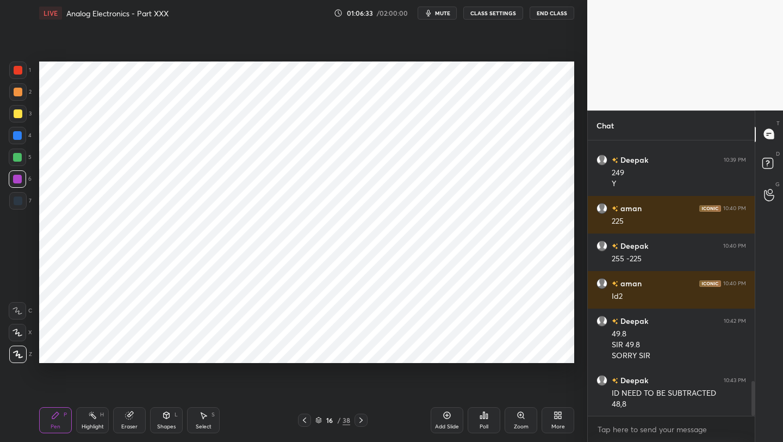
click at [444, 419] on icon at bounding box center [447, 415] width 9 height 9
click at [17, 73] on div at bounding box center [18, 70] width 9 height 9
click at [305, 419] on icon at bounding box center [304, 420] width 9 height 9
click at [305, 418] on icon at bounding box center [304, 419] width 3 height 5
click at [308, 420] on icon at bounding box center [304, 420] width 9 height 9
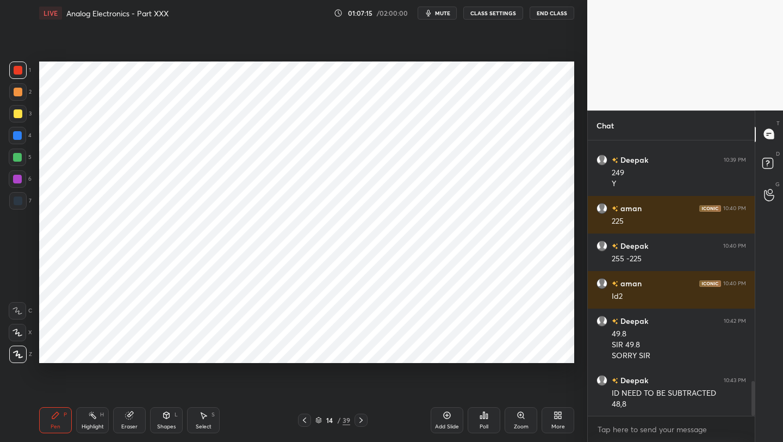
click at [362, 419] on icon at bounding box center [361, 420] width 9 height 9
click at [361, 418] on icon at bounding box center [361, 420] width 9 height 9
click at [362, 418] on icon at bounding box center [361, 420] width 9 height 9
drag, startPoint x: 304, startPoint y: 423, endPoint x: 308, endPoint y: 418, distance: 6.6
click at [304, 423] on icon at bounding box center [304, 420] width 9 height 9
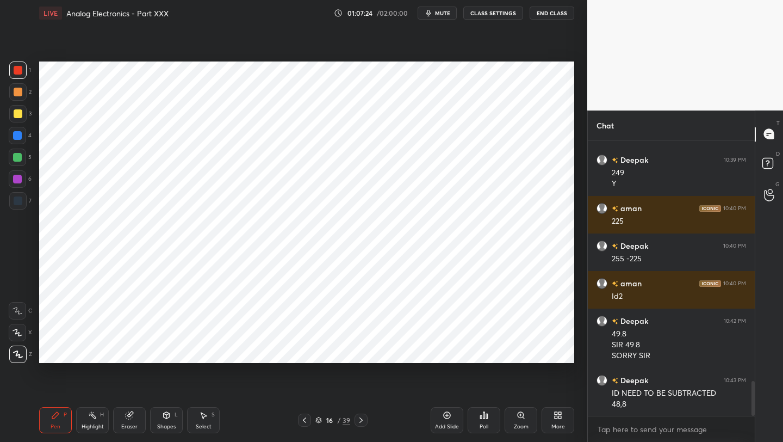
click at [359, 419] on icon at bounding box center [361, 420] width 9 height 9
drag, startPoint x: 18, startPoint y: 72, endPoint x: 31, endPoint y: 79, distance: 15.1
click at [18, 73] on div at bounding box center [18, 70] width 9 height 9
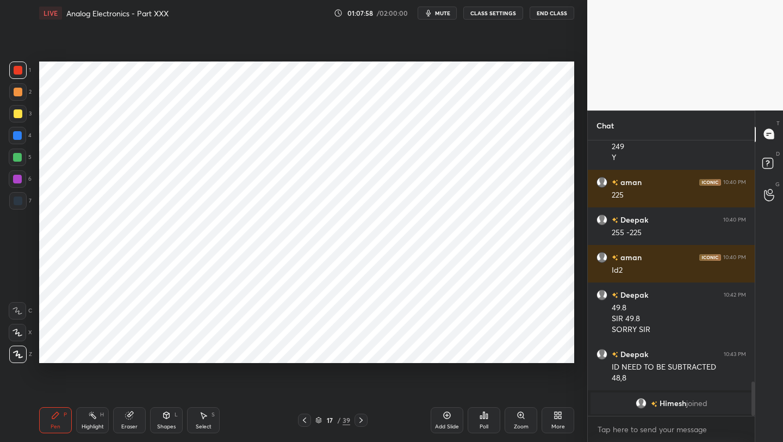
click at [306, 417] on icon at bounding box center [304, 420] width 9 height 9
click at [363, 419] on icon at bounding box center [361, 420] width 9 height 9
click at [20, 205] on div at bounding box center [18, 200] width 9 height 9
click at [305, 422] on icon at bounding box center [304, 420] width 9 height 9
click at [306, 419] on icon at bounding box center [304, 420] width 9 height 9
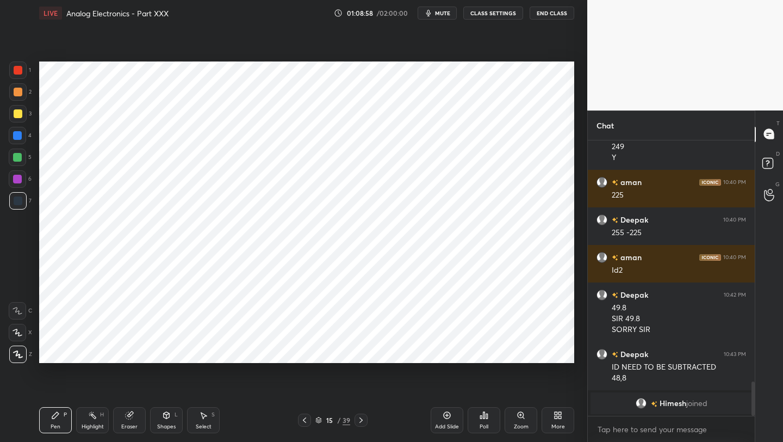
click at [306, 419] on icon at bounding box center [304, 420] width 9 height 9
click at [362, 417] on icon at bounding box center [361, 420] width 9 height 9
click at [363, 417] on icon at bounding box center [361, 420] width 9 height 9
click at [313, 421] on div "17 / 39" at bounding box center [333, 419] width 70 height 13
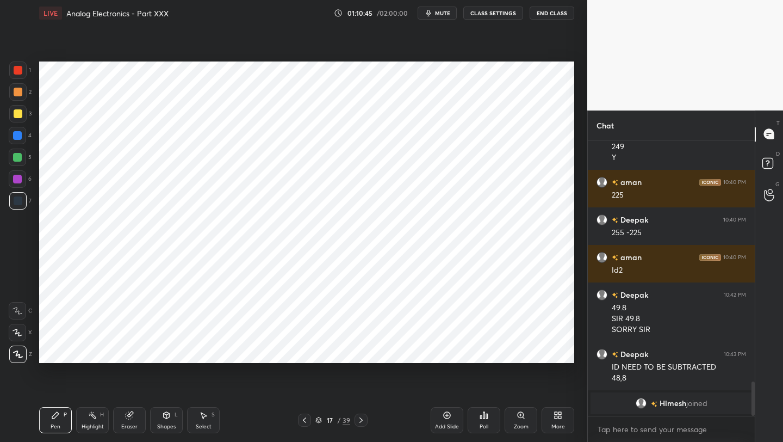
click at [305, 421] on icon at bounding box center [304, 419] width 3 height 5
click at [363, 420] on icon at bounding box center [361, 420] width 9 height 9
click at [304, 419] on icon at bounding box center [304, 419] width 3 height 5
click at [307, 418] on icon at bounding box center [304, 420] width 9 height 9
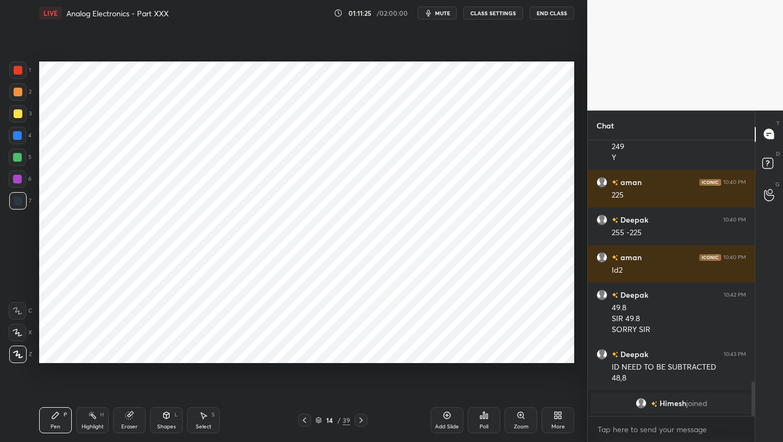
click at [305, 418] on icon at bounding box center [304, 419] width 3 height 5
click at [306, 418] on icon at bounding box center [304, 420] width 9 height 9
click at [307, 418] on icon at bounding box center [304, 420] width 9 height 9
click at [306, 418] on icon at bounding box center [304, 420] width 9 height 9
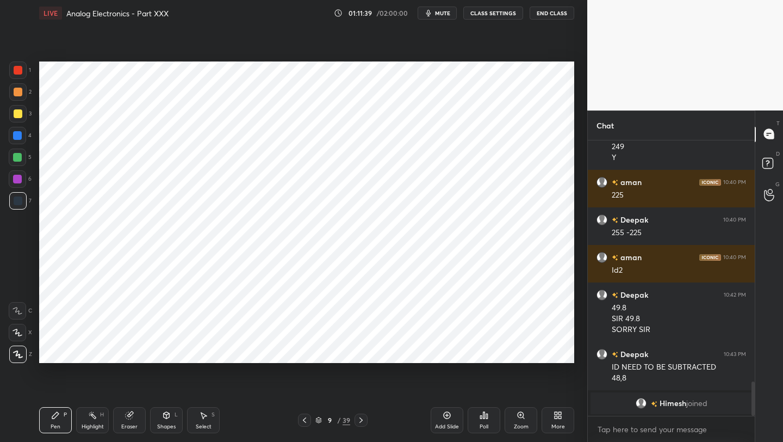
click at [305, 419] on icon at bounding box center [304, 420] width 9 height 9
click at [360, 417] on icon at bounding box center [361, 420] width 9 height 9
click at [359, 417] on icon at bounding box center [361, 420] width 9 height 9
click at [361, 418] on icon at bounding box center [361, 420] width 9 height 9
click at [361, 418] on icon at bounding box center [361, 419] width 3 height 5
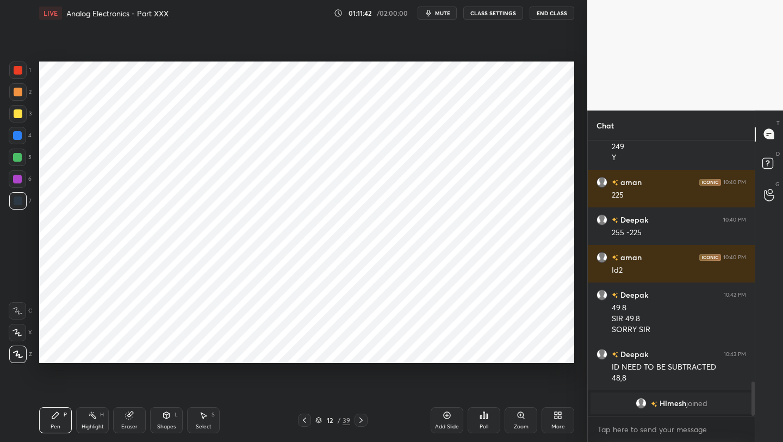
click at [362, 419] on icon at bounding box center [361, 420] width 9 height 9
click at [362, 418] on icon at bounding box center [361, 420] width 9 height 9
click at [362, 417] on icon at bounding box center [361, 420] width 9 height 9
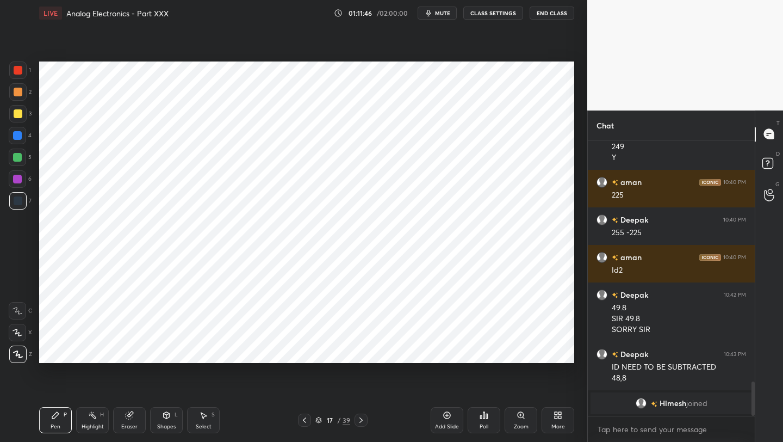
click at [362, 418] on icon at bounding box center [361, 420] width 9 height 9
click at [366, 418] on div at bounding box center [361, 419] width 13 height 13
click at [364, 420] on icon at bounding box center [361, 420] width 9 height 9
click at [304, 419] on icon at bounding box center [304, 420] width 9 height 9
click at [303, 419] on icon at bounding box center [304, 420] width 9 height 9
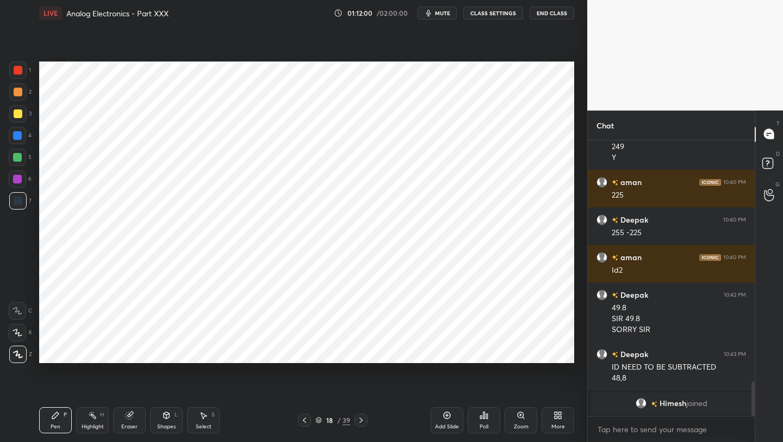
scroll to position [1799, 0]
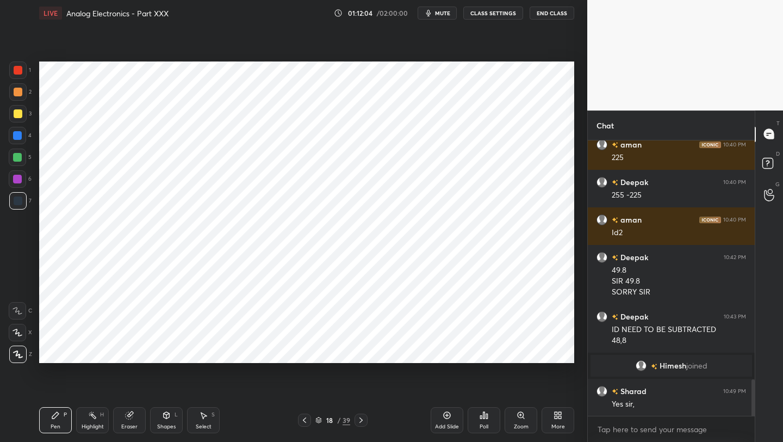
click at [305, 419] on icon at bounding box center [304, 420] width 9 height 9
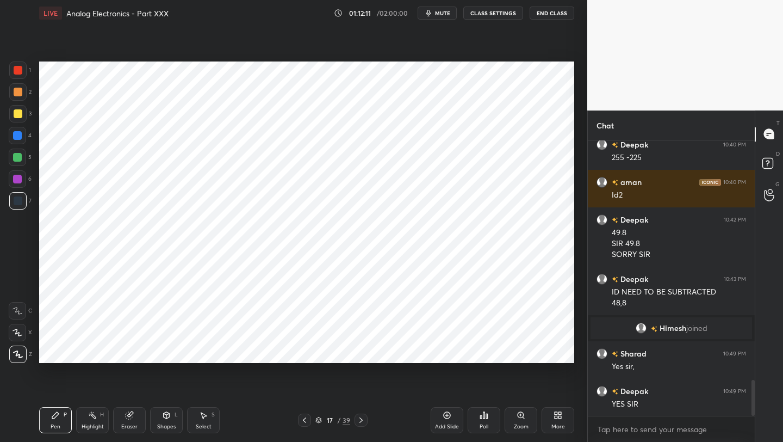
click at [305, 422] on icon at bounding box center [304, 420] width 9 height 9
click at [302, 421] on icon at bounding box center [304, 420] width 9 height 9
click at [301, 421] on icon at bounding box center [304, 420] width 9 height 9
click at [300, 418] on div at bounding box center [304, 419] width 13 height 13
click at [299, 417] on div at bounding box center [304, 419] width 13 height 13
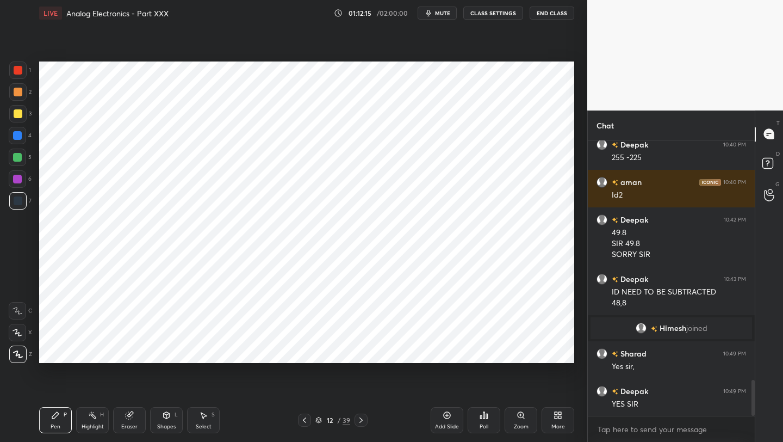
click at [297, 416] on div "12 / 39" at bounding box center [333, 419] width 196 height 13
click at [304, 421] on icon at bounding box center [304, 420] width 9 height 9
click at [303, 419] on icon at bounding box center [304, 420] width 9 height 9
click at [302, 418] on icon at bounding box center [304, 420] width 9 height 9
click at [303, 422] on icon at bounding box center [304, 420] width 9 height 9
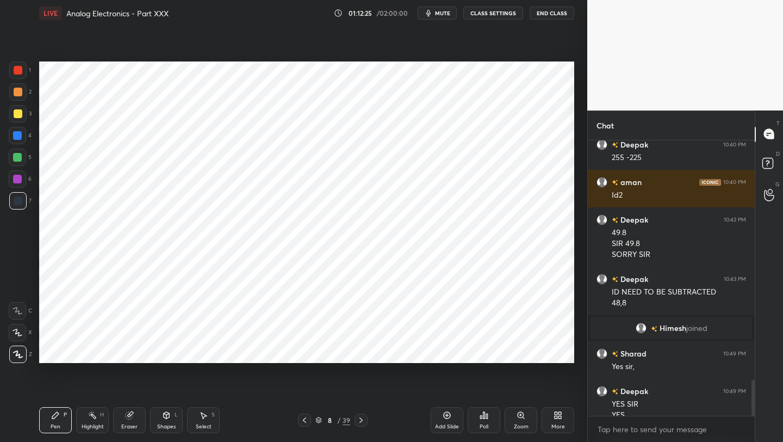
scroll to position [1848, 0]
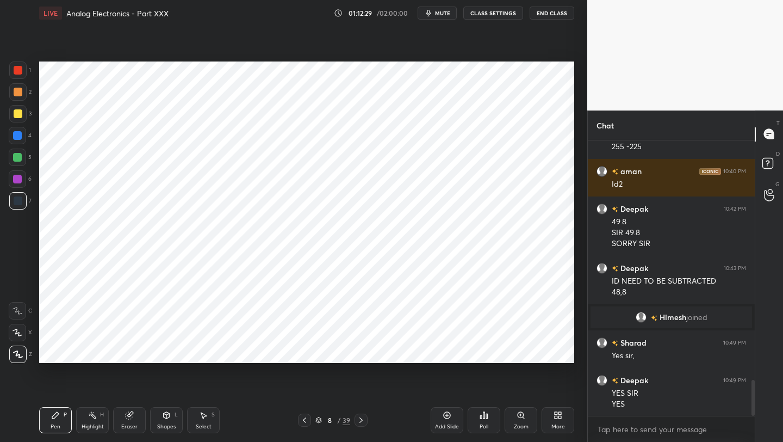
click at [303, 421] on icon at bounding box center [304, 420] width 9 height 9
click at [362, 419] on icon at bounding box center [361, 419] width 3 height 5
click at [361, 419] on icon at bounding box center [361, 419] width 3 height 5
click at [306, 420] on icon at bounding box center [304, 420] width 9 height 9
click at [360, 421] on icon at bounding box center [361, 420] width 9 height 9
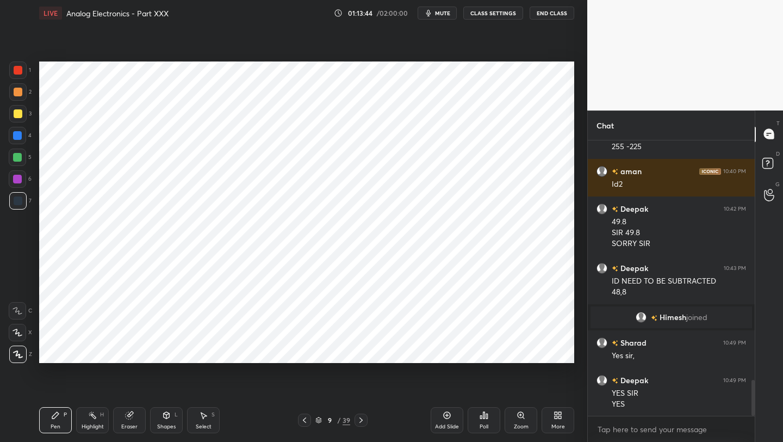
click at [306, 418] on icon at bounding box center [304, 420] width 9 height 9
click at [306, 419] on icon at bounding box center [304, 420] width 9 height 9
click at [359, 418] on icon at bounding box center [361, 420] width 9 height 9
click at [305, 421] on icon at bounding box center [304, 420] width 9 height 9
click at [361, 418] on icon at bounding box center [361, 420] width 9 height 9
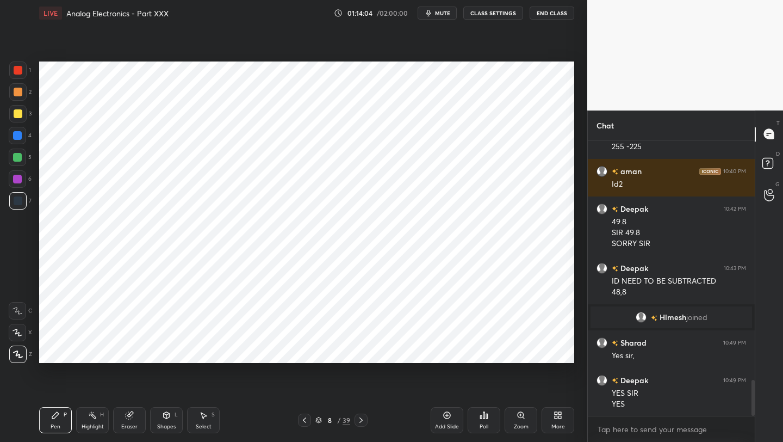
click at [361, 419] on icon at bounding box center [361, 420] width 9 height 9
click at [305, 422] on icon at bounding box center [304, 420] width 9 height 9
click at [362, 419] on icon at bounding box center [361, 420] width 9 height 9
click at [305, 419] on icon at bounding box center [304, 420] width 9 height 9
click at [361, 419] on icon at bounding box center [361, 419] width 3 height 5
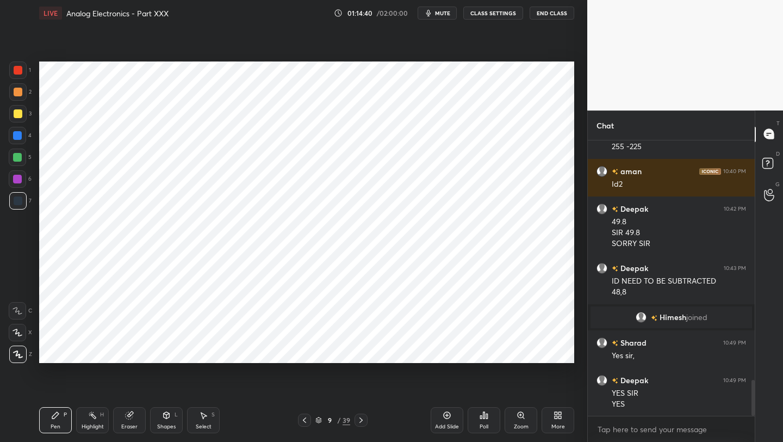
click at [361, 421] on icon at bounding box center [361, 420] width 9 height 9
click at [362, 419] on icon at bounding box center [361, 420] width 9 height 9
click at [362, 419] on icon at bounding box center [361, 419] width 3 height 5
click at [362, 418] on icon at bounding box center [361, 420] width 9 height 9
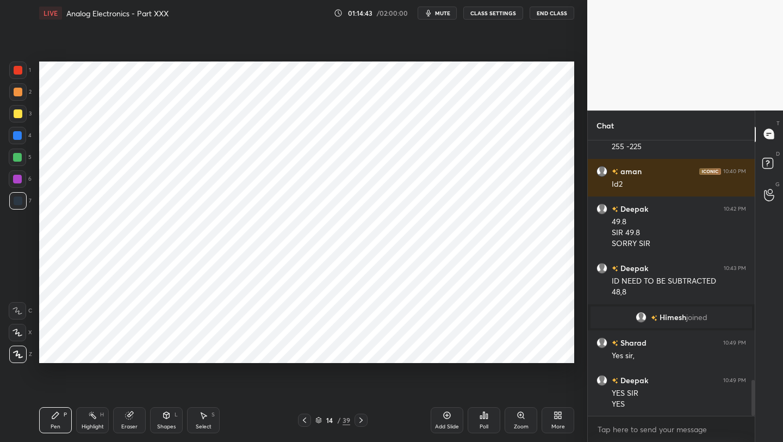
click at [362, 418] on icon at bounding box center [361, 420] width 9 height 9
click at [364, 419] on icon at bounding box center [361, 420] width 9 height 9
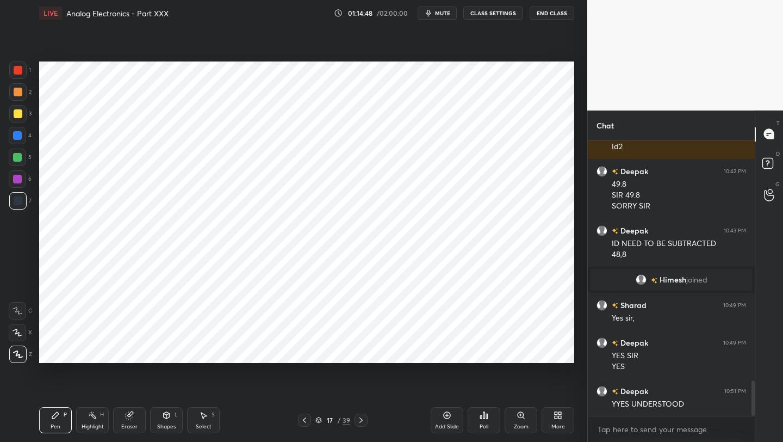
click at [363, 419] on icon at bounding box center [361, 420] width 9 height 9
click at [307, 421] on icon at bounding box center [304, 420] width 9 height 9
click at [305, 422] on icon at bounding box center [304, 420] width 9 height 9
click at [302, 422] on icon at bounding box center [304, 420] width 9 height 9
click at [304, 423] on icon at bounding box center [304, 420] width 9 height 9
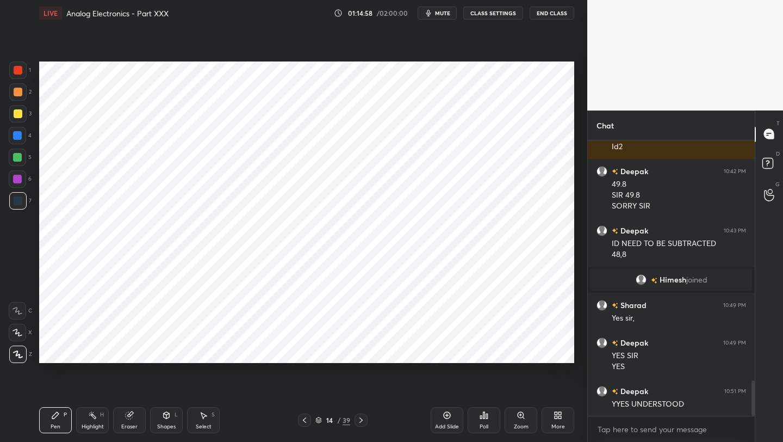
click at [304, 421] on icon at bounding box center [304, 420] width 9 height 9
click at [303, 422] on icon at bounding box center [304, 420] width 9 height 9
click at [306, 417] on icon at bounding box center [304, 420] width 9 height 9
click at [307, 418] on icon at bounding box center [304, 420] width 9 height 9
click at [310, 418] on div at bounding box center [304, 419] width 13 height 13
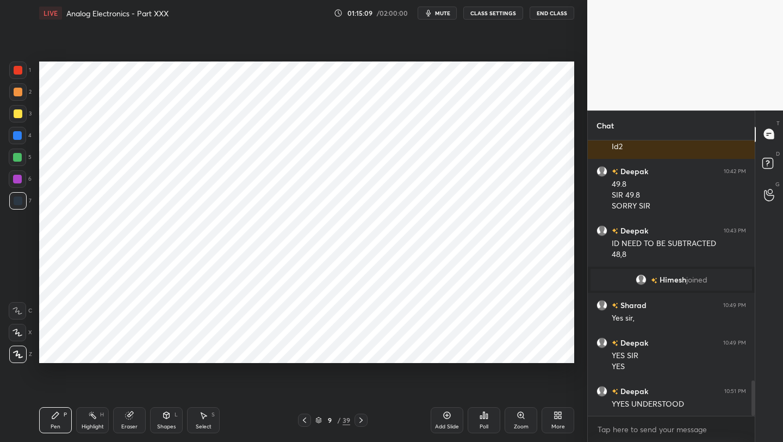
scroll to position [1923, 0]
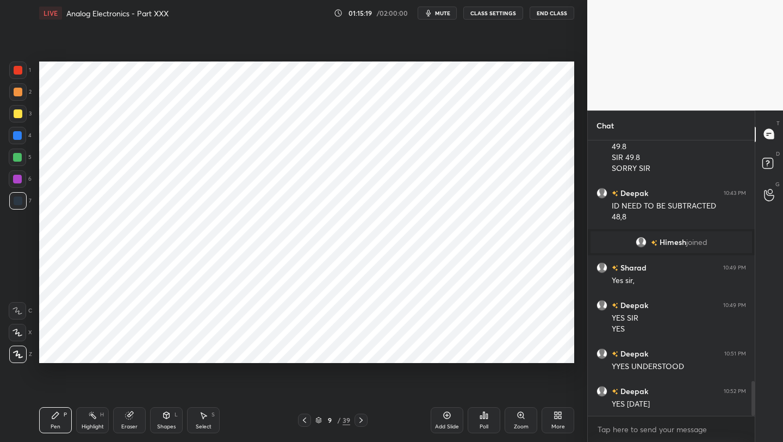
click at [304, 421] on icon at bounding box center [304, 420] width 9 height 9
click at [366, 419] on div at bounding box center [361, 419] width 13 height 13
click at [365, 418] on div at bounding box center [361, 419] width 13 height 13
click at [362, 418] on icon at bounding box center [361, 420] width 9 height 9
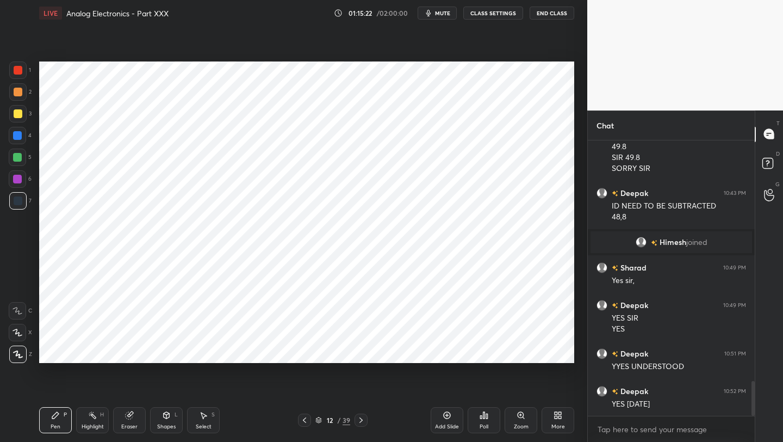
click at [361, 417] on icon at bounding box center [361, 420] width 9 height 9
click at [362, 418] on icon at bounding box center [361, 420] width 9 height 9
click at [306, 418] on icon at bounding box center [304, 420] width 9 height 9
click at [306, 419] on icon at bounding box center [304, 420] width 9 height 9
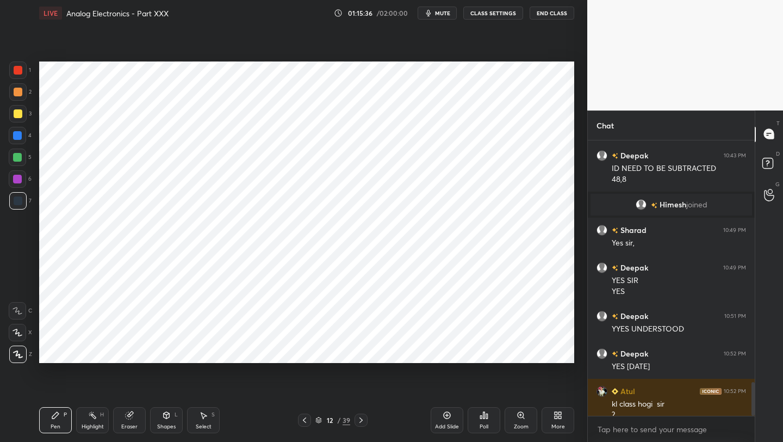
scroll to position [1971, 0]
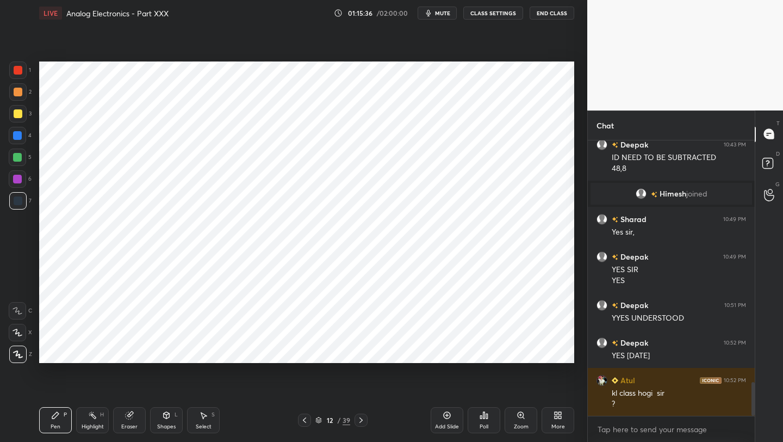
click at [306, 418] on icon at bounding box center [304, 420] width 9 height 9
click at [308, 419] on icon at bounding box center [304, 420] width 9 height 9
click at [309, 418] on icon at bounding box center [304, 420] width 9 height 9
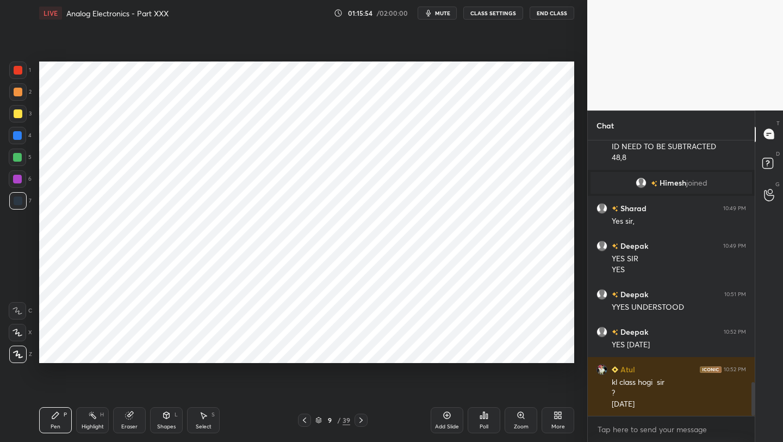
click at [362, 423] on icon at bounding box center [361, 420] width 9 height 9
click at [362, 418] on icon at bounding box center [361, 420] width 9 height 9
click at [362, 417] on icon at bounding box center [361, 420] width 9 height 9
click at [363, 418] on icon at bounding box center [361, 420] width 9 height 9
click at [363, 419] on icon at bounding box center [361, 420] width 9 height 9
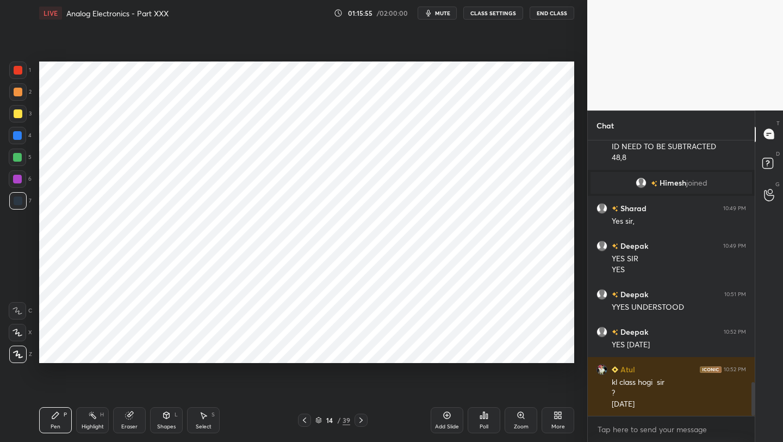
click at [365, 419] on icon at bounding box center [361, 420] width 9 height 9
click at [365, 419] on div at bounding box center [361, 419] width 13 height 13
click at [361, 421] on icon at bounding box center [361, 420] width 9 height 9
click at [365, 421] on icon at bounding box center [361, 420] width 9 height 9
click at [363, 422] on icon at bounding box center [361, 420] width 9 height 9
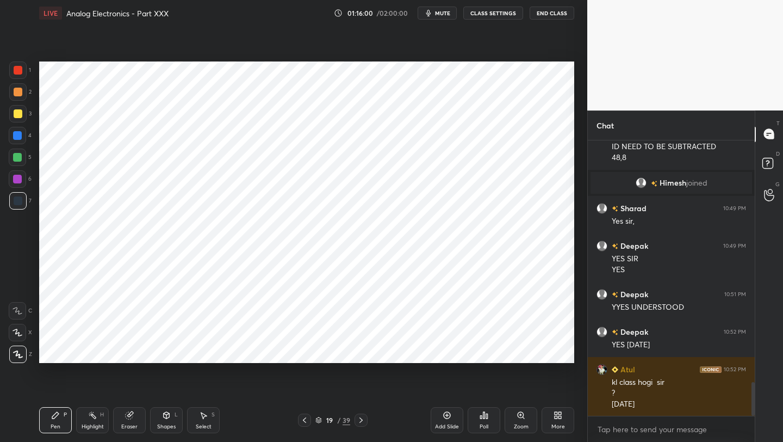
drag, startPoint x: 21, startPoint y: 74, endPoint x: 38, endPoint y: 78, distance: 17.9
click at [21, 74] on div at bounding box center [18, 70] width 9 height 9
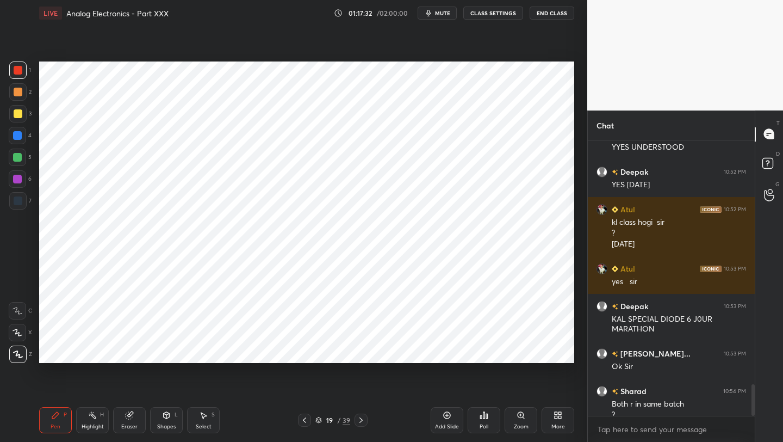
scroll to position [2153, 0]
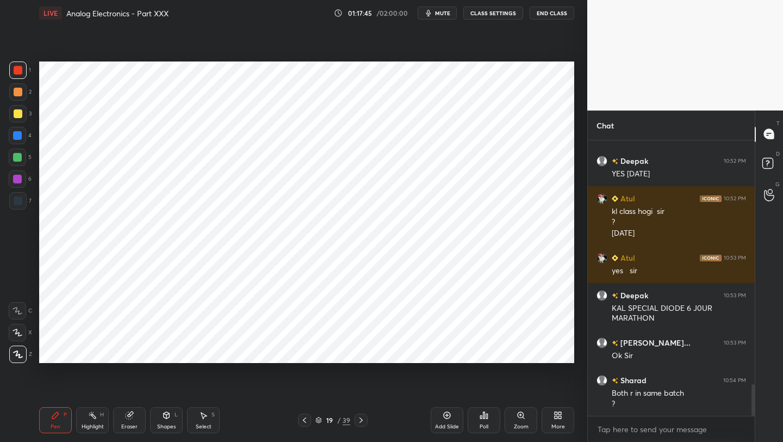
click at [305, 424] on icon at bounding box center [304, 420] width 9 height 9
click at [306, 422] on icon at bounding box center [304, 420] width 9 height 9
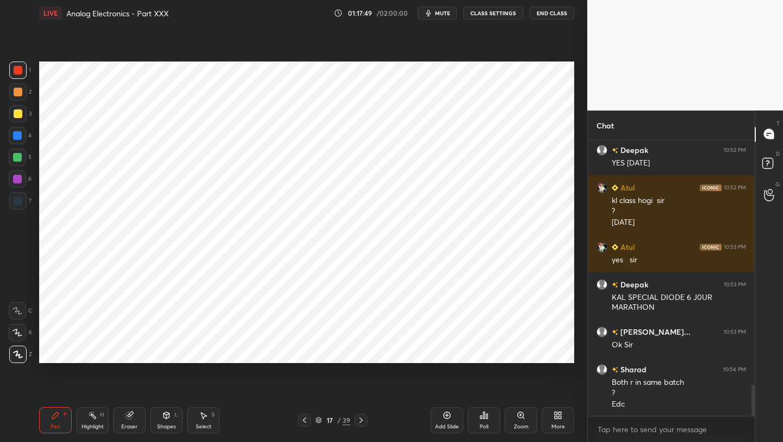
click at [302, 423] on icon at bounding box center [304, 420] width 9 height 9
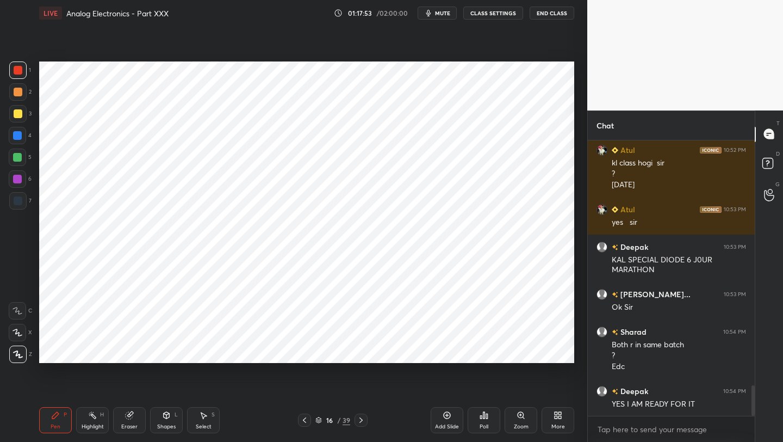
click at [360, 423] on icon at bounding box center [361, 420] width 9 height 9
click at [363, 420] on icon at bounding box center [361, 420] width 9 height 9
click at [363, 419] on icon at bounding box center [361, 420] width 9 height 9
click at [307, 419] on icon at bounding box center [304, 420] width 9 height 9
click at [308, 421] on icon at bounding box center [304, 420] width 9 height 9
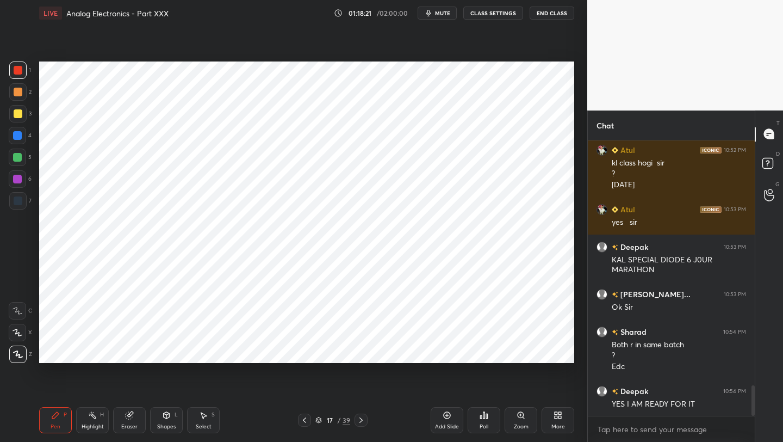
click at [306, 421] on icon at bounding box center [304, 420] width 9 height 9
click at [308, 421] on icon at bounding box center [304, 420] width 9 height 9
click at [309, 420] on icon at bounding box center [304, 420] width 9 height 9
click at [309, 419] on icon at bounding box center [304, 420] width 9 height 9
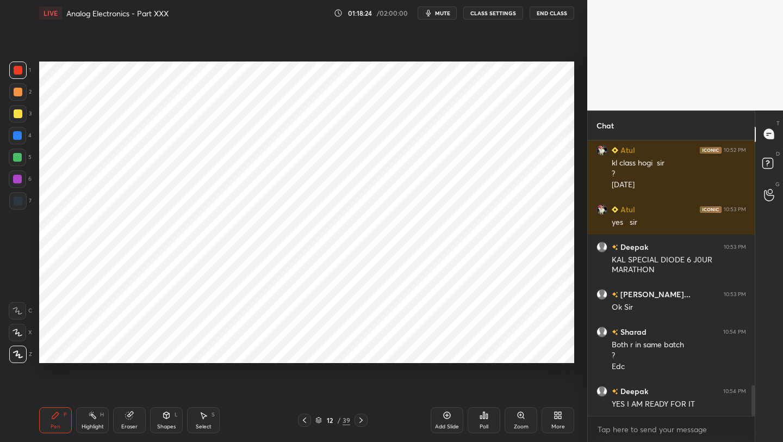
click at [309, 418] on icon at bounding box center [304, 420] width 9 height 9
click at [309, 418] on div at bounding box center [304, 419] width 13 height 13
click at [308, 418] on icon at bounding box center [304, 420] width 9 height 9
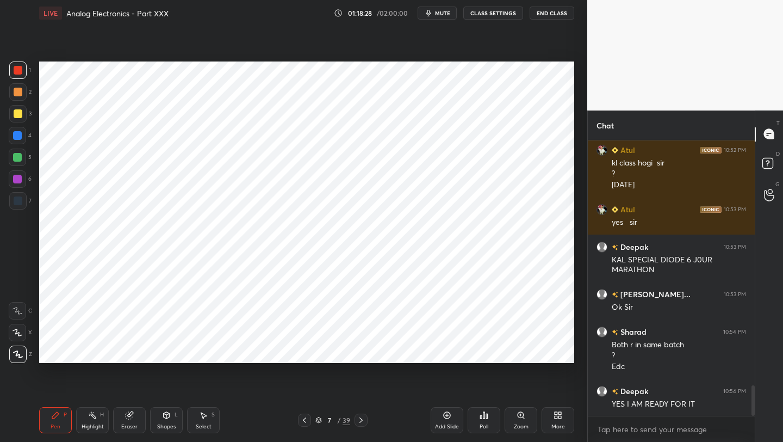
click at [308, 417] on icon at bounding box center [304, 420] width 9 height 9
click at [305, 421] on icon at bounding box center [304, 419] width 3 height 5
click at [306, 420] on icon at bounding box center [304, 420] width 9 height 9
click at [358, 421] on icon at bounding box center [361, 420] width 9 height 9
click at [361, 421] on icon at bounding box center [361, 419] width 3 height 5
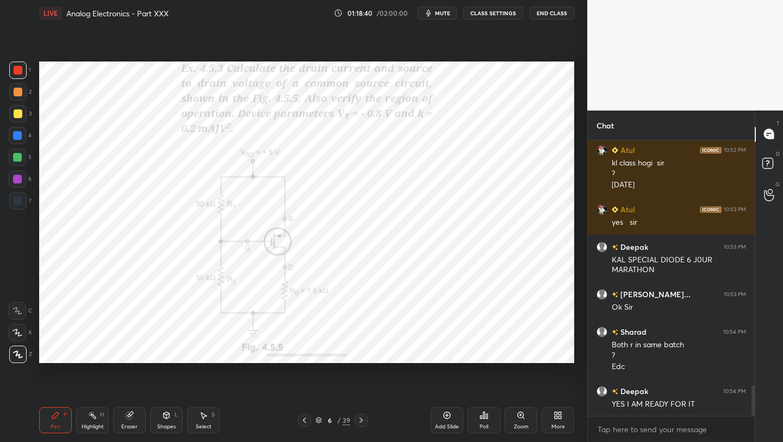
click at [361, 421] on icon at bounding box center [361, 420] width 9 height 9
click at [362, 421] on icon at bounding box center [361, 420] width 9 height 9
click at [364, 419] on icon at bounding box center [361, 420] width 9 height 9
click at [361, 419] on icon at bounding box center [361, 420] width 9 height 9
click at [363, 418] on icon at bounding box center [361, 420] width 9 height 9
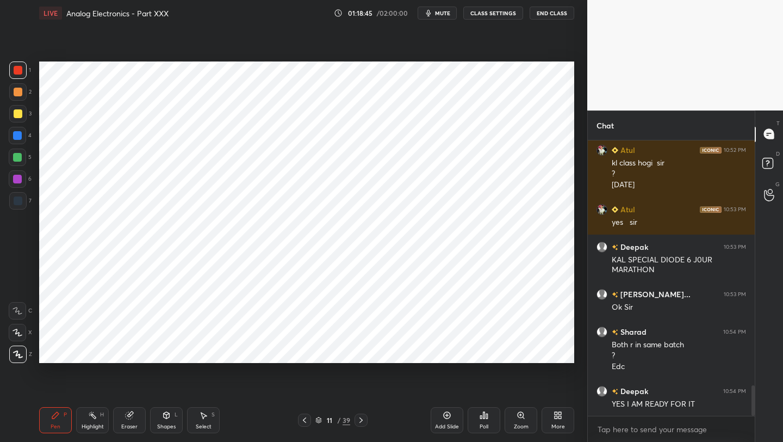
click at [363, 418] on icon at bounding box center [361, 420] width 9 height 9
click at [364, 418] on icon at bounding box center [361, 420] width 9 height 9
click at [365, 418] on icon at bounding box center [361, 420] width 9 height 9
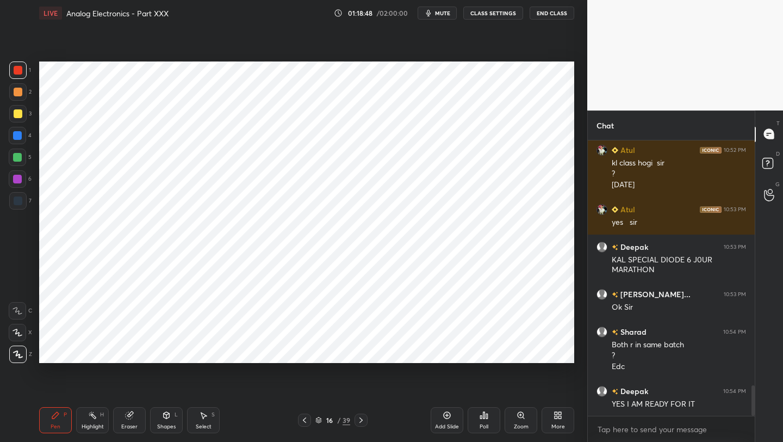
click at [364, 418] on icon at bounding box center [361, 420] width 9 height 9
click at [134, 419] on div "Eraser" at bounding box center [129, 420] width 33 height 26
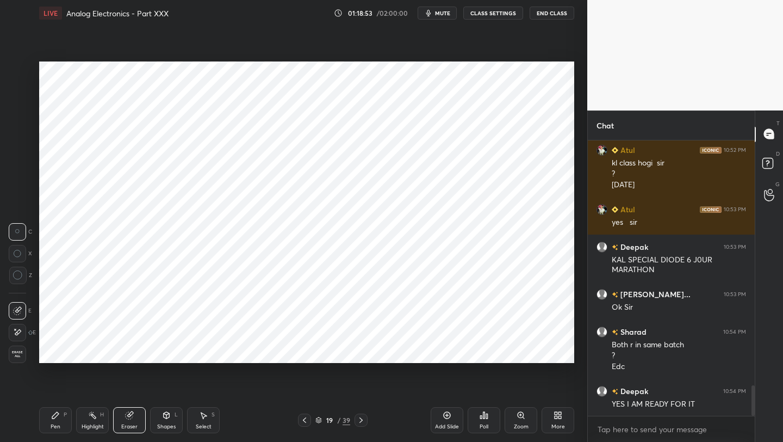
click at [13, 354] on span "Erase all" at bounding box center [17, 354] width 16 height 8
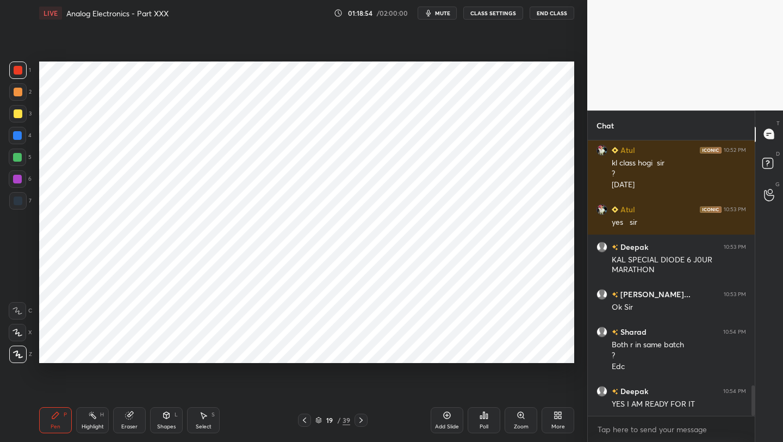
click at [307, 419] on icon at bounding box center [304, 420] width 9 height 9
click at [307, 418] on icon at bounding box center [304, 420] width 9 height 9
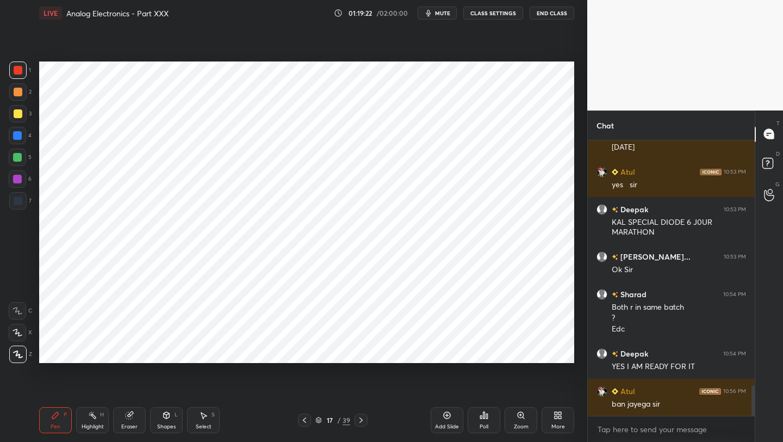
click at [360, 421] on icon at bounding box center [361, 420] width 9 height 9
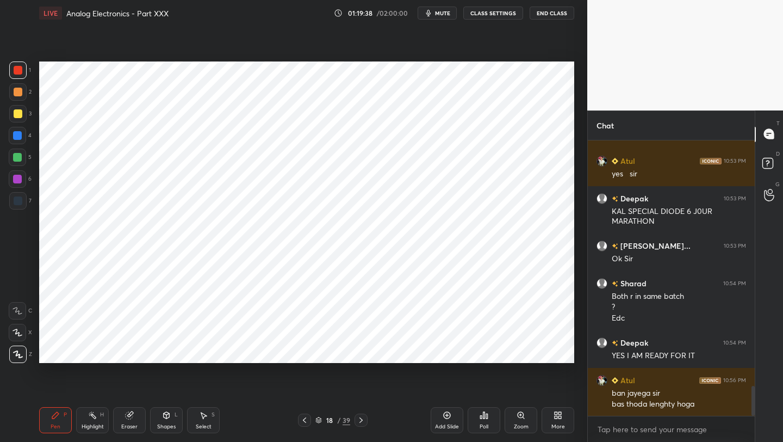
scroll to position [2287, 0]
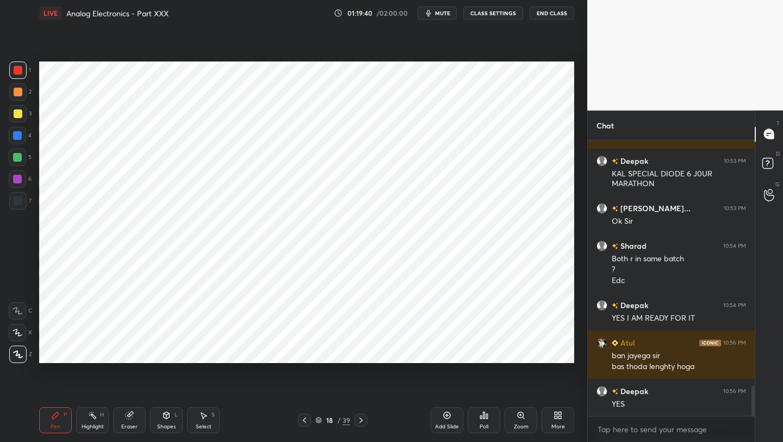
click at [307, 416] on icon at bounding box center [304, 420] width 9 height 9
click at [306, 417] on icon at bounding box center [304, 420] width 9 height 9
click at [307, 423] on icon at bounding box center [304, 420] width 9 height 9
click at [307, 419] on icon at bounding box center [304, 420] width 9 height 9
click at [308, 419] on icon at bounding box center [304, 420] width 9 height 9
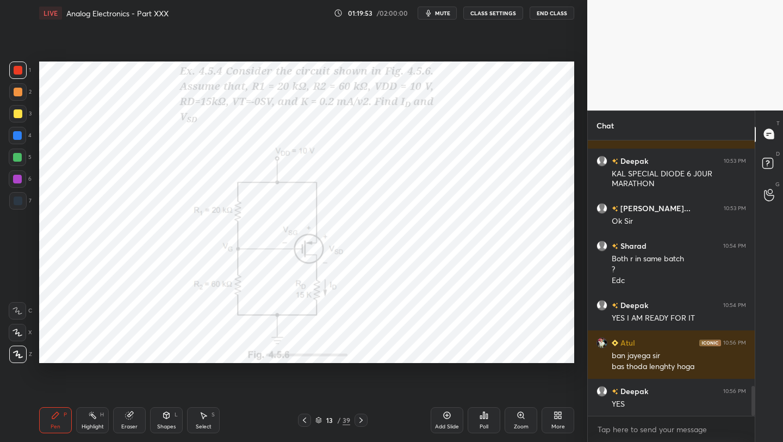
click at [308, 418] on icon at bounding box center [304, 420] width 9 height 9
click at [309, 419] on div at bounding box center [304, 419] width 13 height 13
click at [310, 418] on div at bounding box center [304, 419] width 13 height 13
click at [310, 419] on div at bounding box center [304, 419] width 13 height 13
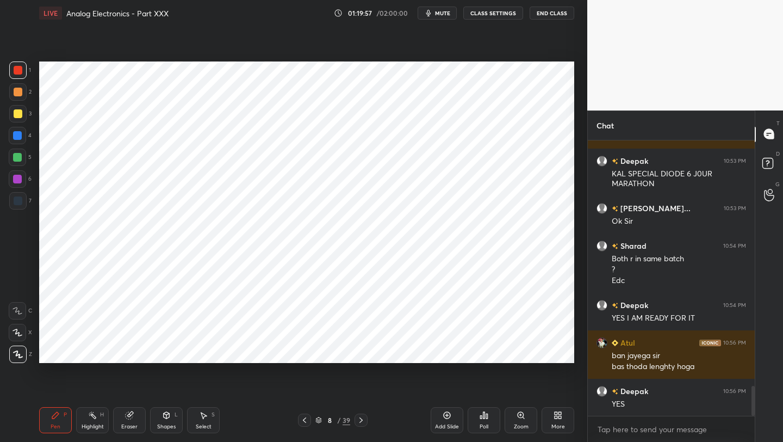
click at [310, 419] on div at bounding box center [304, 419] width 13 height 13
click at [308, 420] on icon at bounding box center [304, 420] width 9 height 9
click at [305, 422] on icon at bounding box center [304, 420] width 9 height 9
click at [304, 421] on icon at bounding box center [304, 420] width 9 height 9
click at [361, 421] on icon at bounding box center [361, 420] width 9 height 9
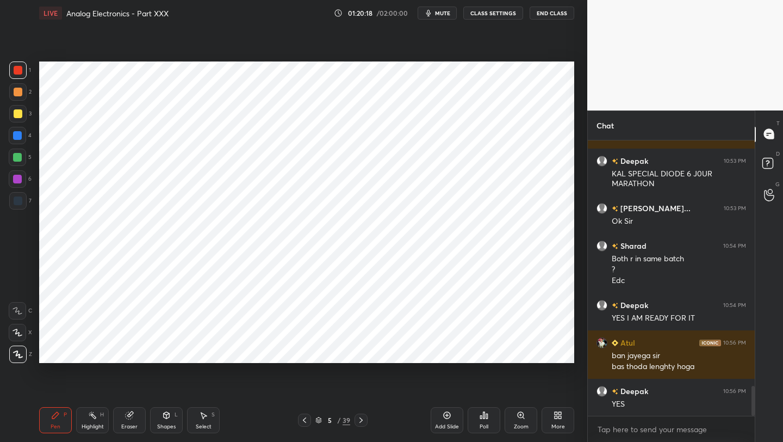
click at [361, 419] on icon at bounding box center [361, 420] width 9 height 9
click at [362, 420] on icon at bounding box center [361, 419] width 3 height 5
click at [361, 422] on icon at bounding box center [361, 420] width 9 height 9
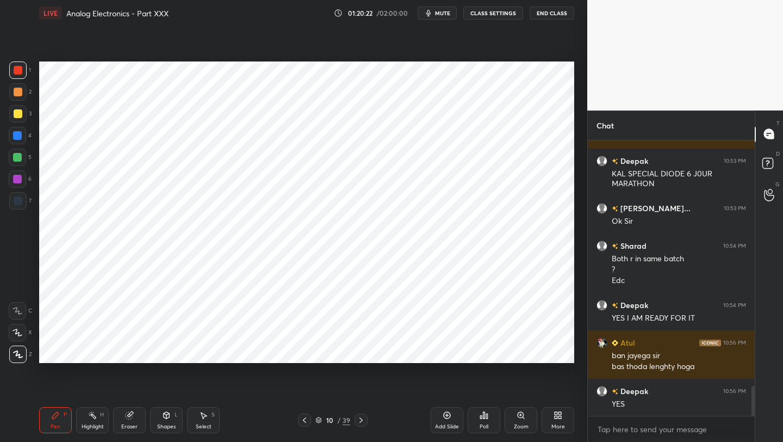
click at [363, 423] on icon at bounding box center [361, 420] width 9 height 9
click at [365, 422] on icon at bounding box center [361, 420] width 9 height 9
click at [365, 421] on icon at bounding box center [361, 420] width 9 height 9
click at [367, 421] on div at bounding box center [361, 419] width 13 height 13
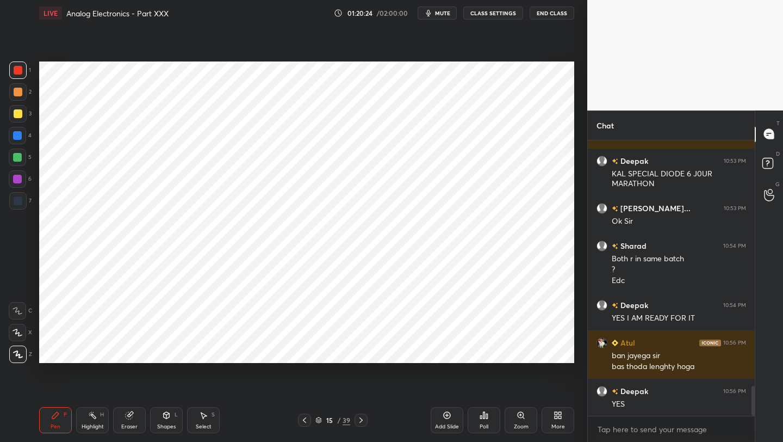
click at [367, 421] on div at bounding box center [361, 419] width 13 height 13
click at [367, 422] on div at bounding box center [361, 419] width 13 height 13
click at [368, 421] on div "17 / 39" at bounding box center [333, 419] width 196 height 13
click at [363, 421] on icon at bounding box center [361, 420] width 9 height 9
click at [364, 420] on icon at bounding box center [361, 420] width 9 height 9
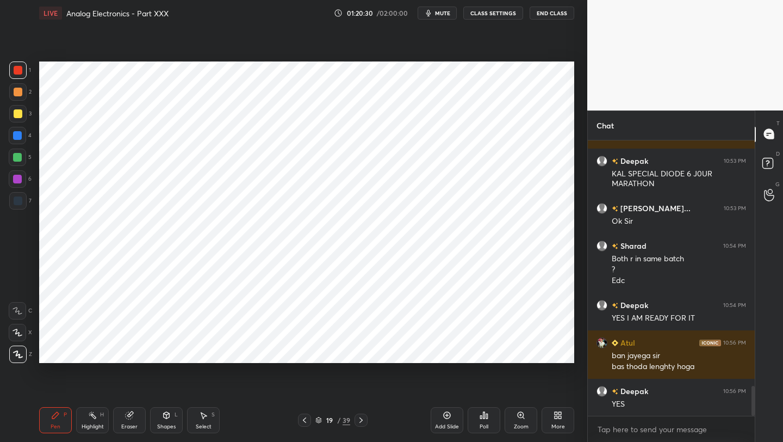
click at [306, 421] on icon at bounding box center [304, 420] width 9 height 9
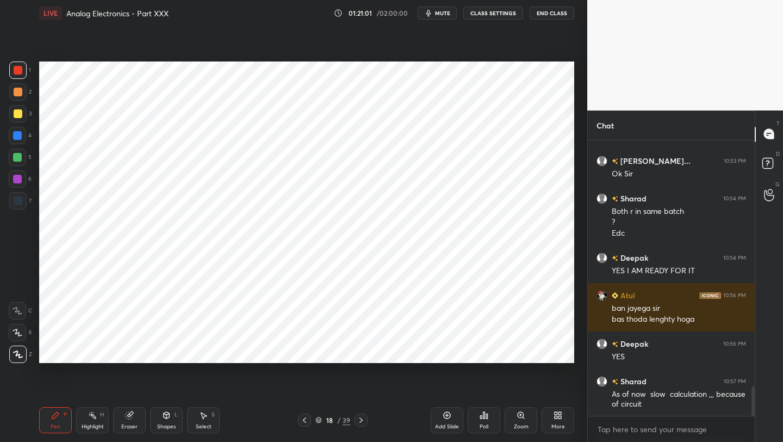
scroll to position [2372, 0]
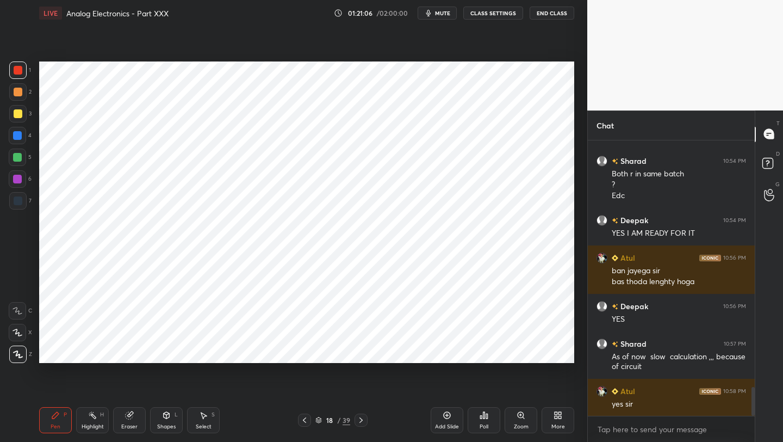
drag, startPoint x: 360, startPoint y: 420, endPoint x: 363, endPoint y: 416, distance: 5.8
click at [361, 420] on icon at bounding box center [361, 420] width 9 height 9
click at [307, 422] on icon at bounding box center [304, 420] width 9 height 9
click at [306, 420] on icon at bounding box center [304, 420] width 9 height 9
click at [358, 419] on icon at bounding box center [361, 420] width 9 height 9
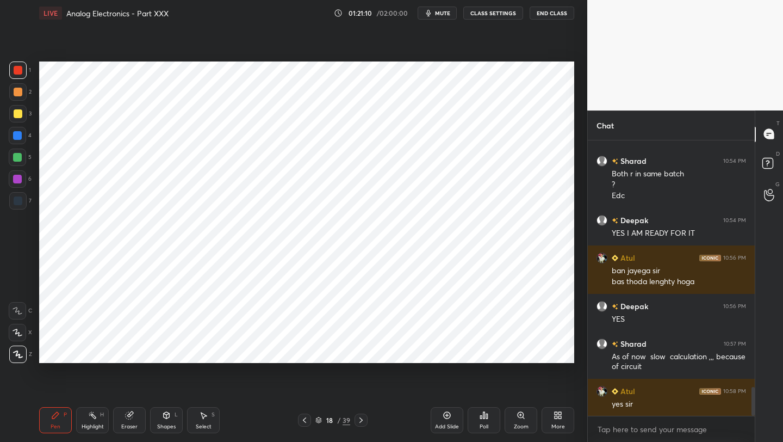
click at [361, 419] on icon at bounding box center [361, 420] width 9 height 9
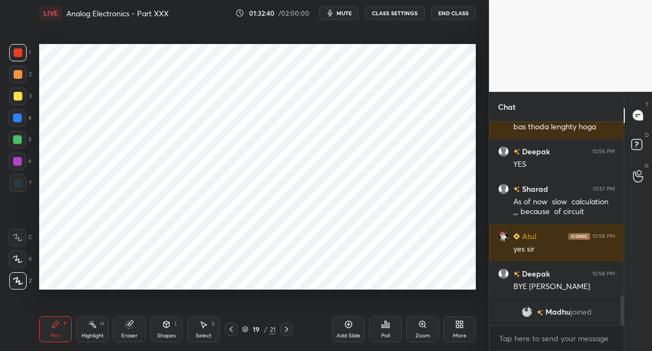
scroll to position [282, 446]
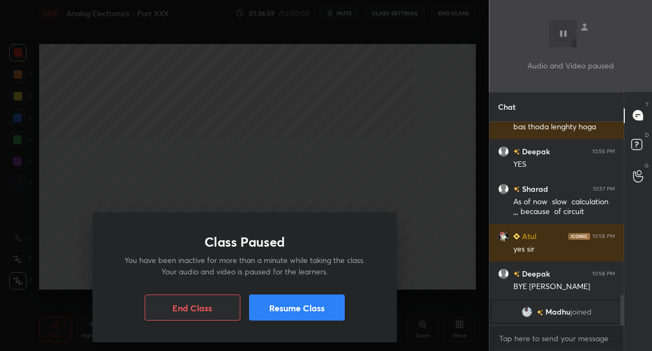
click at [291, 300] on button "Resume Class" at bounding box center [297, 308] width 96 height 26
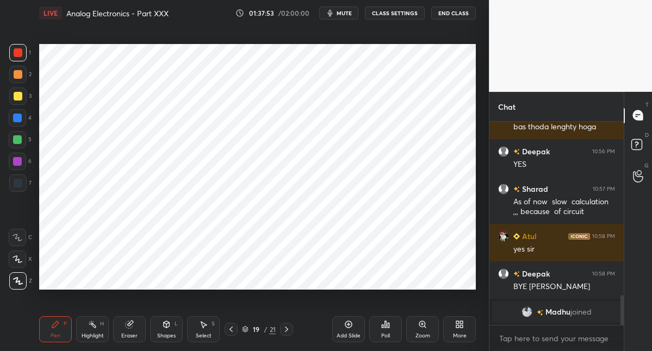
scroll to position [1188, 0]
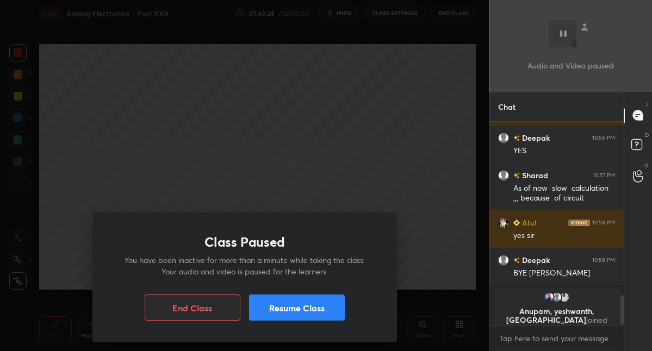
click at [285, 313] on button "Resume Class" at bounding box center [297, 308] width 96 height 26
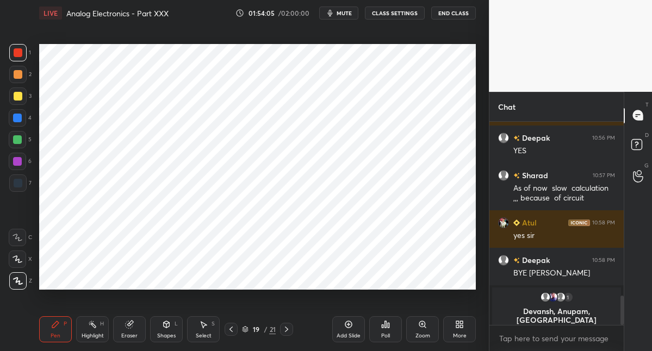
scroll to position [1196, 0]
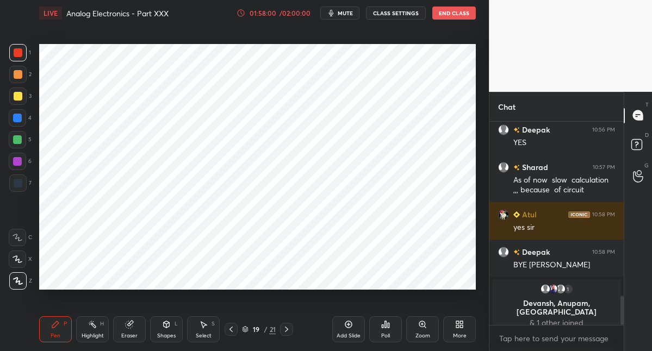
click at [443, 9] on button "End Class" at bounding box center [455, 13] width 44 height 13
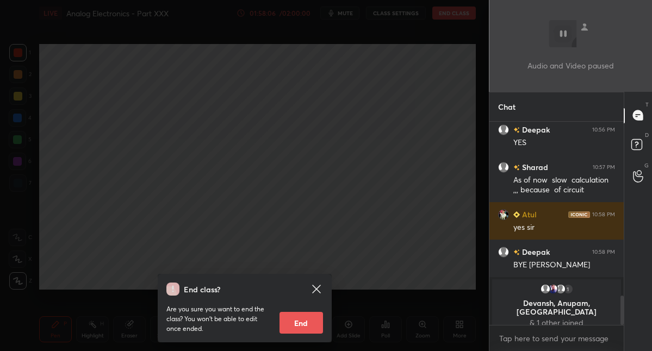
click at [302, 323] on button "End" at bounding box center [302, 323] width 44 height 22
type textarea "x"
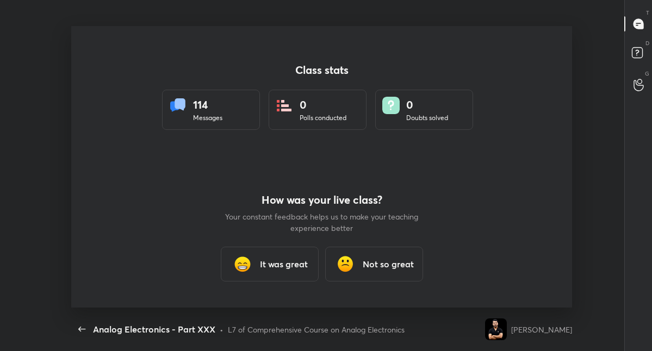
scroll to position [282, 644]
